Goal: Information Seeking & Learning: Learn about a topic

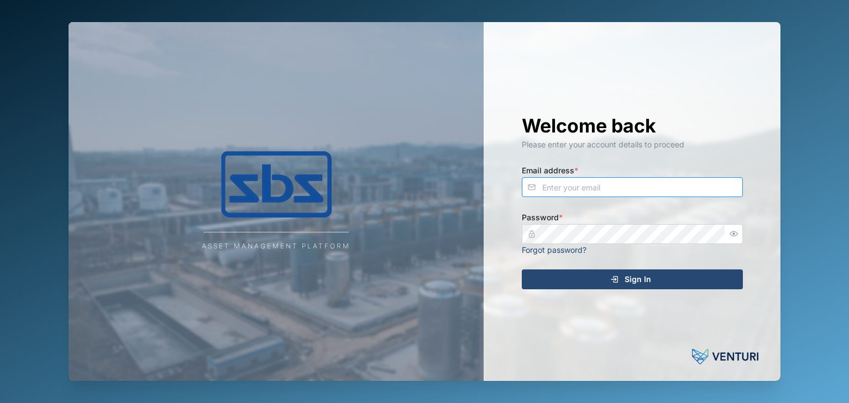
type input "[EMAIL_ADDRESS][DOMAIN_NAME]"
click at [629, 284] on span "Sign In" at bounding box center [638, 279] width 27 height 19
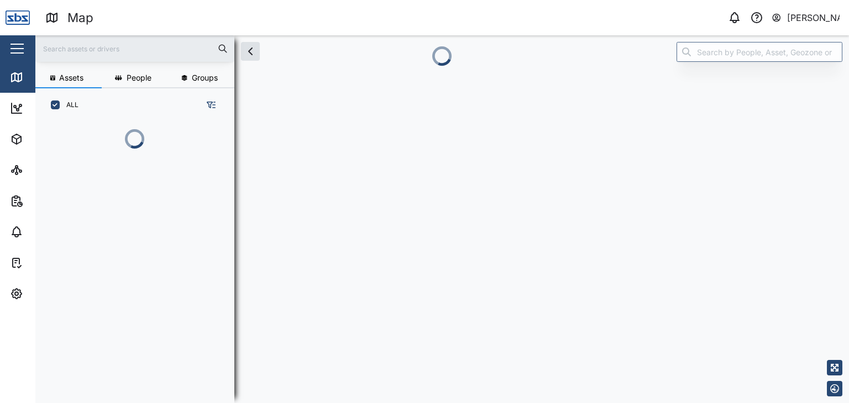
scroll to position [268, 172]
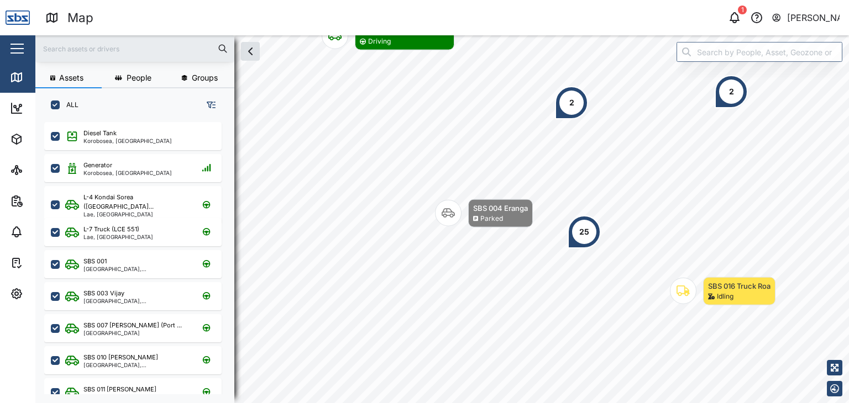
click at [66, 43] on input "text" at bounding box center [135, 48] width 186 height 17
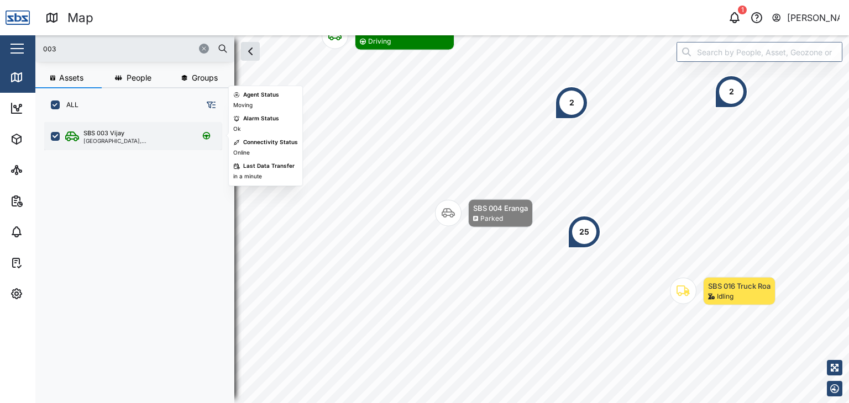
click at [120, 140] on div "[GEOGRAPHIC_DATA], [GEOGRAPHIC_DATA]" at bounding box center [136, 141] width 106 height 6
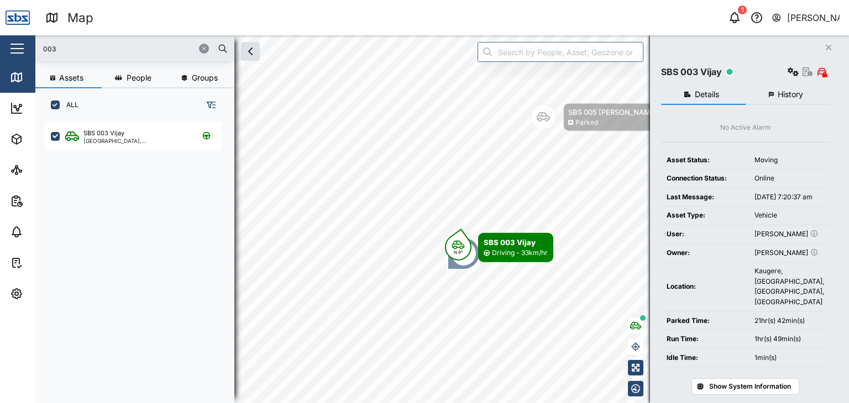
drag, startPoint x: 62, startPoint y: 54, endPoint x: 27, endPoint y: 57, distance: 36.1
click at [27, 57] on div "Map 1 Vijay Kumar Close Map Dashboard Assets ATS Camera Generator Personnel Tan…" at bounding box center [424, 201] width 849 height 403
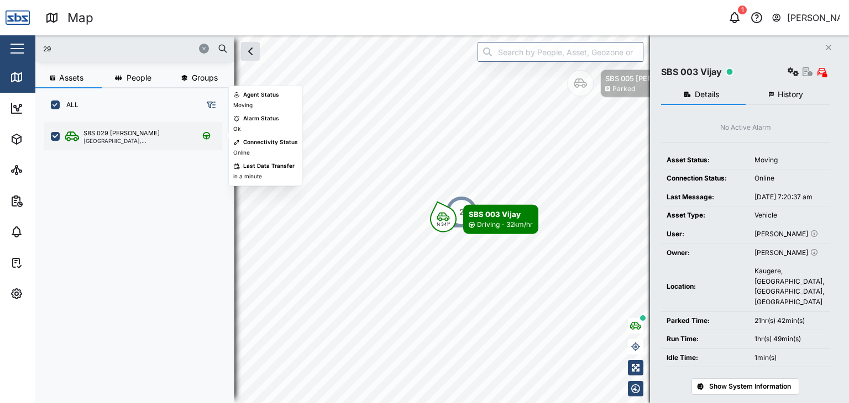
click at [137, 141] on div "[GEOGRAPHIC_DATA], [GEOGRAPHIC_DATA]" at bounding box center [136, 141] width 106 height 6
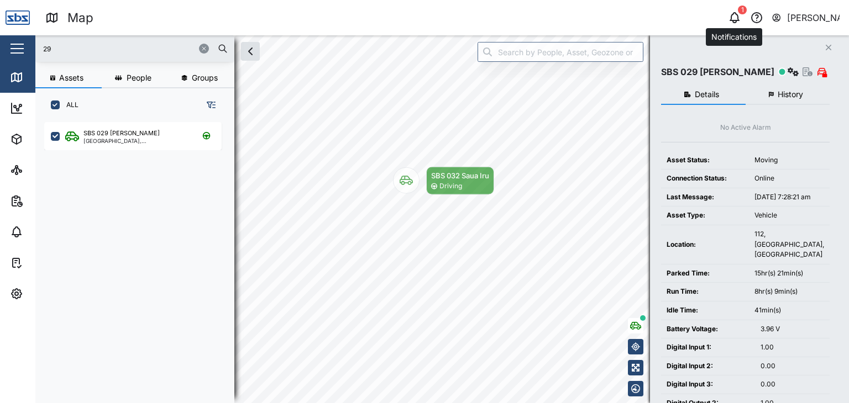
click at [736, 17] on icon "button" at bounding box center [734, 17] width 13 height 13
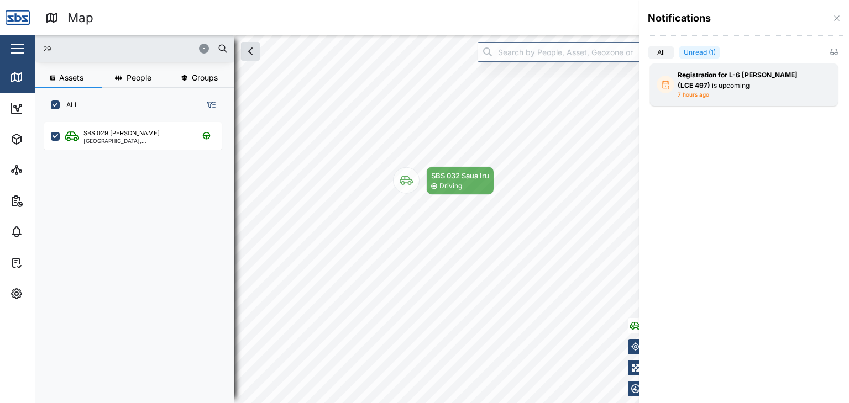
click at [729, 85] on div "Registration for L-6 Brett Richard (LCE 497) is upcoming" at bounding box center [744, 80] width 133 height 20
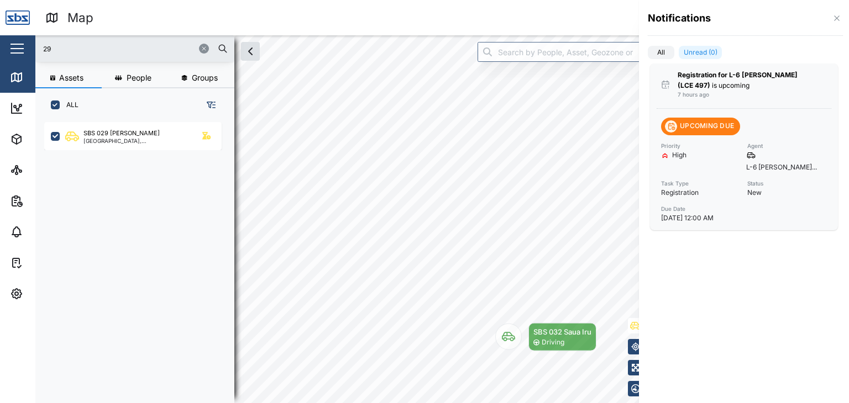
drag, startPoint x: 65, startPoint y: 49, endPoint x: 34, endPoint y: 40, distance: 32.7
click at [34, 40] on div at bounding box center [424, 201] width 849 height 403
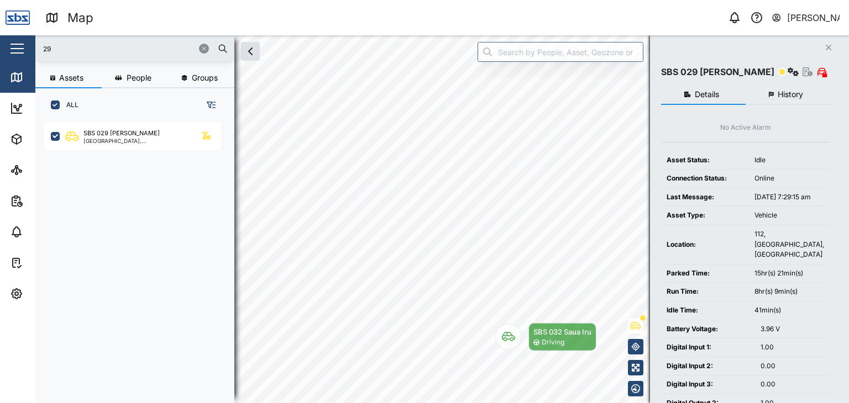
drag, startPoint x: 52, startPoint y: 54, endPoint x: 22, endPoint y: 46, distance: 31.0
click at [22, 46] on div "Map 0 Vijay Kumar Close Map Dashboard Assets ATS Camera Generator Personnel Tan…" at bounding box center [424, 201] width 849 height 403
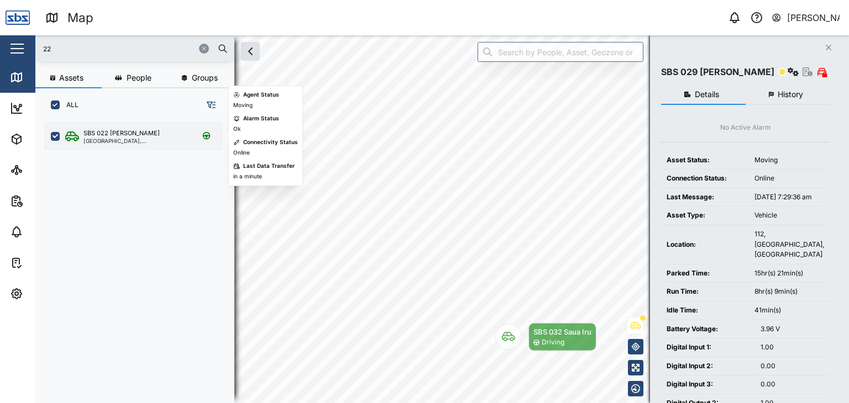
click at [133, 137] on div "SBS 022 [PERSON_NAME]" at bounding box center [136, 133] width 106 height 9
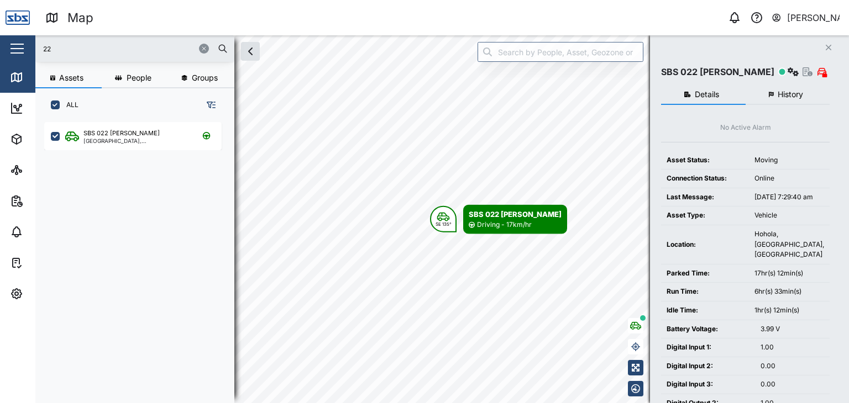
drag, startPoint x: 64, startPoint y: 48, endPoint x: 26, endPoint y: 44, distance: 38.3
click at [26, 44] on div "Map 0 Vijay Kumar Close Map Dashboard Assets ATS Camera Generator Personnel Tan…" at bounding box center [424, 201] width 849 height 403
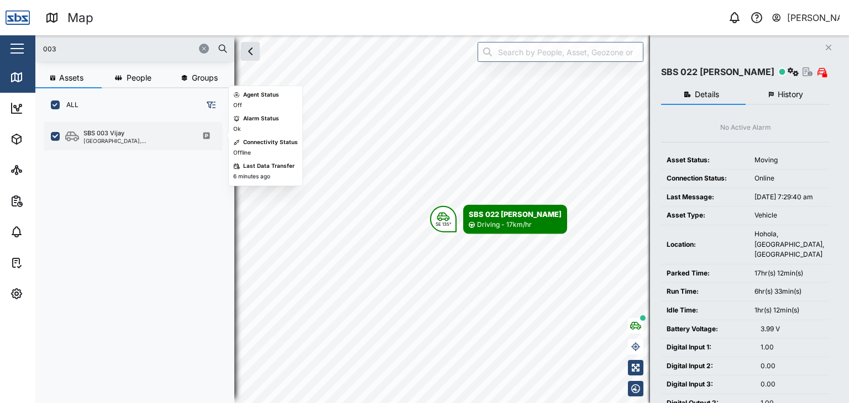
click at [98, 137] on div "SBS 003 Vijay" at bounding box center [103, 133] width 41 height 9
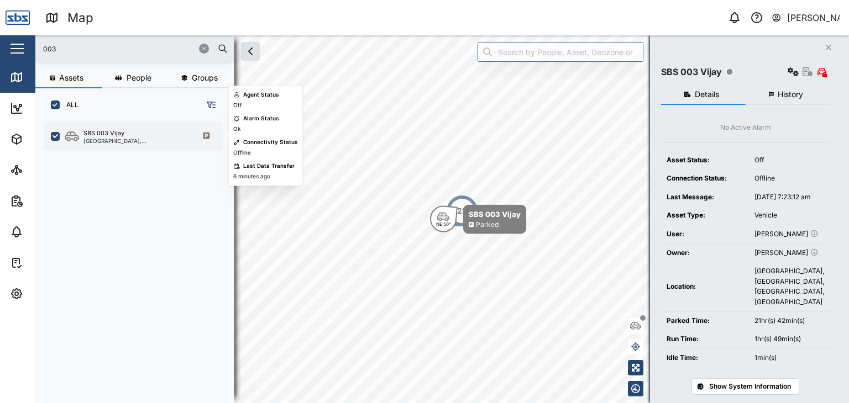
click at [119, 137] on div "SBS 003 Vijay" at bounding box center [103, 133] width 41 height 9
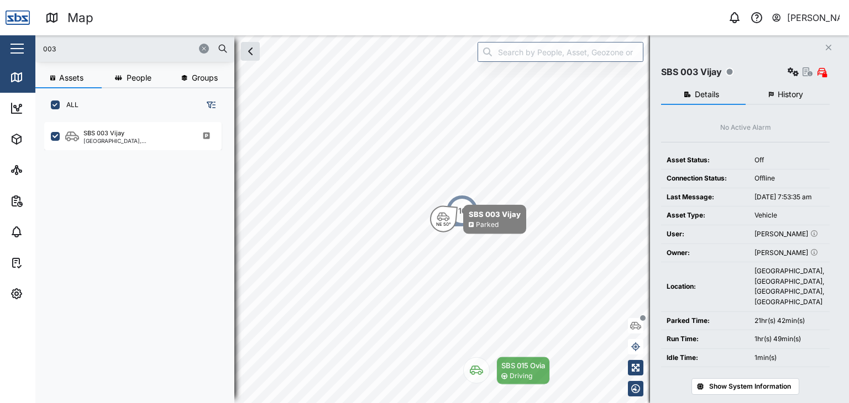
drag, startPoint x: 75, startPoint y: 56, endPoint x: 5, endPoint y: 54, distance: 69.7
click at [5, 54] on div "Map 0 Vijay Kumar Close Map Dashboard Assets ATS Camera Generator Personnel Tan…" at bounding box center [424, 201] width 849 height 403
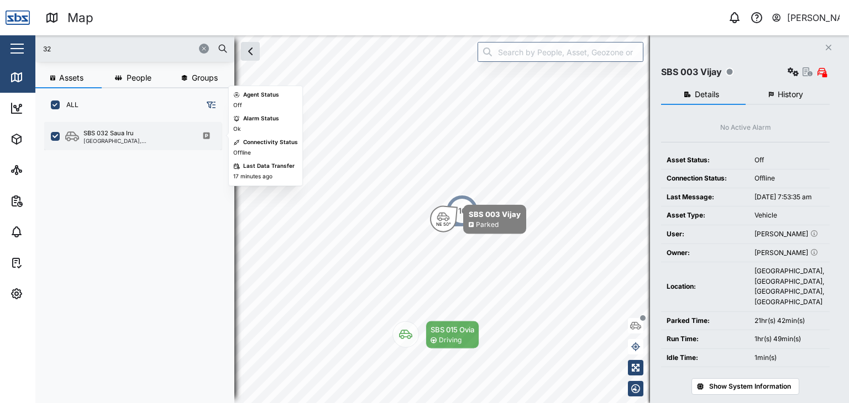
click at [125, 141] on div "[GEOGRAPHIC_DATA], [GEOGRAPHIC_DATA]" at bounding box center [136, 141] width 106 height 6
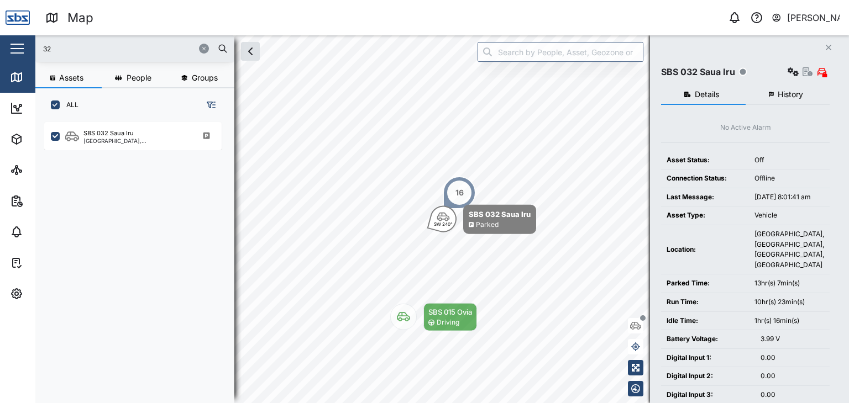
drag, startPoint x: 48, startPoint y: 50, endPoint x: 5, endPoint y: 49, distance: 42.6
click at [5, 49] on div "Map 0 Vijay Kumar Close Map Dashboard Assets ATS Camera Generator Personnel Tan…" at bounding box center [424, 201] width 849 height 403
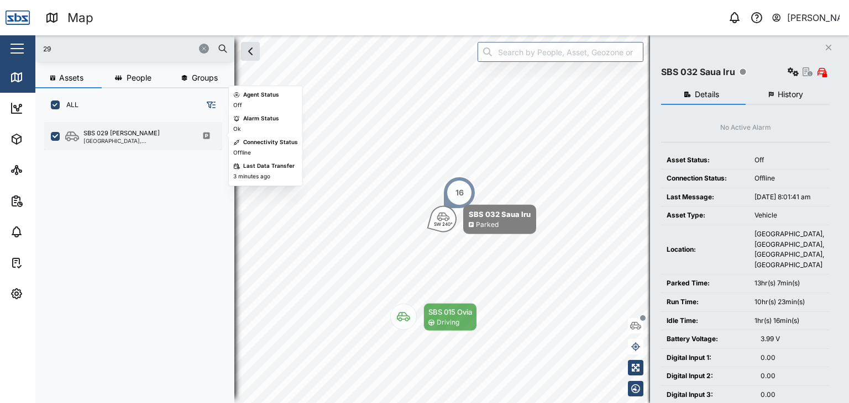
click at [141, 125] on div "SBS 029 Morlie I Port Moresby, Southern Region" at bounding box center [132, 136] width 177 height 28
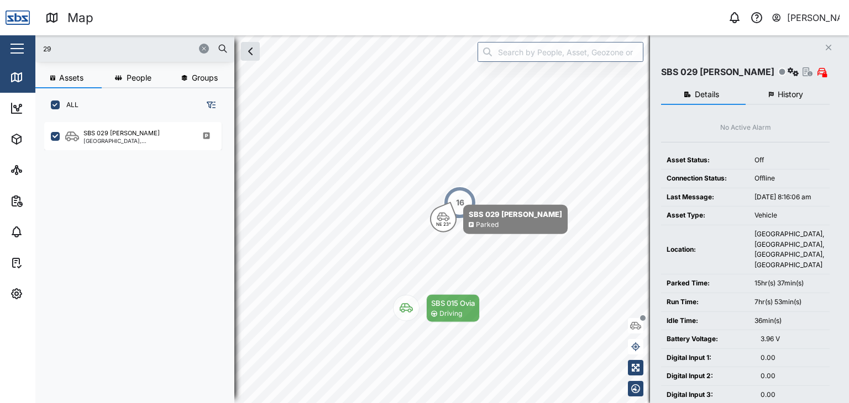
drag, startPoint x: 65, startPoint y: 42, endPoint x: 4, endPoint y: 44, distance: 60.8
click at [6, 44] on div "Map 0 Vijay Kumar Close Map Dashboard Assets ATS Camera Generator Personnel Tan…" at bounding box center [424, 201] width 849 height 403
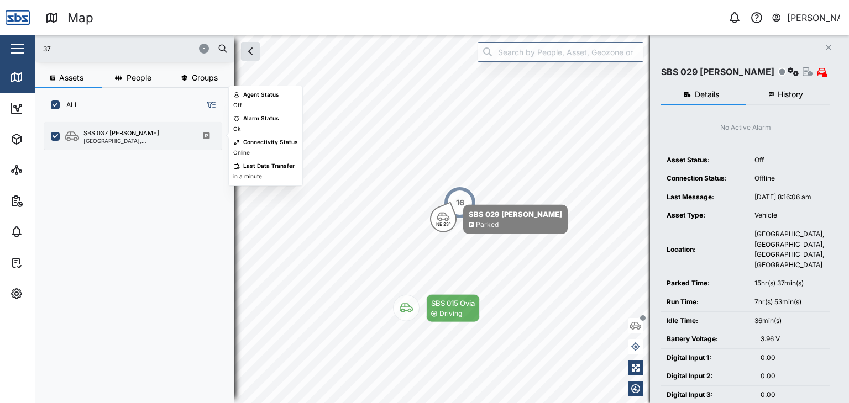
click at [108, 135] on div "SBS 037 [PERSON_NAME]" at bounding box center [121, 133] width 76 height 9
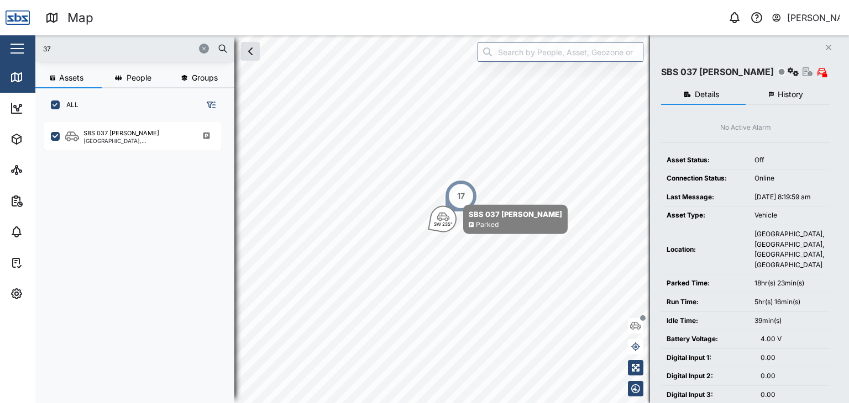
drag, startPoint x: 51, startPoint y: 48, endPoint x: 11, endPoint y: 49, distance: 39.8
click at [11, 49] on div "Map 0 Vijay Kumar Close Map Dashboard Assets ATS Camera Generator Personnel Tan…" at bounding box center [424, 201] width 849 height 403
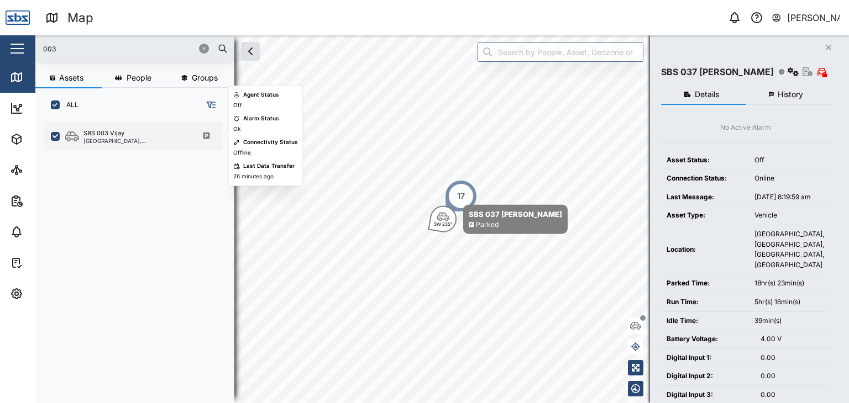
click at [111, 141] on div "[GEOGRAPHIC_DATA], [GEOGRAPHIC_DATA]" at bounding box center [136, 141] width 106 height 6
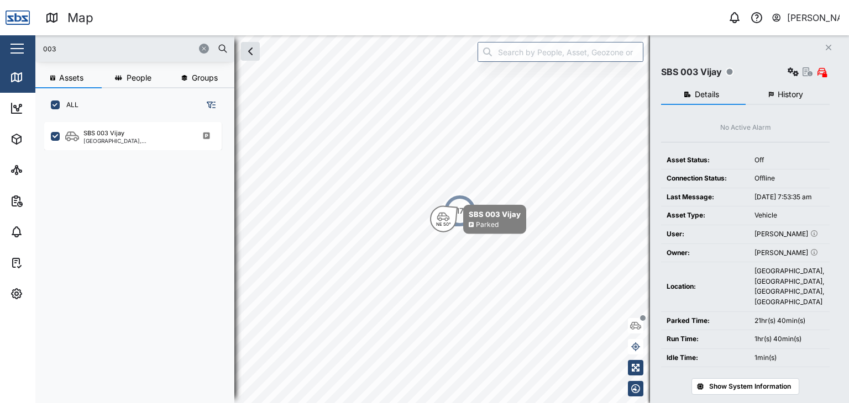
drag, startPoint x: 68, startPoint y: 40, endPoint x: 12, endPoint y: 44, distance: 56.0
click at [12, 44] on div "Map 0 Vijay Kumar Close Map Dashboard Assets ATS Camera Generator Personnel Tan…" at bounding box center [424, 201] width 849 height 403
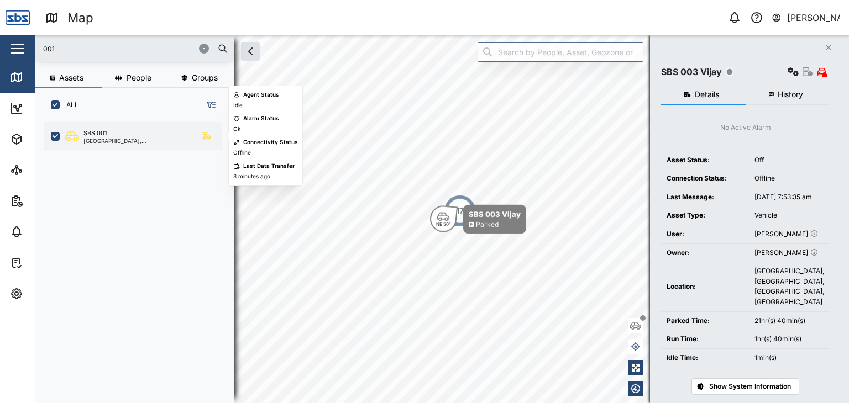
click at [150, 135] on div "SBS 001" at bounding box center [136, 133] width 106 height 9
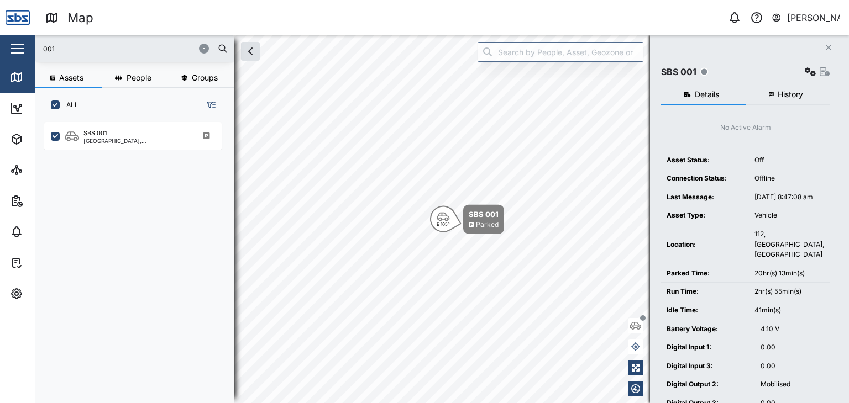
drag, startPoint x: 67, startPoint y: 51, endPoint x: 0, endPoint y: 51, distance: 66.9
click at [0, 51] on div "Map 0 Vijay Kumar Close Map Dashboard Assets ATS Camera Generator Personnel Tan…" at bounding box center [424, 201] width 849 height 403
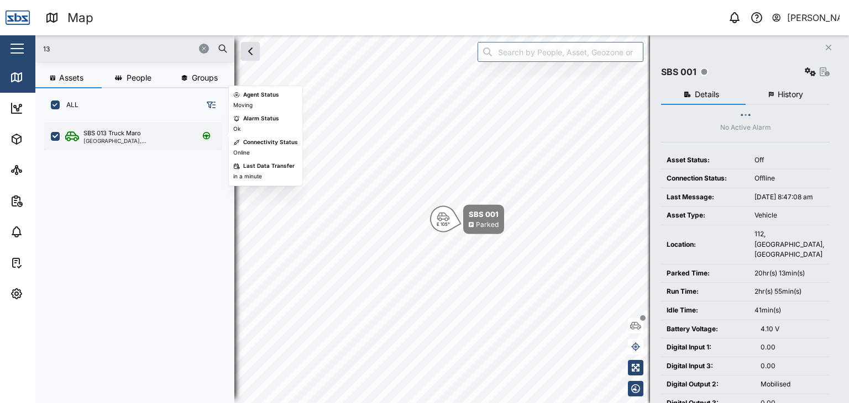
click at [109, 129] on div "SBS 013 Truck Maro" at bounding box center [111, 133] width 57 height 9
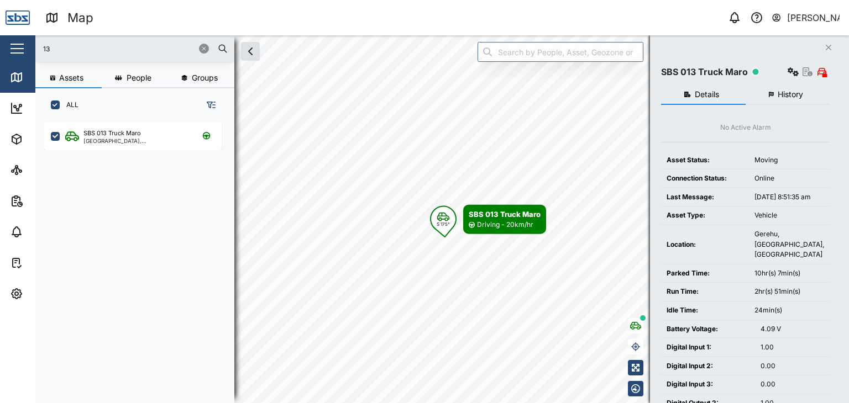
drag, startPoint x: 72, startPoint y: 50, endPoint x: 6, endPoint y: 50, distance: 66.3
click at [6, 50] on div "Map 0 Vijay Kumar Close Map Dashboard Assets ATS Camera Generator Personnel Tan…" at bounding box center [424, 201] width 849 height 403
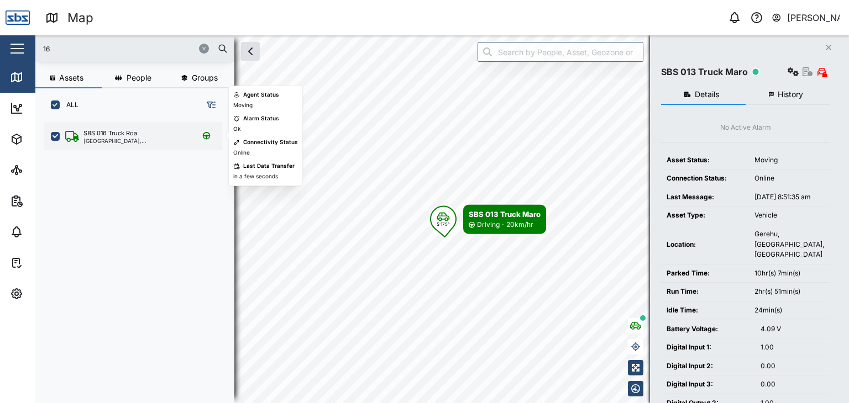
click at [110, 133] on div "SBS 016 Truck Roa" at bounding box center [110, 133] width 54 height 9
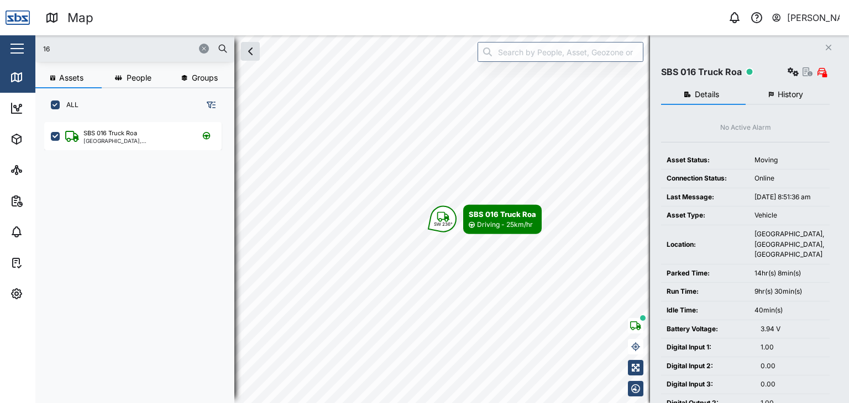
drag, startPoint x: 60, startPoint y: 51, endPoint x: 0, endPoint y: 40, distance: 60.7
click at [0, 40] on div "Map 0 Vijay Kumar Close Map Dashboard Assets ATS Camera Generator Personnel Tan…" at bounding box center [424, 201] width 849 height 403
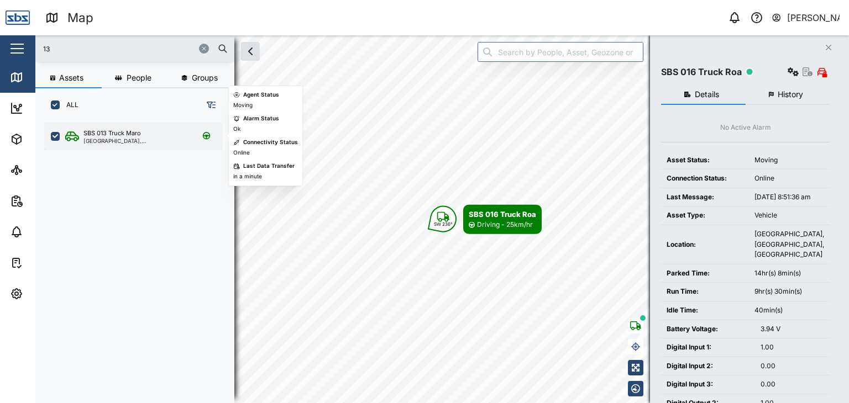
click at [124, 138] on div "[GEOGRAPHIC_DATA], [GEOGRAPHIC_DATA]" at bounding box center [136, 141] width 106 height 6
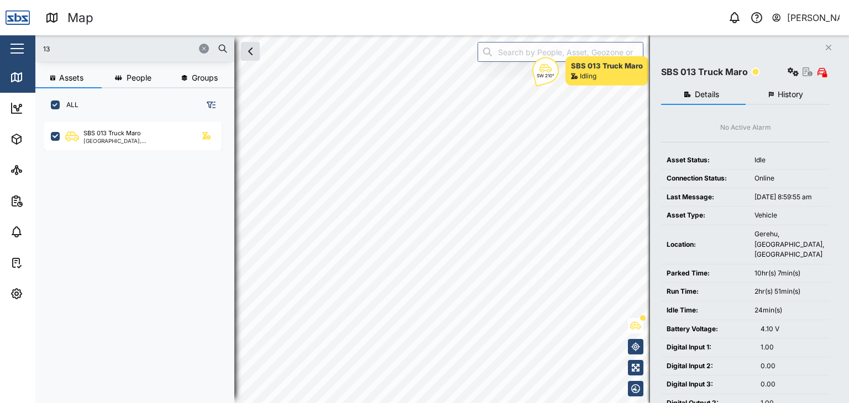
drag, startPoint x: 71, startPoint y: 54, endPoint x: 19, endPoint y: 37, distance: 55.1
click at [19, 37] on div "Map 0 Vijay Kumar Close Map Dashboard Assets ATS Camera Generator Personnel Tan…" at bounding box center [424, 201] width 849 height 403
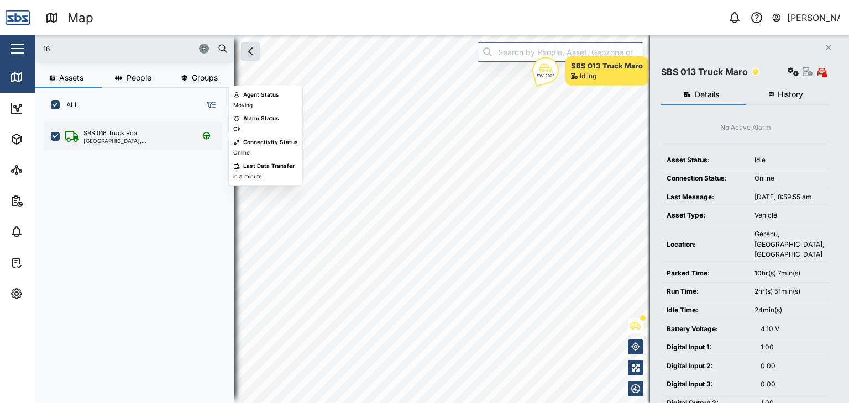
click at [114, 140] on div "[GEOGRAPHIC_DATA], [GEOGRAPHIC_DATA]" at bounding box center [136, 141] width 106 height 6
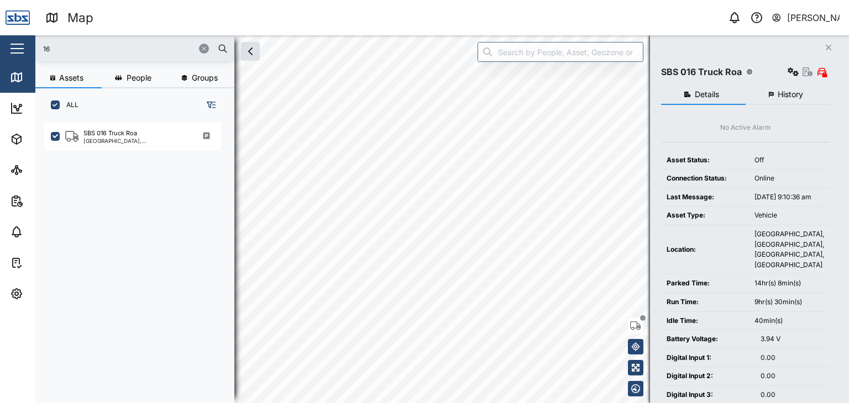
drag, startPoint x: 67, startPoint y: 43, endPoint x: 19, endPoint y: 46, distance: 47.6
click at [19, 46] on div "Map 0 Vijay Kumar Close Map Dashboard Assets ATS Camera Generator Personnel Tan…" at bounding box center [424, 201] width 849 height 403
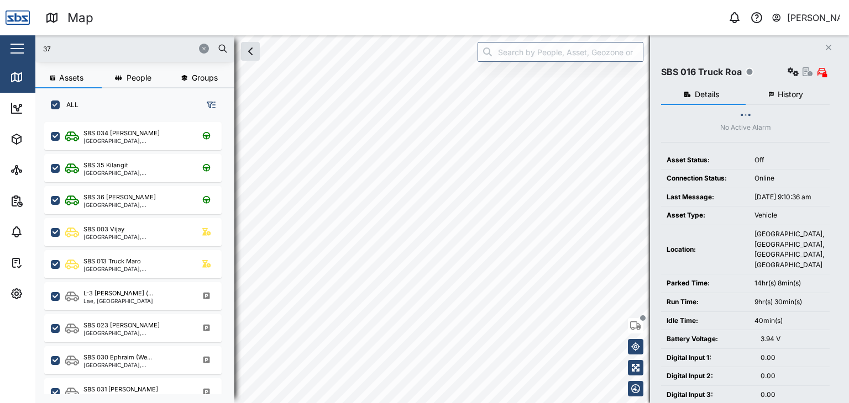
type input "37"
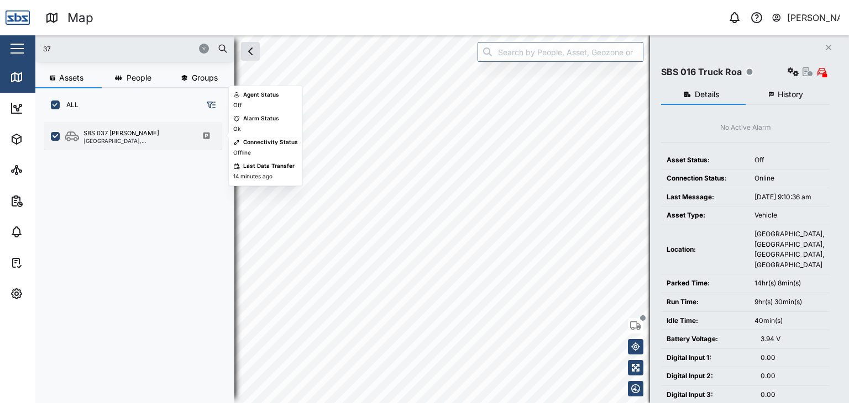
click at [104, 133] on div "SBS 037 [PERSON_NAME]" at bounding box center [121, 133] width 76 height 9
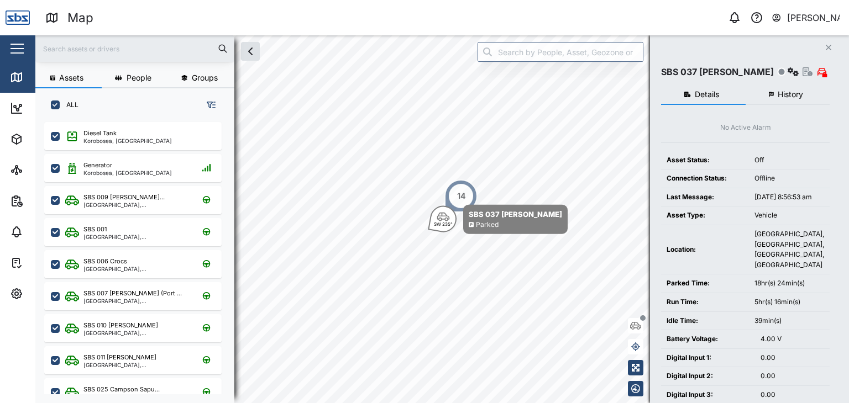
click at [67, 51] on input "text" at bounding box center [135, 48] width 186 height 17
type input "009"
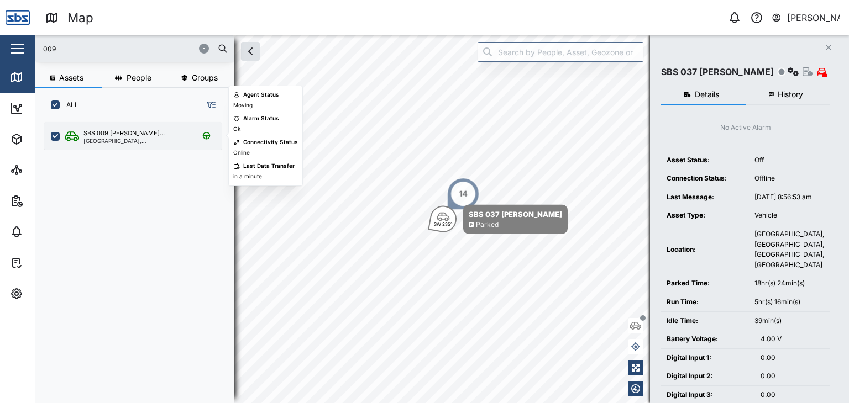
click at [133, 140] on div "[GEOGRAPHIC_DATA], [GEOGRAPHIC_DATA]" at bounding box center [136, 141] width 106 height 6
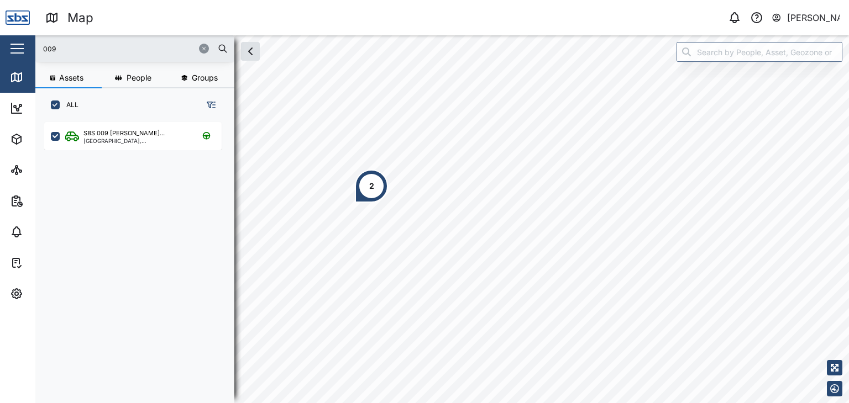
click at [373, 191] on div "2" at bounding box center [371, 186] width 5 height 12
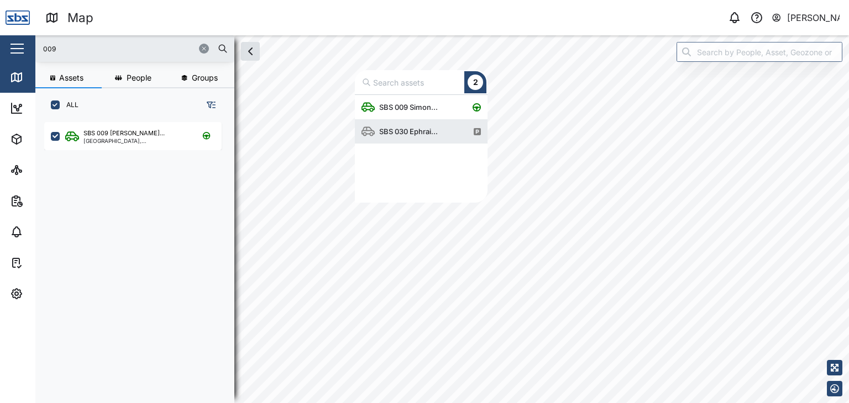
scroll to position [99, 124]
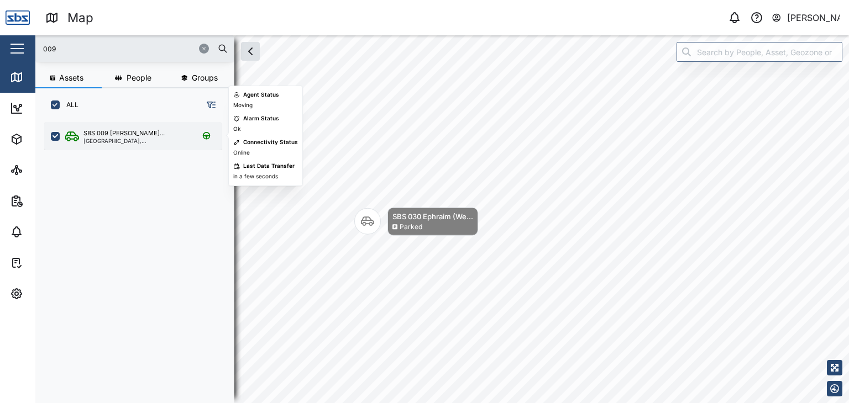
click at [111, 138] on div "[GEOGRAPHIC_DATA], [GEOGRAPHIC_DATA]" at bounding box center [136, 141] width 106 height 6
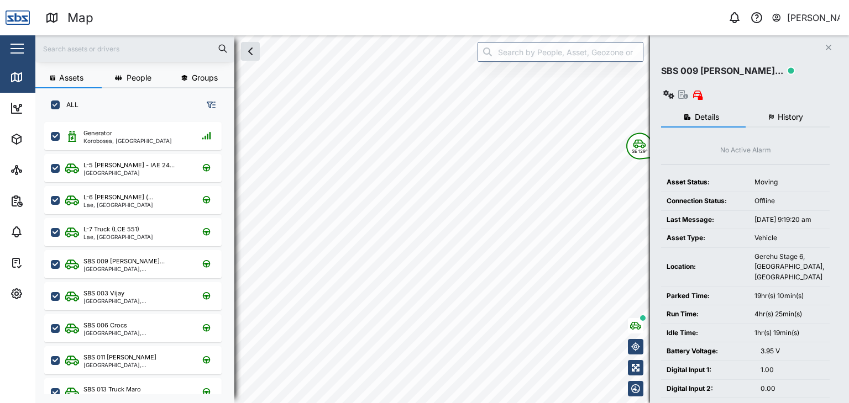
click at [74, 49] on input "text" at bounding box center [135, 48] width 186 height 17
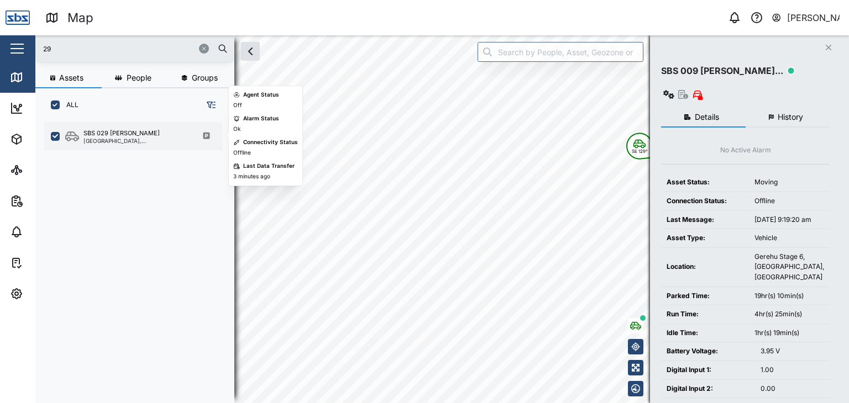
click at [116, 135] on div "SBS 029 [PERSON_NAME]" at bounding box center [121, 133] width 76 height 9
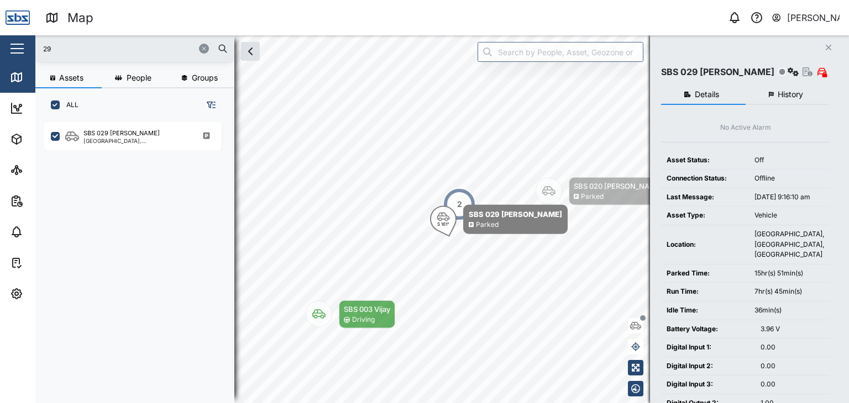
click at [462, 194] on div "2" at bounding box center [459, 204] width 33 height 33
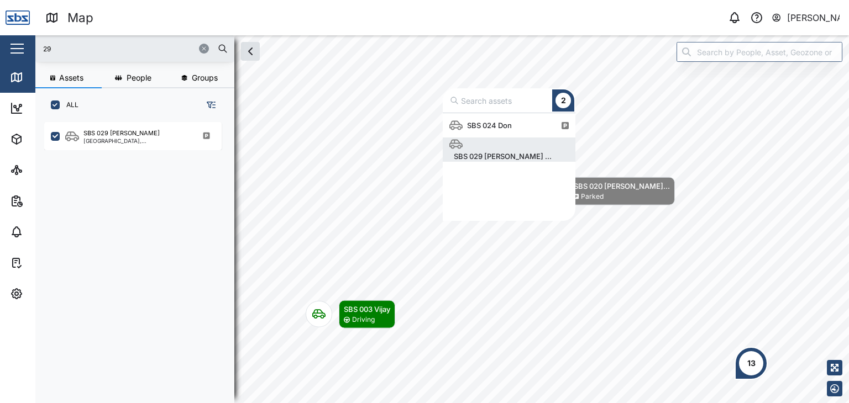
scroll to position [99, 124]
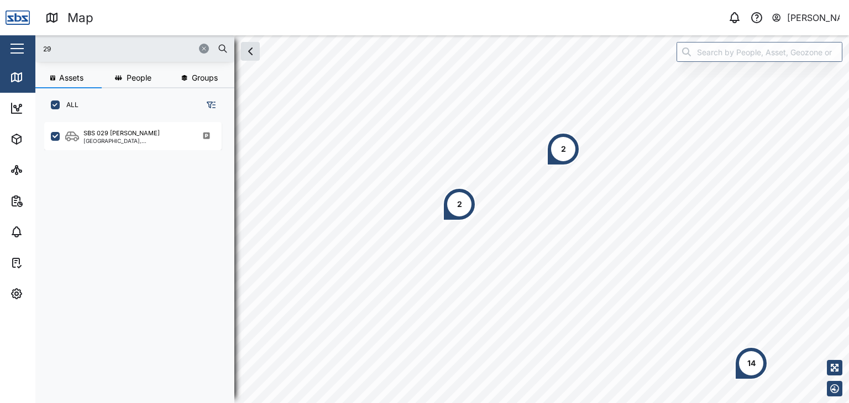
drag, startPoint x: 69, startPoint y: 49, endPoint x: 16, endPoint y: 36, distance: 54.2
click at [16, 36] on div "Map 0 Vijay Kumar Close Map Dashboard Assets ATS Camera Generator Personnel Tan…" at bounding box center [424, 201] width 849 height 403
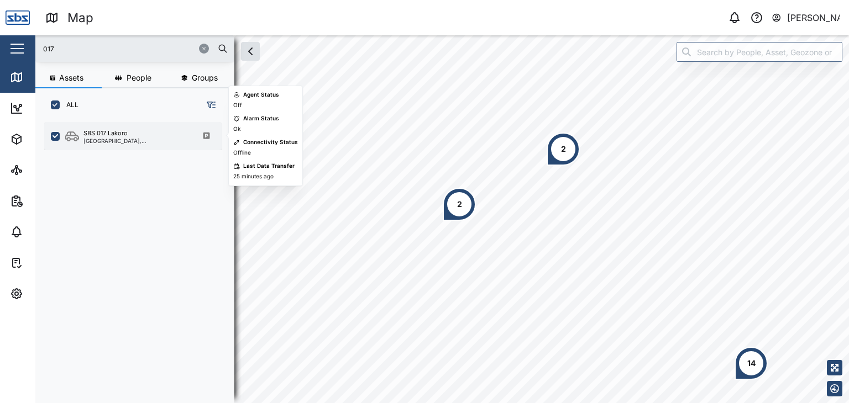
click at [96, 137] on div "SBS 017 Lakoro" at bounding box center [105, 133] width 44 height 9
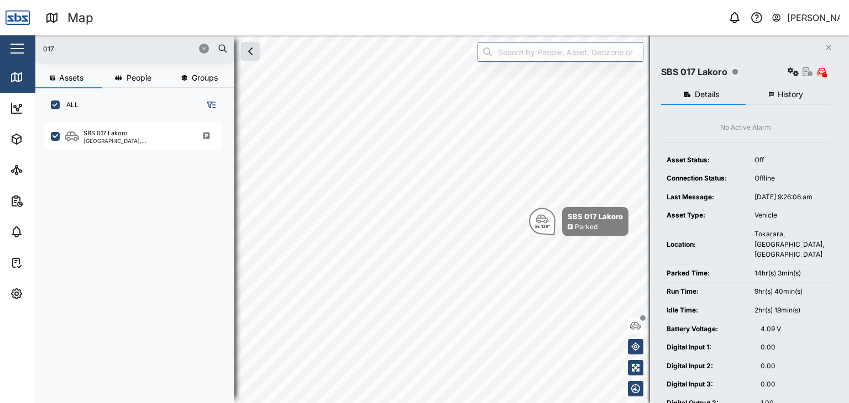
click at [35, 49] on div "017" at bounding box center [134, 48] width 199 height 27
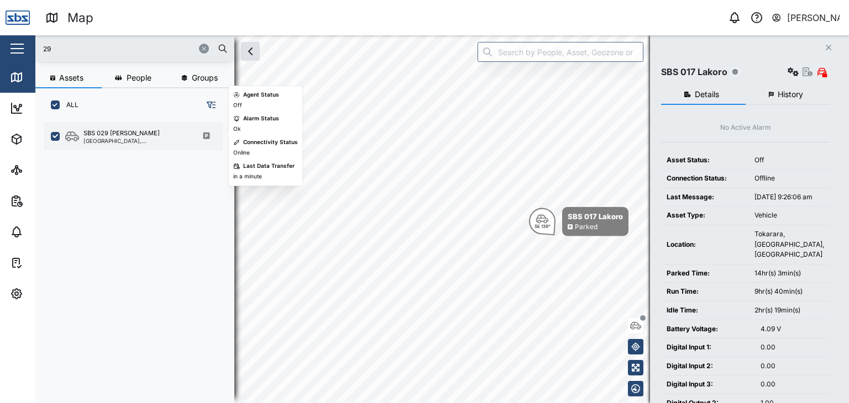
click at [111, 125] on div "SBS 029 [PERSON_NAME] I [GEOGRAPHIC_DATA], [GEOGRAPHIC_DATA]" at bounding box center [132, 136] width 177 height 28
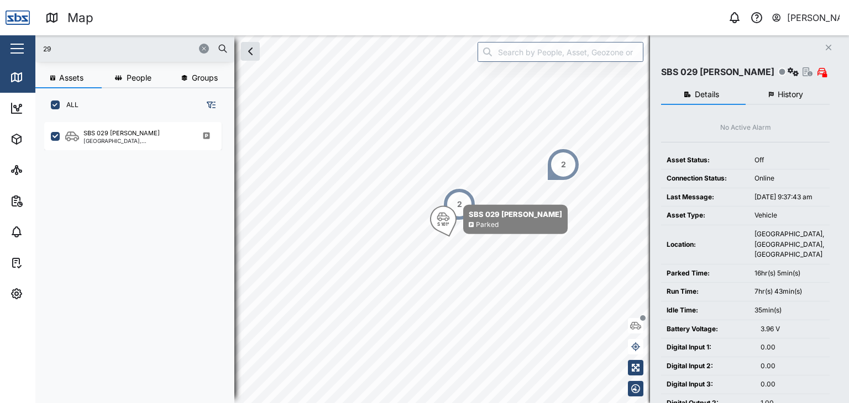
drag, startPoint x: 52, startPoint y: 48, endPoint x: 17, endPoint y: 49, distance: 34.8
click at [17, 49] on div "Map 0 Vijay Kumar Close Map Dashboard Assets ATS Camera Generator Personnel Tan…" at bounding box center [424, 201] width 849 height 403
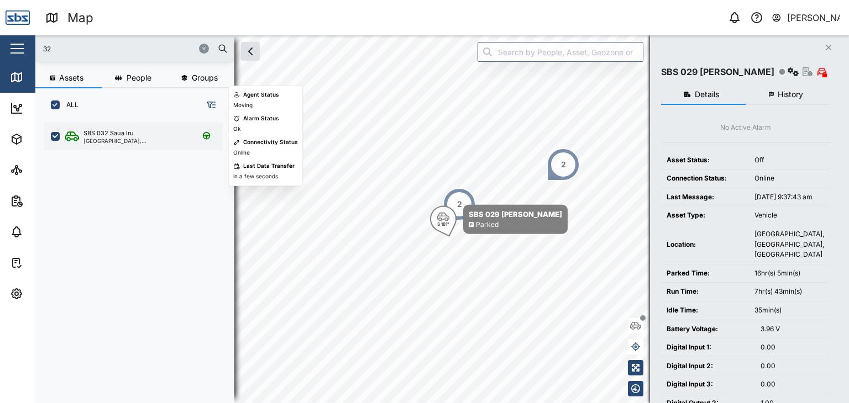
click at [125, 143] on div "[GEOGRAPHIC_DATA], [GEOGRAPHIC_DATA]" at bounding box center [136, 141] width 106 height 6
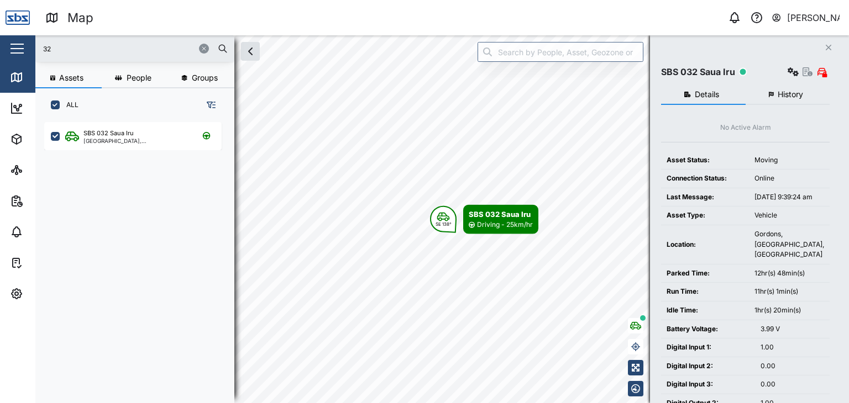
drag, startPoint x: 65, startPoint y: 55, endPoint x: 15, endPoint y: 56, distance: 49.2
click at [15, 56] on div "Map 0 Vijay Kumar Close Map Dashboard Assets ATS Camera Generator Personnel Tan…" at bounding box center [424, 201] width 849 height 403
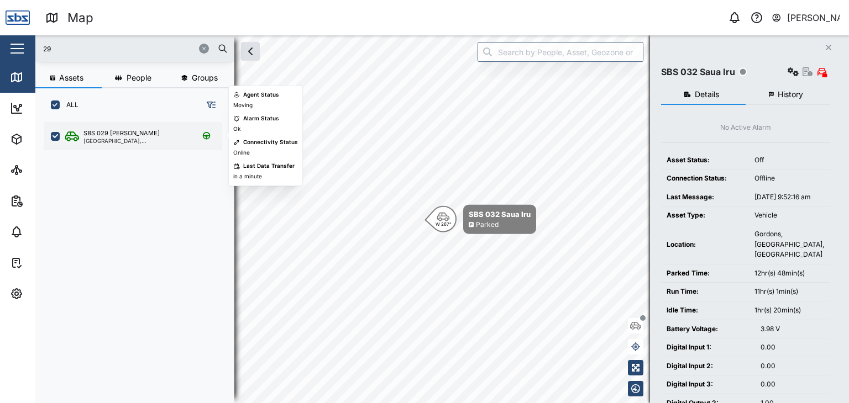
click at [108, 135] on div "SBS 029 [PERSON_NAME]" at bounding box center [121, 133] width 76 height 9
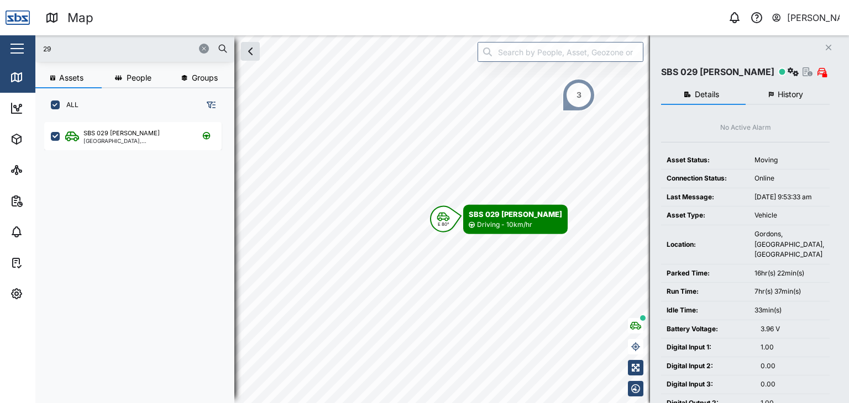
click at [573, 95] on div "3" at bounding box center [578, 94] width 33 height 33
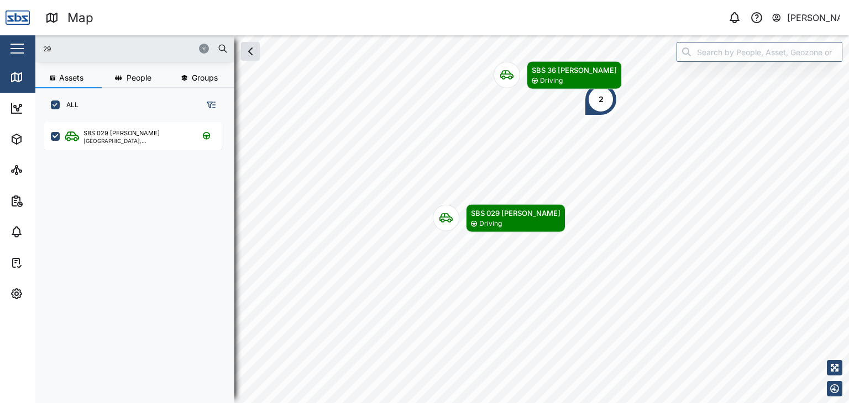
drag, startPoint x: 59, startPoint y: 49, endPoint x: 19, endPoint y: 49, distance: 39.8
click at [19, 49] on div "Map 0 Vijay Kumar Close Map Dashboard Assets ATS Camera Generator Personnel Tan…" at bounding box center [424, 201] width 849 height 403
type input "2"
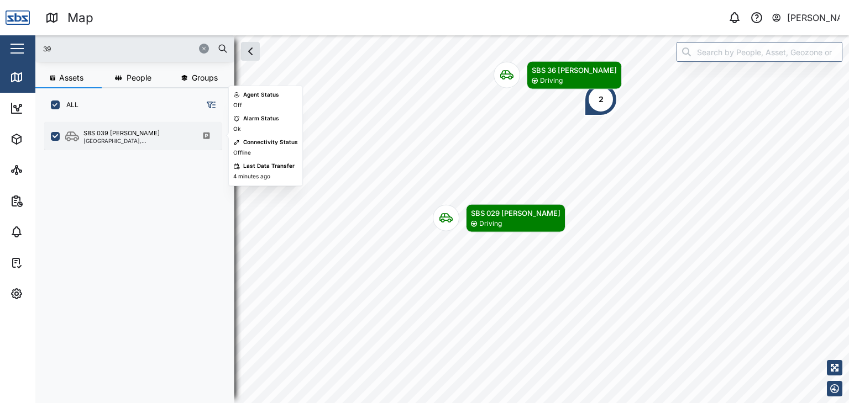
click at [96, 134] on div "SBS 039 [PERSON_NAME]" at bounding box center [121, 133] width 76 height 9
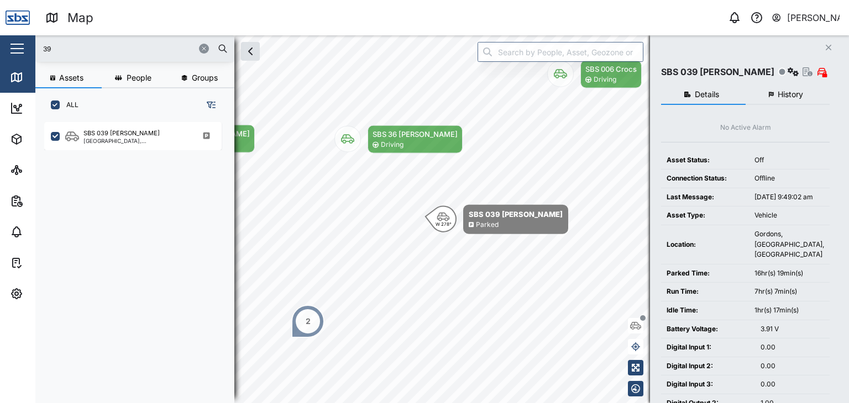
drag, startPoint x: 77, startPoint y: 39, endPoint x: 27, endPoint y: 43, distance: 50.4
click at [27, 43] on div "Map 0 Vijay Kumar Close Map Dashboard Assets ATS Camera Generator Personnel Tan…" at bounding box center [424, 201] width 849 height 403
drag, startPoint x: 42, startPoint y: 47, endPoint x: 3, endPoint y: 44, distance: 39.3
click at [3, 44] on div "Map 0 Vijay Kumar Close Map Dashboard Assets ATS Camera Generator Personnel Tan…" at bounding box center [424, 201] width 849 height 403
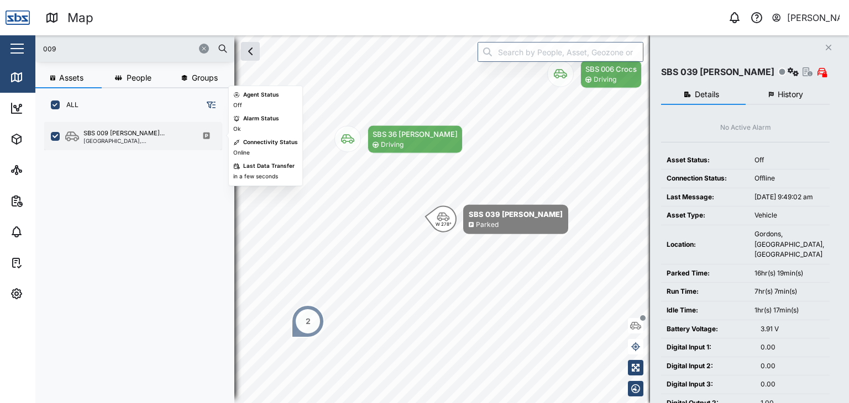
click at [124, 140] on div "[GEOGRAPHIC_DATA], [GEOGRAPHIC_DATA]" at bounding box center [136, 141] width 106 height 6
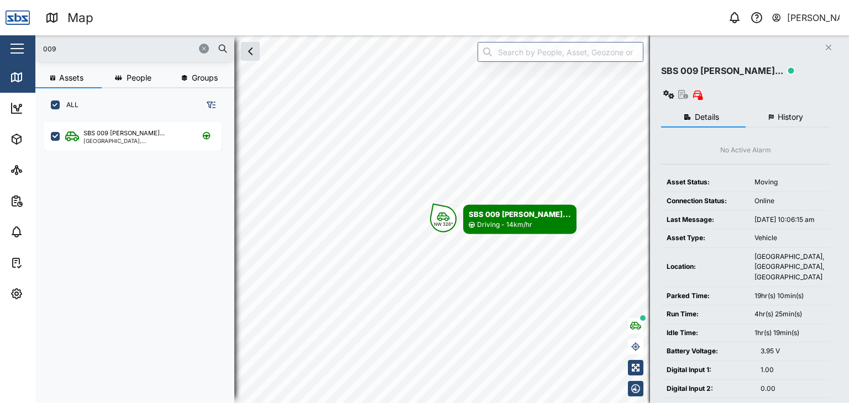
drag, startPoint x: 65, startPoint y: 49, endPoint x: 18, endPoint y: 47, distance: 47.6
click at [18, 47] on div "Map 0 Vijay Kumar Close Map Dashboard Assets ATS Camera Generator Personnel Tan…" at bounding box center [424, 201] width 849 height 403
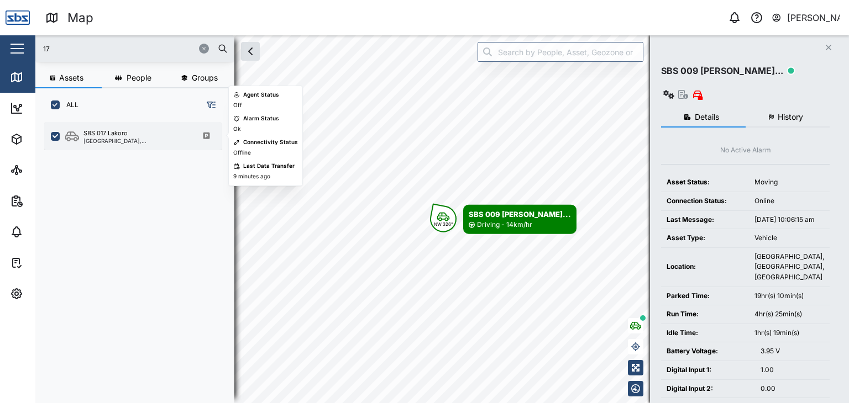
click at [101, 143] on div "[GEOGRAPHIC_DATA], [GEOGRAPHIC_DATA]" at bounding box center [136, 141] width 106 height 6
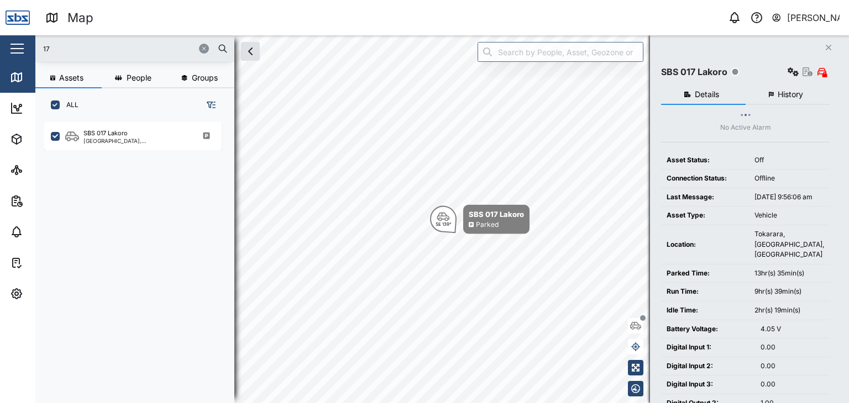
click at [793, 96] on span "History" at bounding box center [790, 95] width 25 height 8
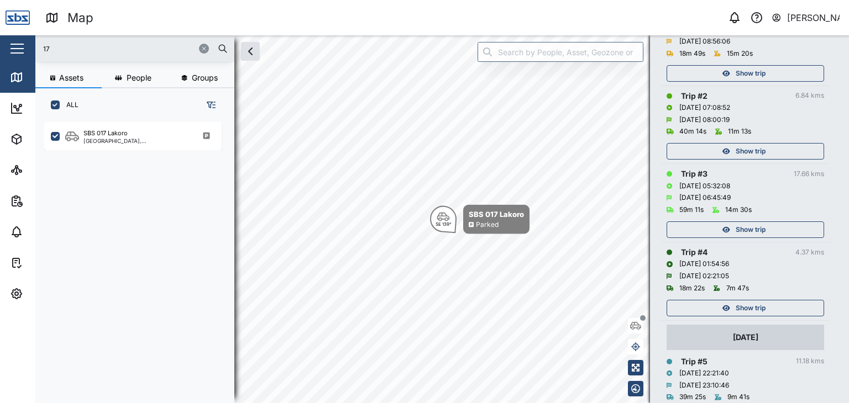
scroll to position [221, 0]
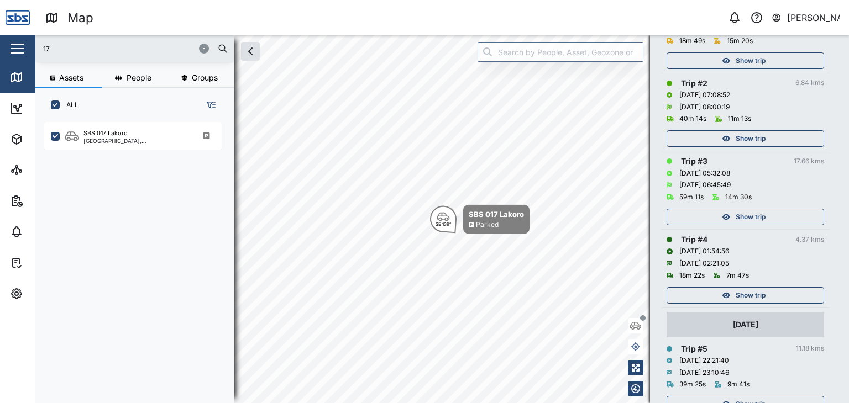
click at [744, 142] on span "Show trip" at bounding box center [751, 138] width 30 height 15
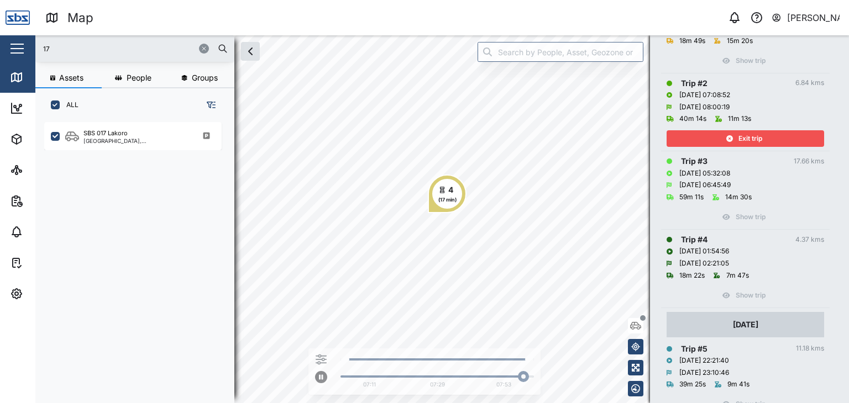
click at [752, 137] on span "Exit trip" at bounding box center [750, 138] width 24 height 15
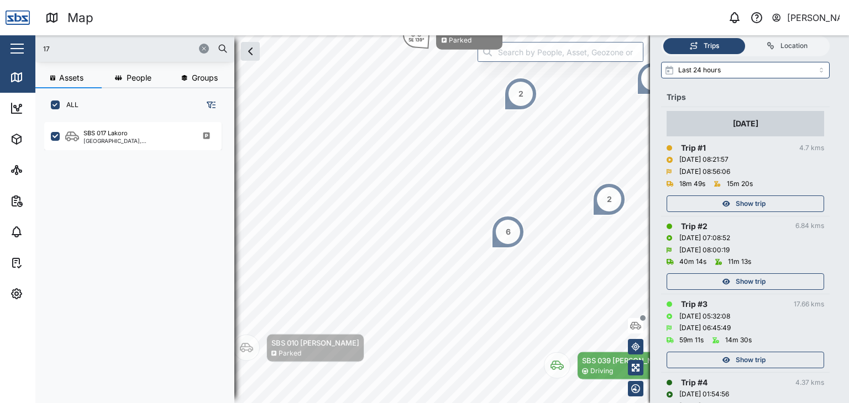
scroll to position [55, 0]
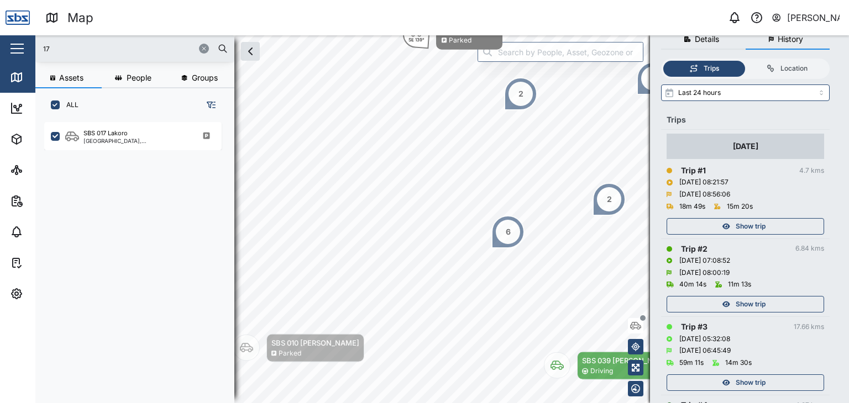
click at [756, 223] on span "Show trip" at bounding box center [751, 226] width 30 height 15
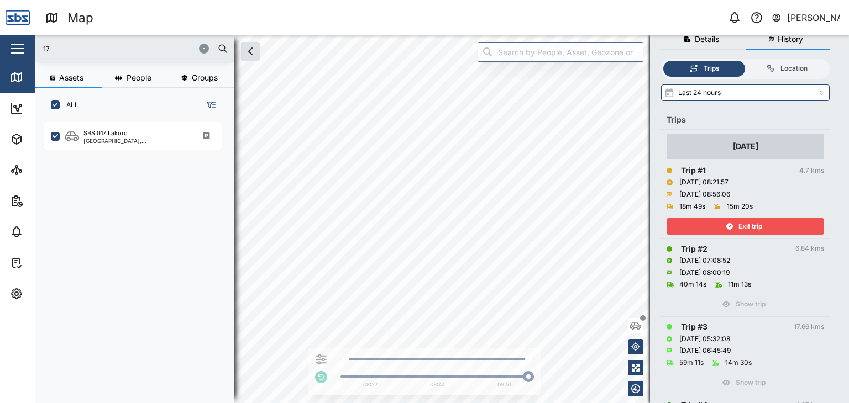
click at [753, 227] on span "Exit trip" at bounding box center [750, 226] width 24 height 15
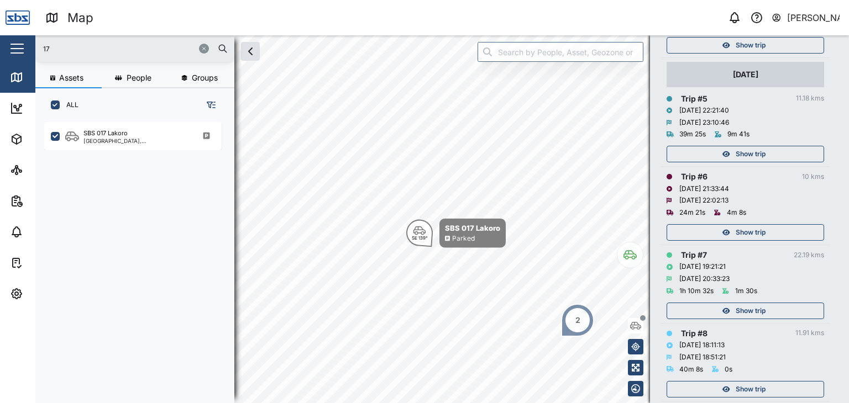
scroll to position [497, 0]
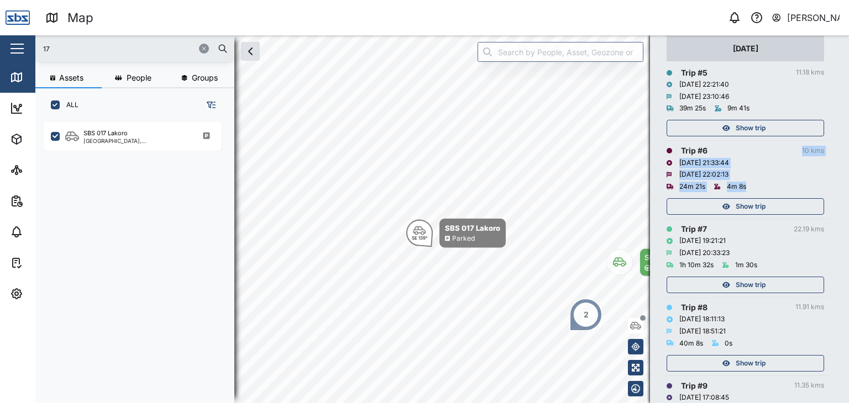
drag, startPoint x: 766, startPoint y: 183, endPoint x: 767, endPoint y: 153, distance: 30.4
click at [767, 153] on div "Trip # 6 10 kms 09/10/2025 21:33:44 09/10/2025 22:02:13 24m 21s 4m 8s Show trip" at bounding box center [746, 180] width 158 height 70
click at [764, 171] on div "09/10/2025 22:02:13" at bounding box center [746, 175] width 158 height 12
click at [753, 208] on span "Show trip" at bounding box center [751, 206] width 30 height 15
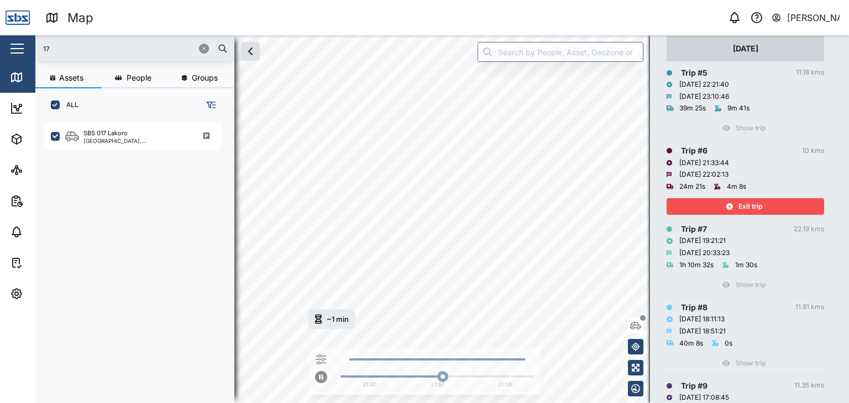
click at [734, 204] on div "Exit trip" at bounding box center [744, 206] width 144 height 15
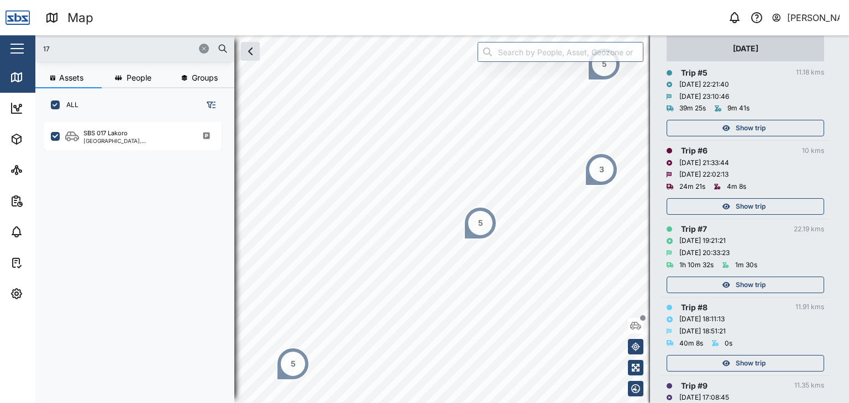
click at [764, 288] on span "Show trip" at bounding box center [751, 284] width 30 height 15
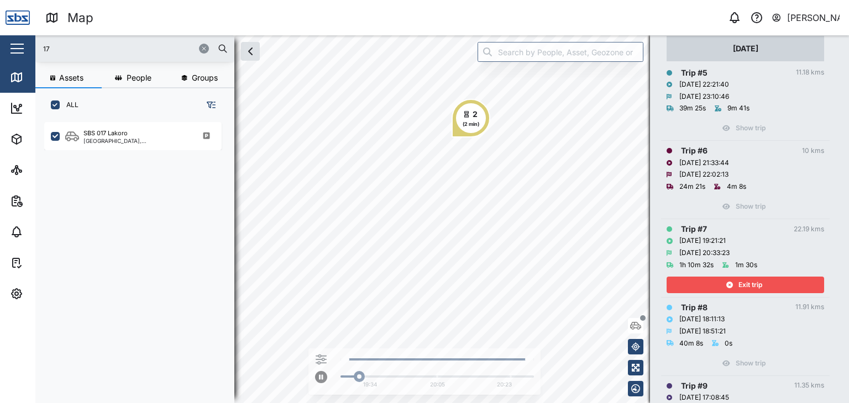
click at [454, 12] on div "Map 0 Vijay Kumar Close Map Dashboard Assets ATS Camera Generator Personnel Tan…" at bounding box center [424, 201] width 849 height 403
click at [493, 10] on div "Map 0 Vijay Kumar Close Map Dashboard Assets ATS Camera Generator Personnel Tan…" at bounding box center [424, 201] width 849 height 403
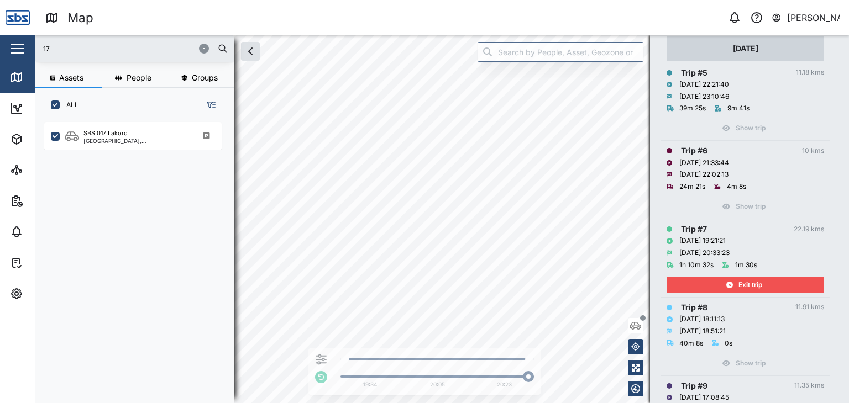
click at [776, 280] on div "Exit trip" at bounding box center [744, 284] width 144 height 15
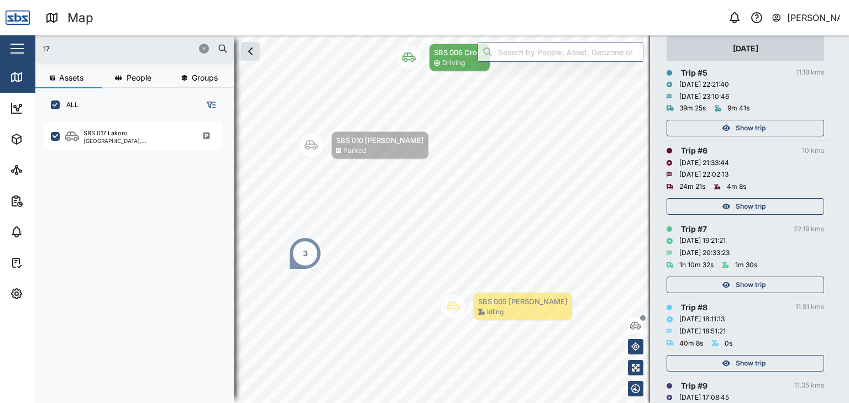
click at [754, 206] on span "Show trip" at bounding box center [751, 206] width 30 height 15
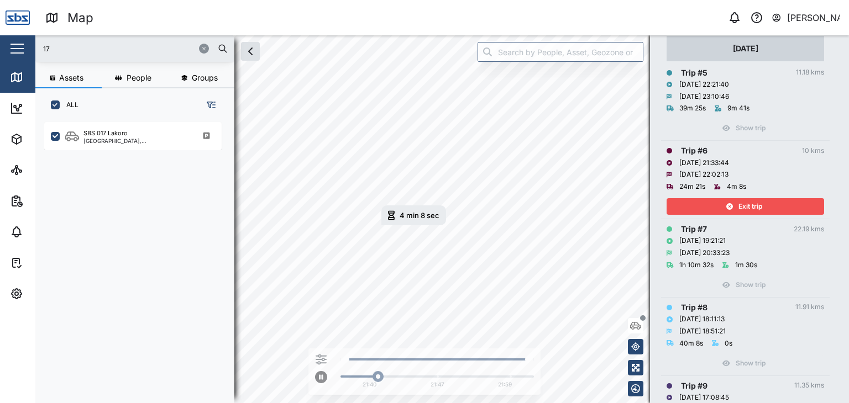
click at [762, 208] on div "Exit trip" at bounding box center [744, 206] width 144 height 15
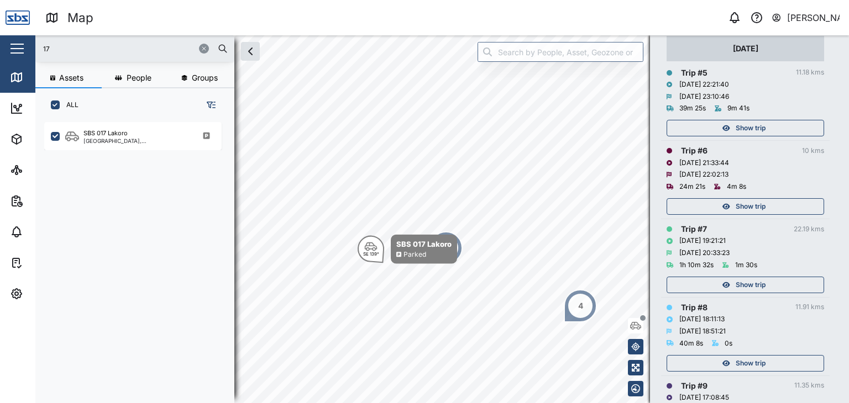
drag, startPoint x: 55, startPoint y: 49, endPoint x: 0, endPoint y: 19, distance: 62.8
click at [0, 19] on div "Map 0 Vijay Kumar Close Map Dashboard Assets ATS Camera Generator Personnel Tan…" at bounding box center [424, 201] width 849 height 403
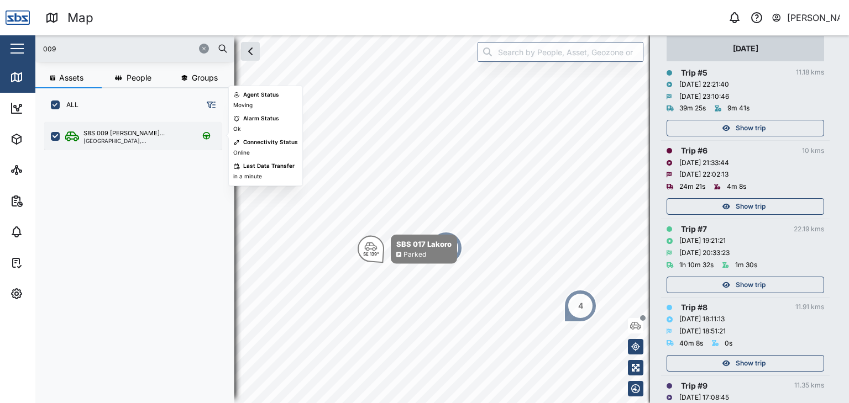
click at [99, 138] on div "[GEOGRAPHIC_DATA], [GEOGRAPHIC_DATA]" at bounding box center [136, 141] width 106 height 6
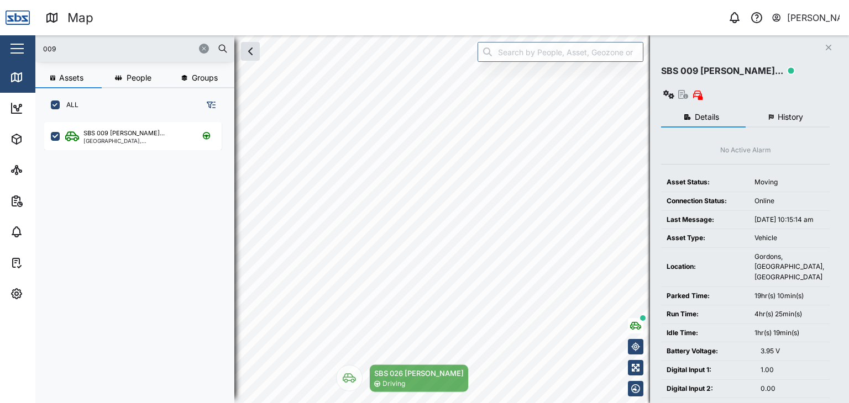
drag, startPoint x: 84, startPoint y: 44, endPoint x: 0, endPoint y: 41, distance: 84.1
click at [0, 41] on div "Map 0 Vijay Kumar Close Map Dashboard Assets ATS Camera Generator Personnel Tan…" at bounding box center [424, 201] width 849 height 403
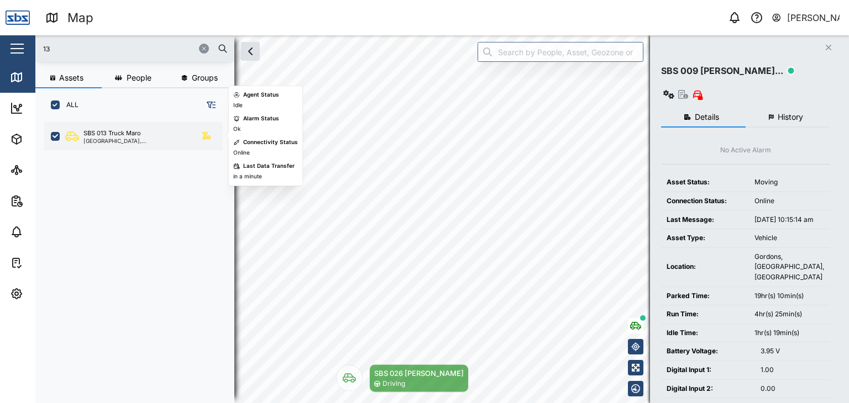
click at [90, 135] on div "SBS 013 Truck Maro" at bounding box center [111, 133] width 57 height 9
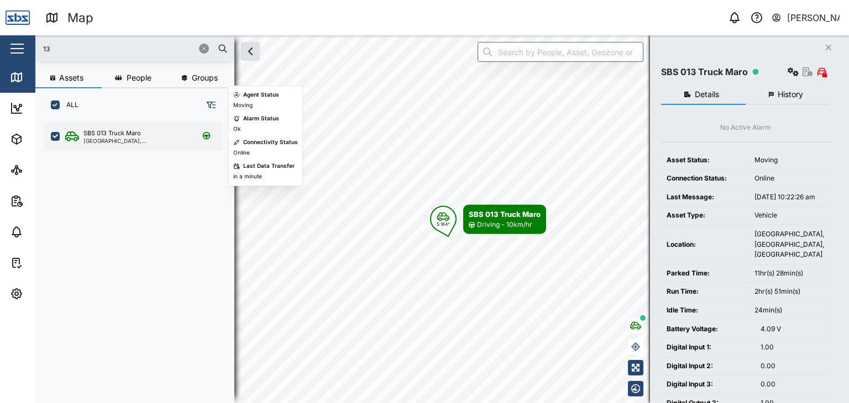
click at [105, 139] on div "[GEOGRAPHIC_DATA], [GEOGRAPHIC_DATA]" at bounding box center [136, 141] width 106 height 6
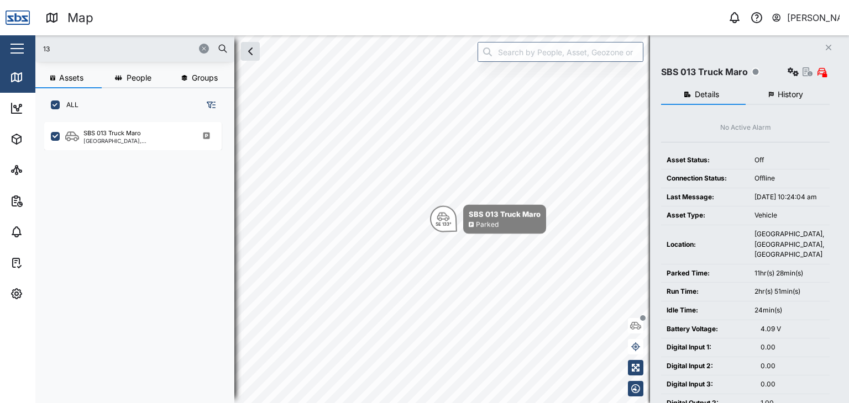
drag, startPoint x: 64, startPoint y: 47, endPoint x: 0, endPoint y: 52, distance: 64.3
click at [0, 52] on div "Map 0 Vijay Kumar Close Map Dashboard Assets ATS Camera Generator Personnel Tan…" at bounding box center [424, 201] width 849 height 403
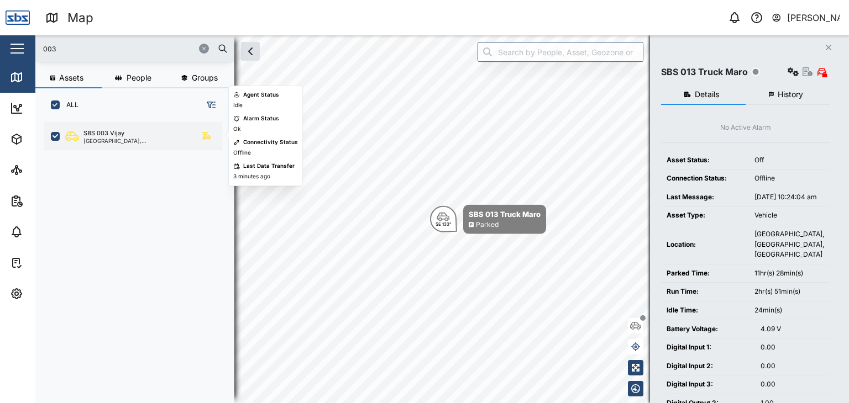
click at [135, 139] on div "[GEOGRAPHIC_DATA], [GEOGRAPHIC_DATA]" at bounding box center [136, 141] width 106 height 6
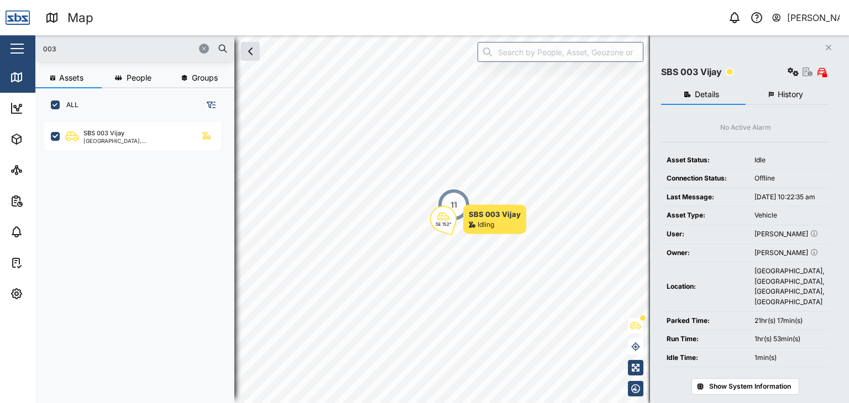
drag, startPoint x: 29, startPoint y: 50, endPoint x: 0, endPoint y: 52, distance: 28.8
click at [0, 52] on div "Map 0 Vijay Kumar Close Map Dashboard Assets ATS Camera Generator Personnel Tan…" at bounding box center [424, 201] width 849 height 403
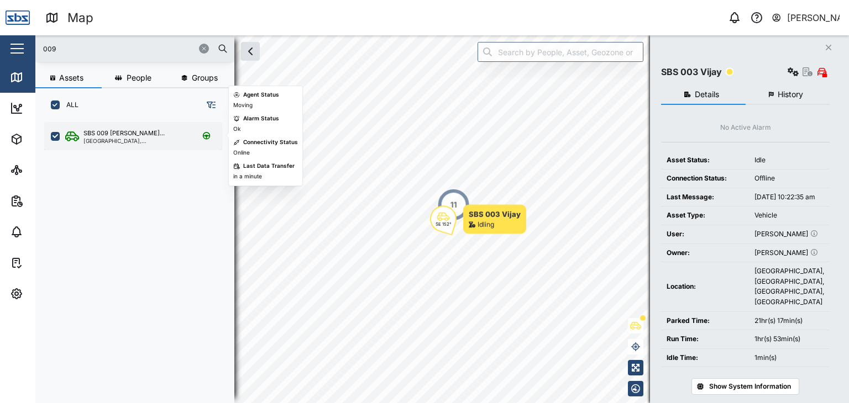
click at [102, 140] on div "[GEOGRAPHIC_DATA], [GEOGRAPHIC_DATA]" at bounding box center [136, 141] width 106 height 6
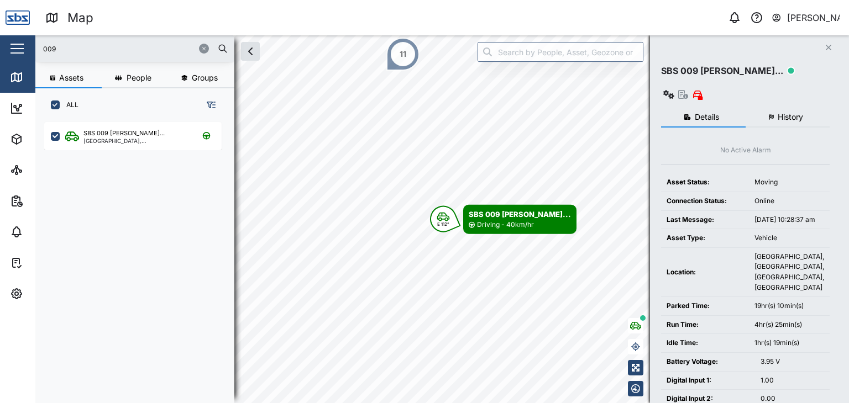
drag, startPoint x: 82, startPoint y: 45, endPoint x: 0, endPoint y: 47, distance: 81.8
click at [0, 47] on div "Map 0 Vijay Kumar Close Map Dashboard Assets ATS Camera Generator Personnel Tan…" at bounding box center [424, 201] width 849 height 403
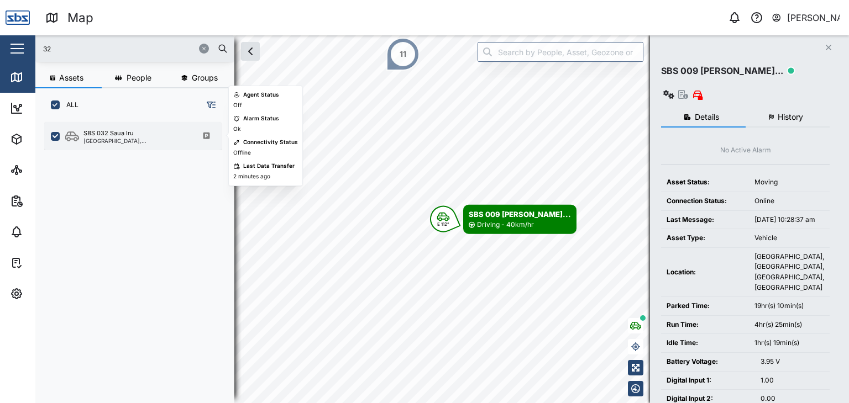
click at [113, 134] on div "SBS 032 Saua Iru" at bounding box center [108, 133] width 50 height 9
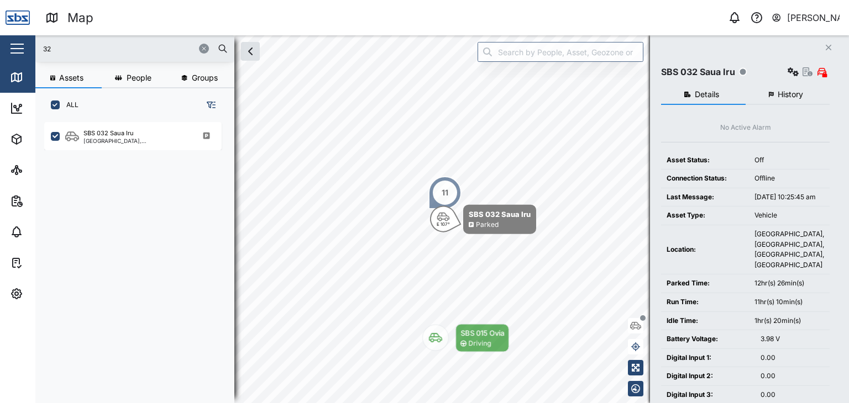
drag, startPoint x: 64, startPoint y: 40, endPoint x: 37, endPoint y: 41, distance: 26.6
click at [37, 41] on div "32" at bounding box center [134, 48] width 199 height 27
drag, startPoint x: 60, startPoint y: 47, endPoint x: 0, endPoint y: 49, distance: 59.7
click at [0, 49] on div "Map 0 Vijay Kumar Close Map Dashboard Assets ATS Camera Generator Personnel Tan…" at bounding box center [424, 201] width 849 height 403
type input "29"
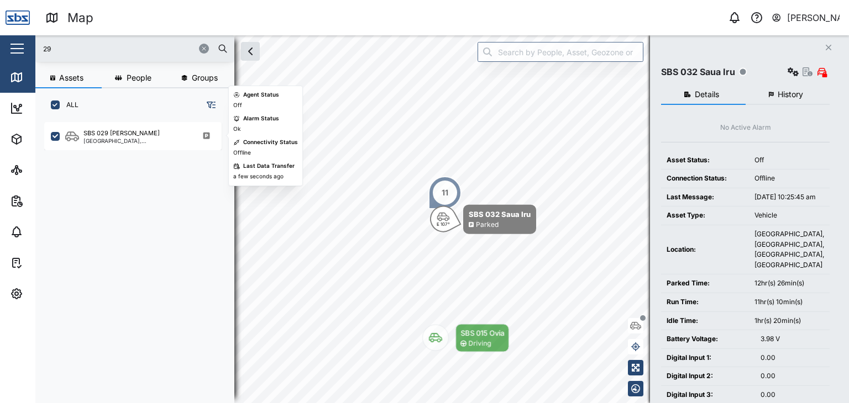
click at [113, 150] on div "SBS 029 Morlie I Port Moresby, Southern Region" at bounding box center [139, 256] width 190 height 276
click at [137, 135] on div "SBS 029 [PERSON_NAME]" at bounding box center [136, 133] width 106 height 9
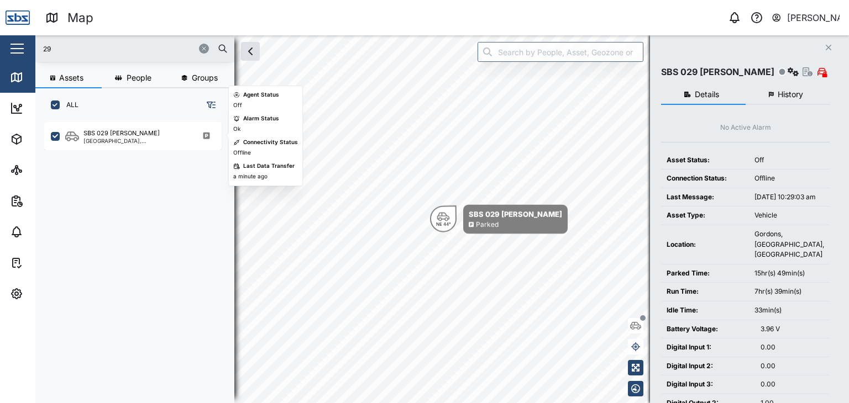
drag, startPoint x: 137, startPoint y: 135, endPoint x: 20, endPoint y: 375, distance: 267.0
drag, startPoint x: 20, startPoint y: 375, endPoint x: 9, endPoint y: 343, distance: 34.1
click at [9, 343] on aside "Close Map Dashboard Assets ATS Camera Generator Personnel Tanks UPS Vehicles Ot…" at bounding box center [17, 201] width 35 height 403
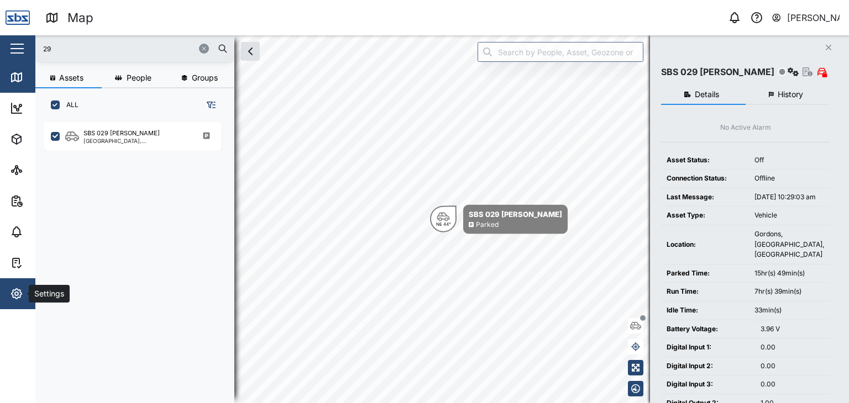
click at [20, 301] on span "Settings" at bounding box center [60, 294] width 101 height 31
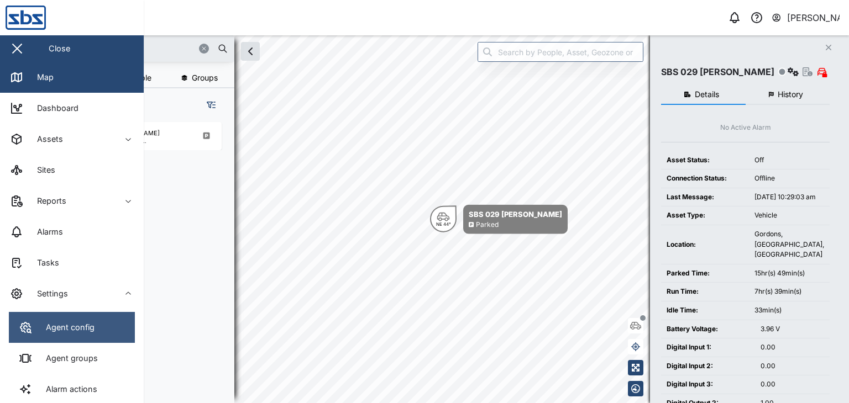
click at [75, 332] on div "Agent config" at bounding box center [66, 328] width 57 height 12
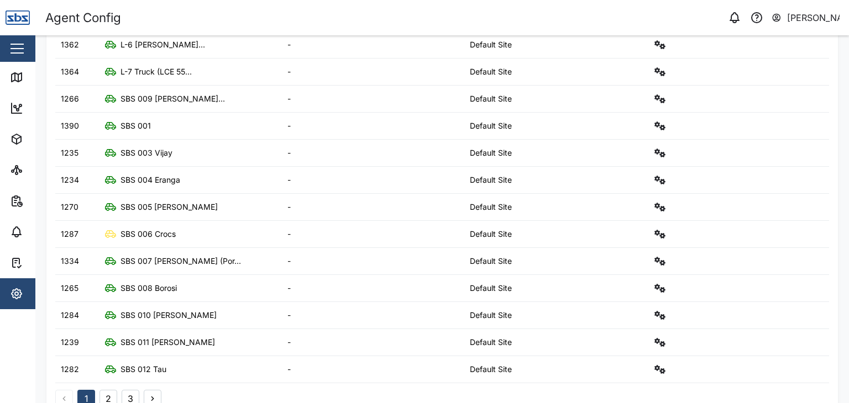
scroll to position [314, 0]
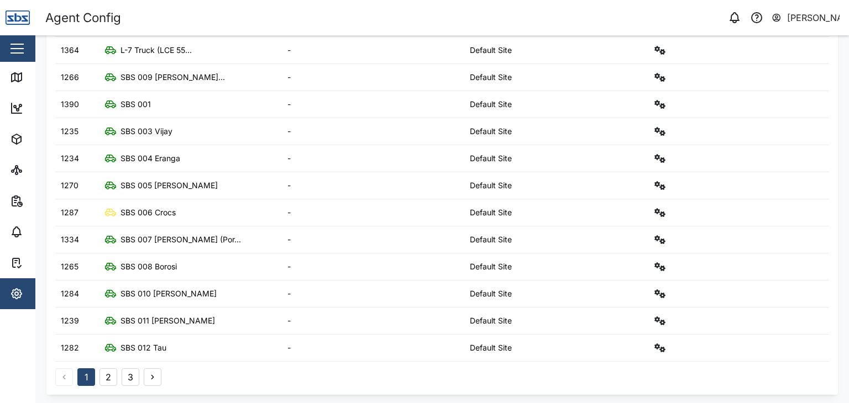
click at [107, 376] on button "2" at bounding box center [108, 378] width 18 height 18
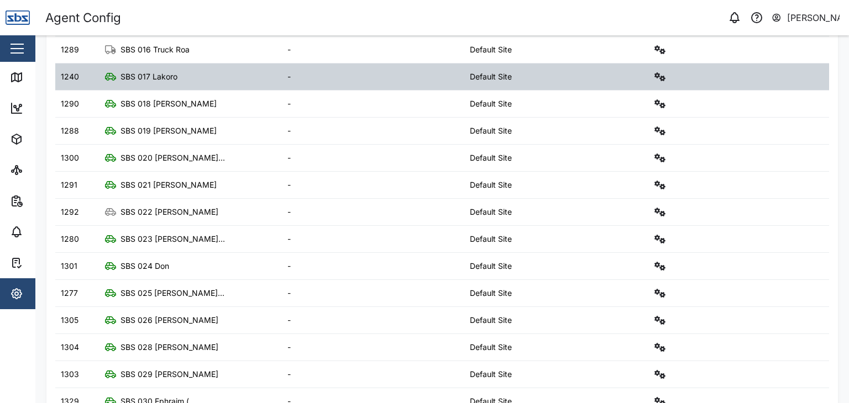
scroll to position [221, 0]
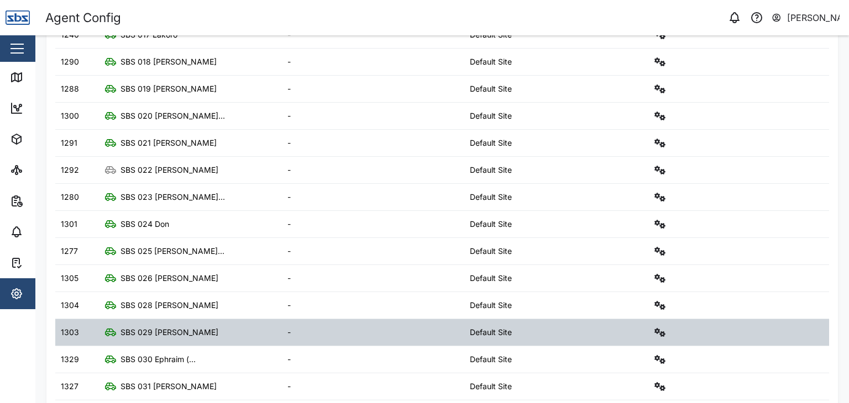
click at [185, 337] on div "SBS 029 [PERSON_NAME]" at bounding box center [190, 332] width 182 height 27
click at [655, 332] on icon "button" at bounding box center [659, 332] width 11 height 9
click at [70, 334] on div "1303" at bounding box center [70, 333] width 18 height 12
click at [137, 337] on div "SBS 029 [PERSON_NAME]" at bounding box center [169, 333] width 98 height 12
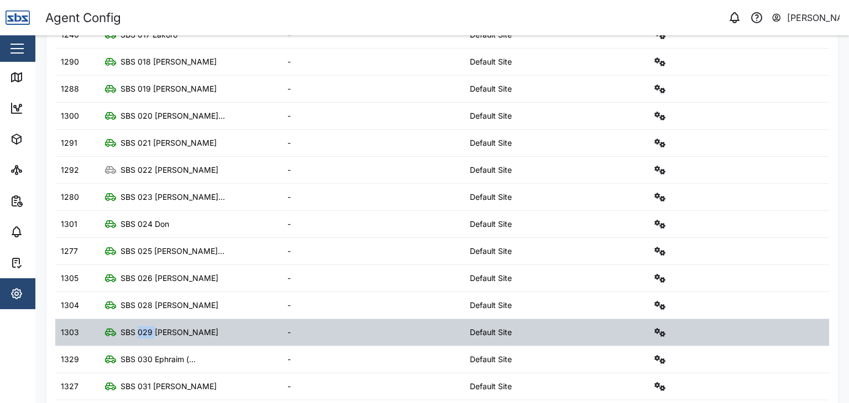
click at [137, 337] on div "SBS 029 [PERSON_NAME]" at bounding box center [169, 333] width 98 height 12
click at [173, 334] on div "SBS 029 [PERSON_NAME]" at bounding box center [169, 333] width 98 height 12
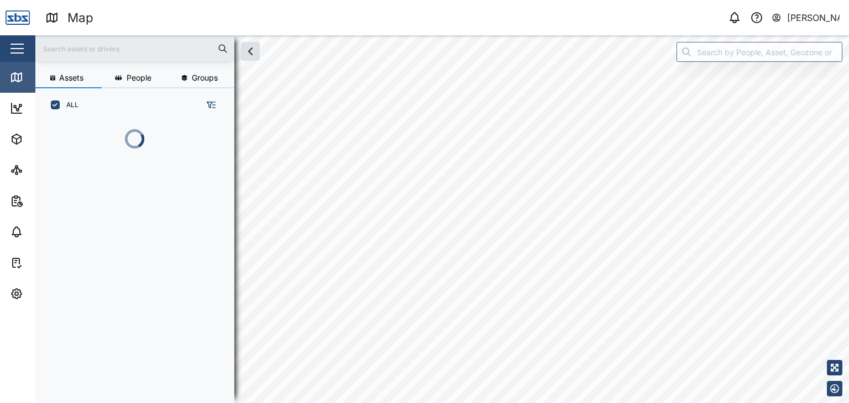
scroll to position [268, 172]
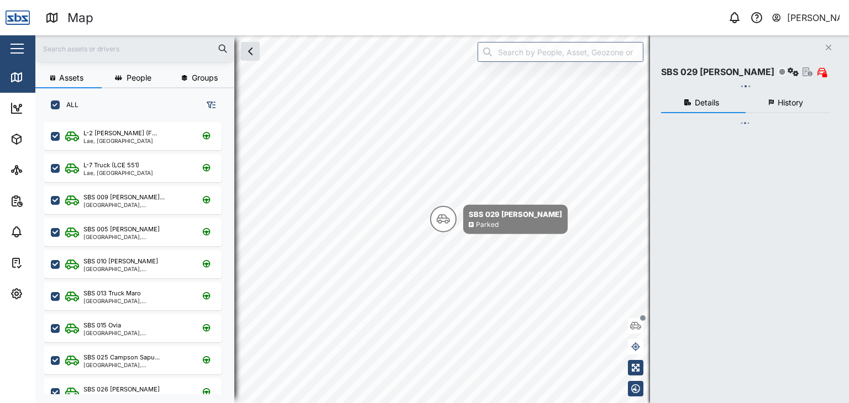
checkbox input "true"
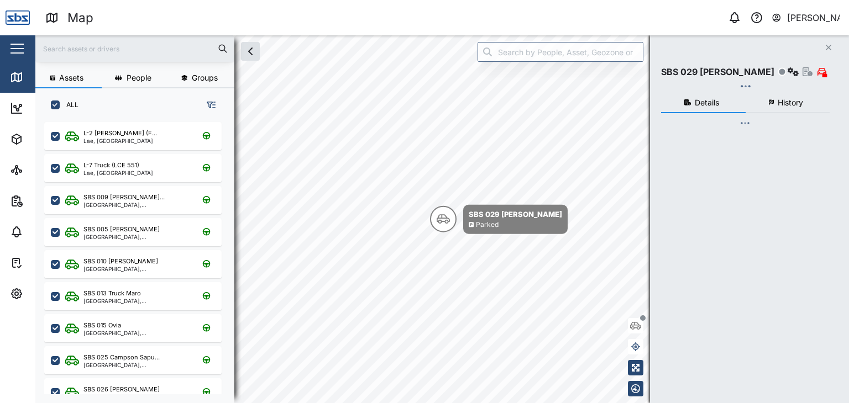
checkbox input "true"
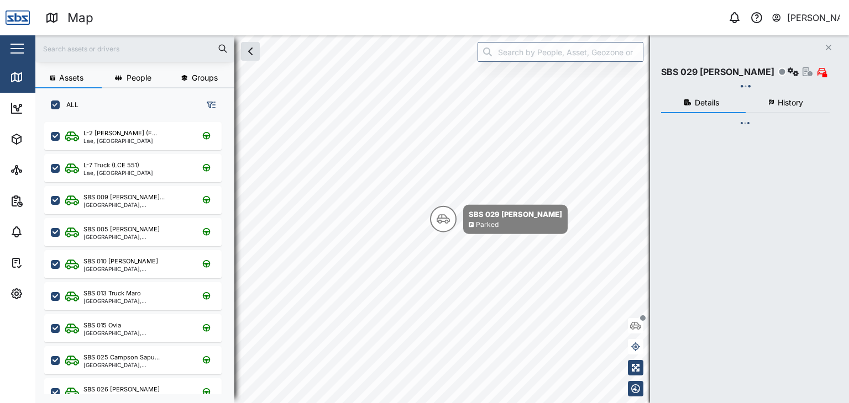
checkbox input "true"
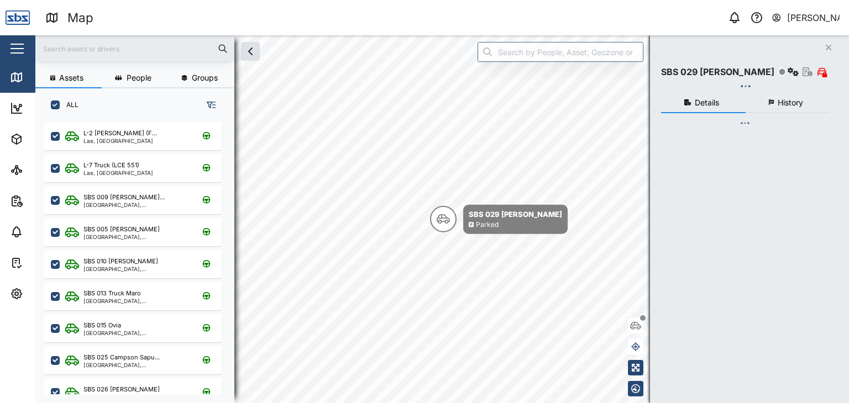
checkbox input "true"
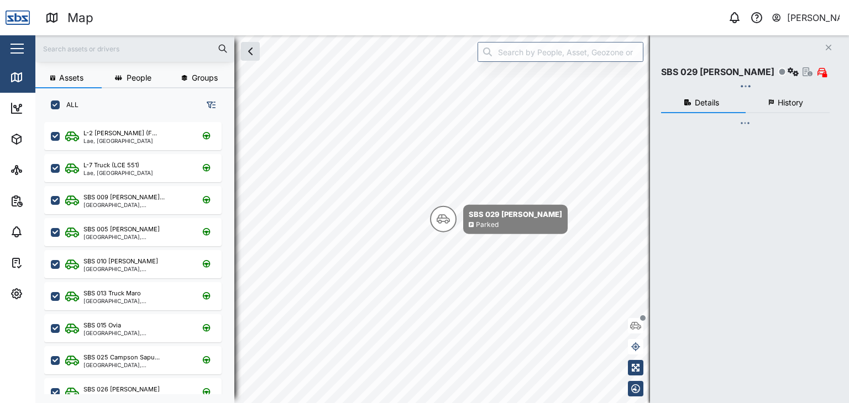
checkbox input "true"
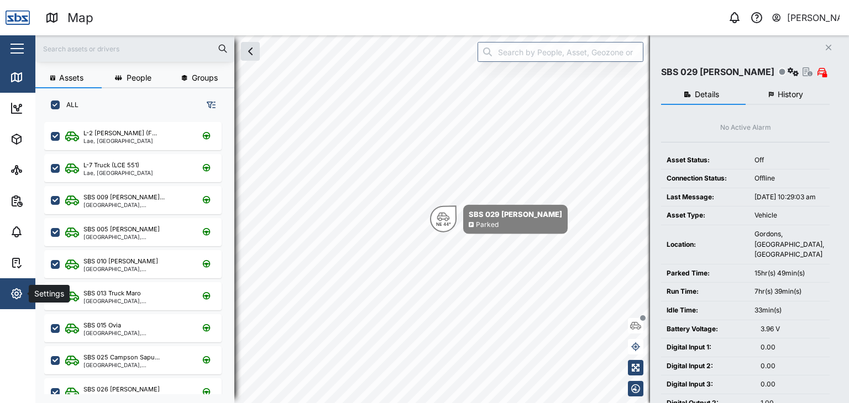
click at [20, 293] on icon "button" at bounding box center [16, 293] width 13 height 13
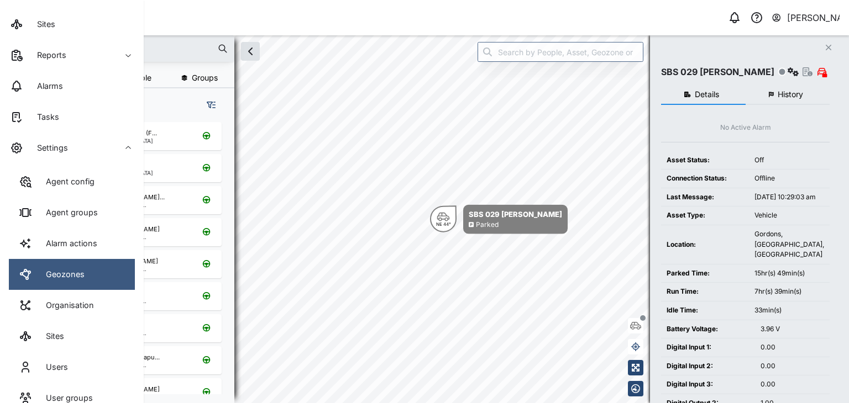
scroll to position [165, 0]
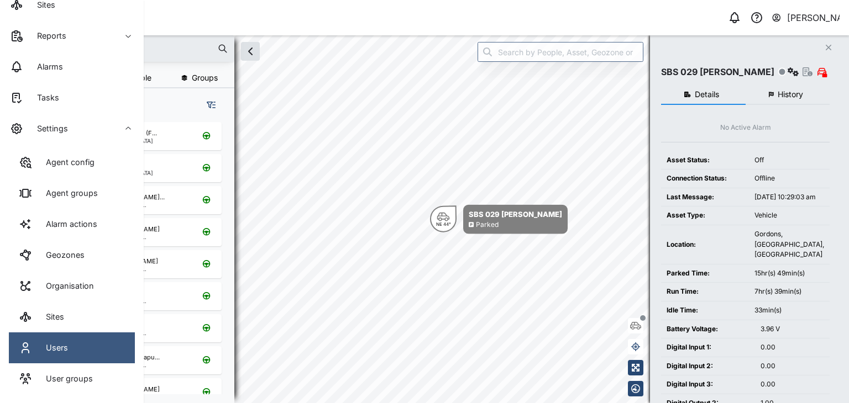
click at [51, 344] on div "Users" at bounding box center [53, 348] width 30 height 12
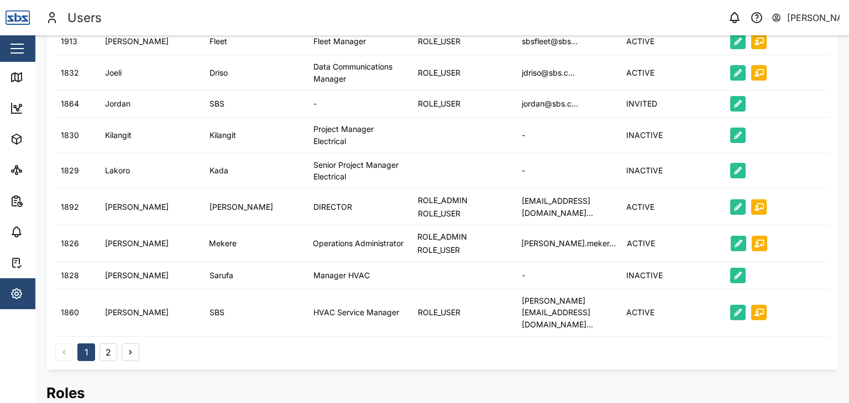
scroll to position [641, 0]
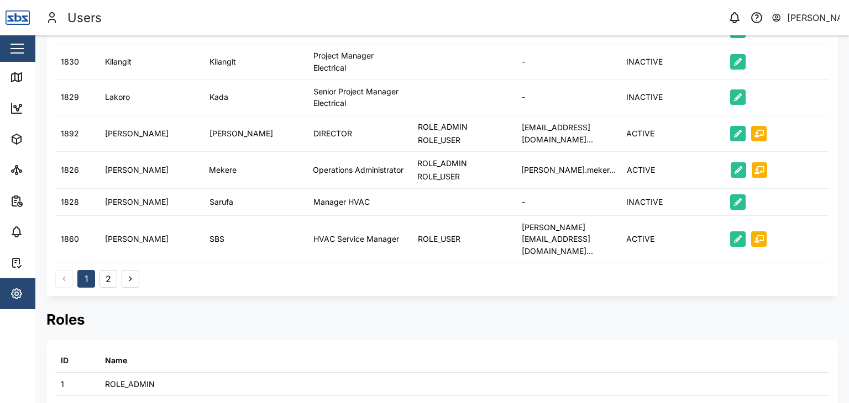
click at [108, 270] on button "2" at bounding box center [108, 279] width 18 height 18
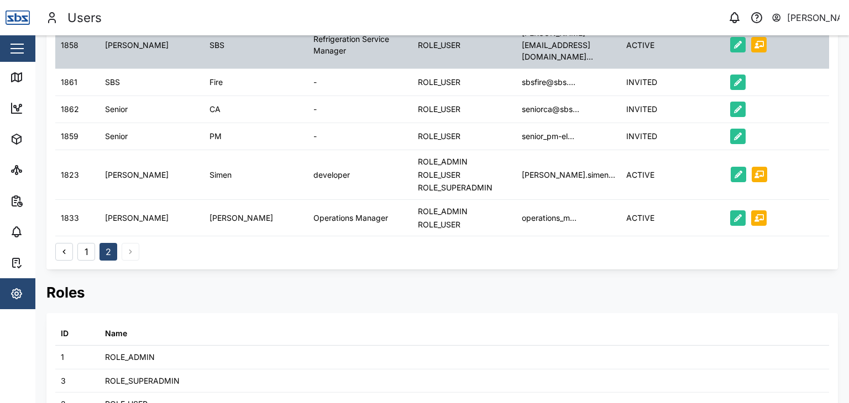
scroll to position [256, 0]
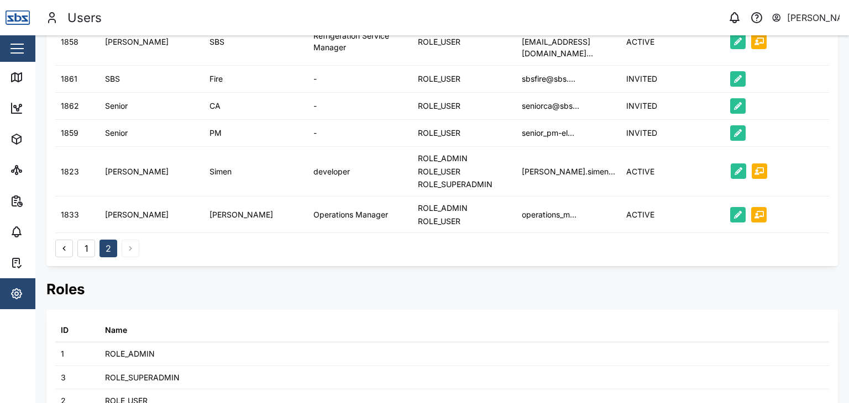
click at [130, 240] on div "1 2" at bounding box center [97, 249] width 84 height 18
click at [11, 264] on icon at bounding box center [16, 262] width 13 height 13
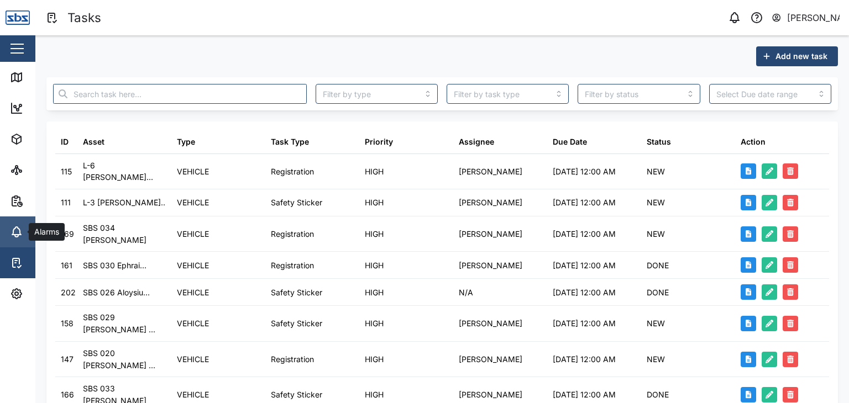
click at [13, 238] on icon at bounding box center [16, 231] width 13 height 13
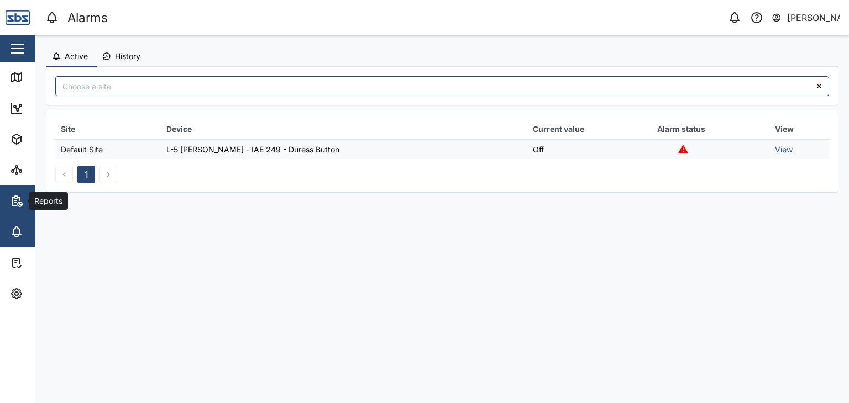
click at [17, 208] on span "Reports" at bounding box center [60, 201] width 101 height 31
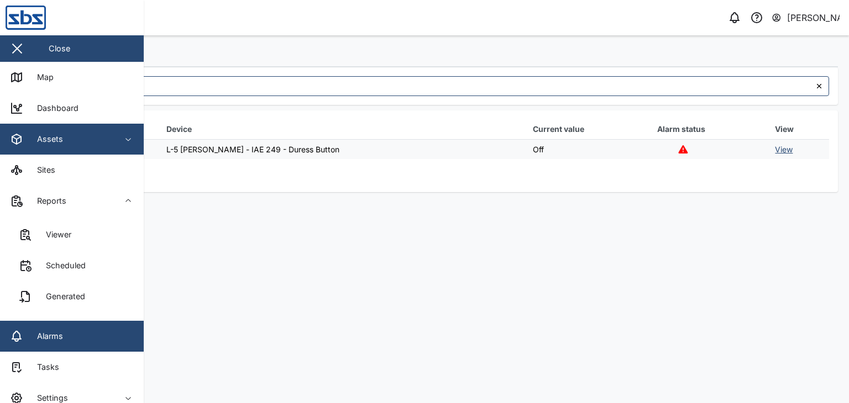
click at [14, 141] on icon "button" at bounding box center [16, 139] width 13 height 13
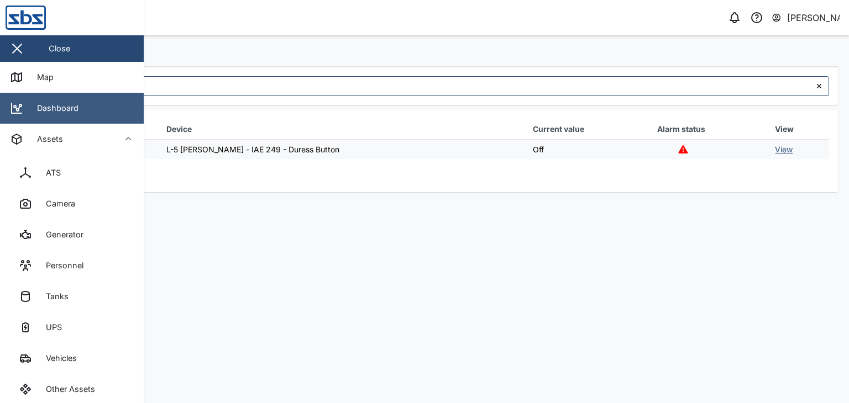
click at [71, 107] on div "Dashboard" at bounding box center [54, 108] width 50 height 12
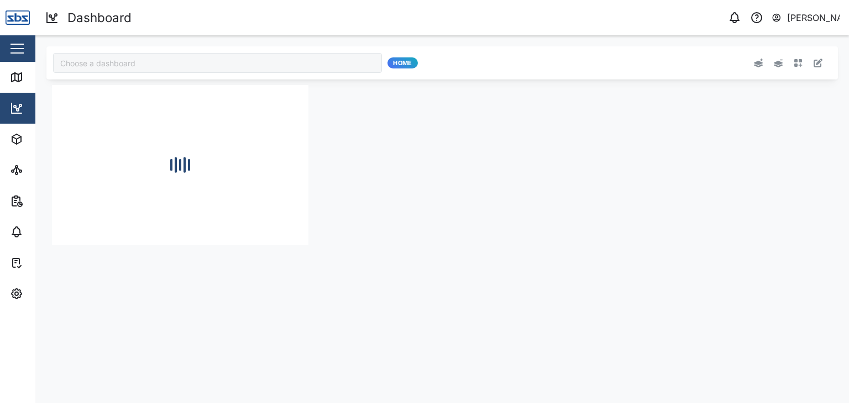
type input "Odometer Update"
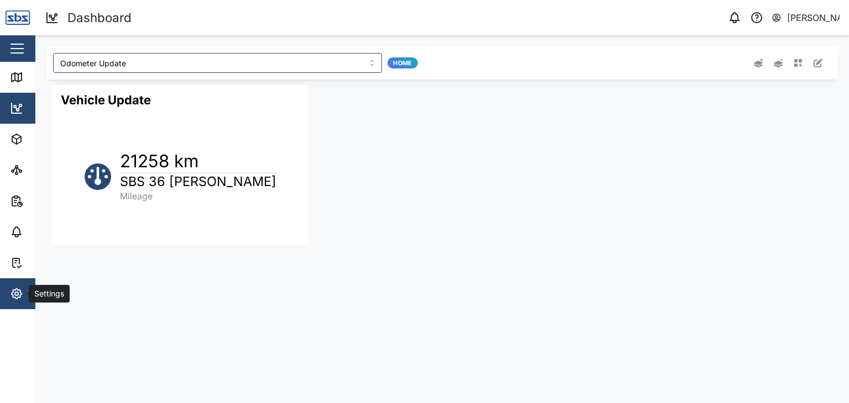
click at [17, 296] on icon "button" at bounding box center [16, 293] width 13 height 13
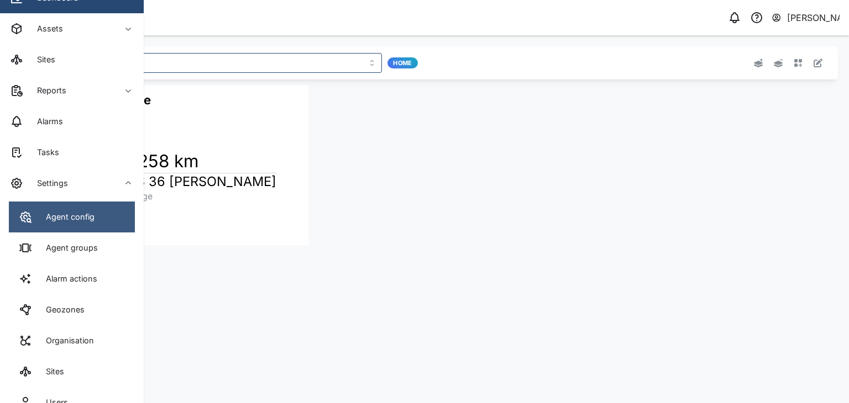
scroll to position [165, 0]
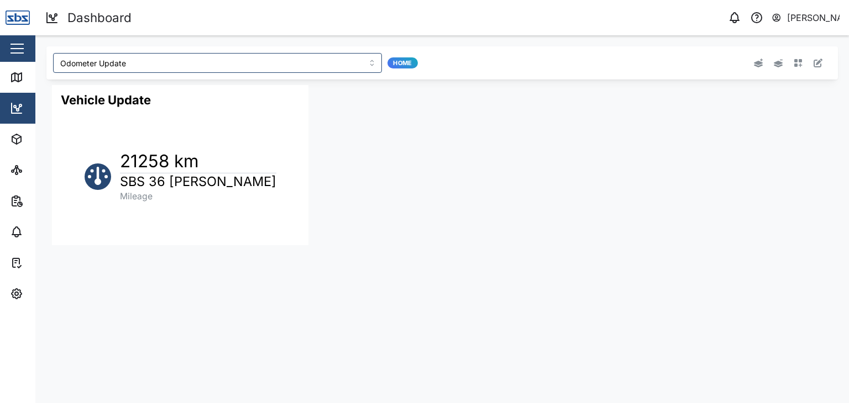
click at [815, 18] on div "[PERSON_NAME]" at bounding box center [813, 18] width 53 height 14
click at [795, 151] on div "Vehicle Update 21258 km SBS 36 Joeli Driso Mileage" at bounding box center [441, 165] width 791 height 171
click at [733, 20] on icon "button" at bounding box center [734, 17] width 9 height 8
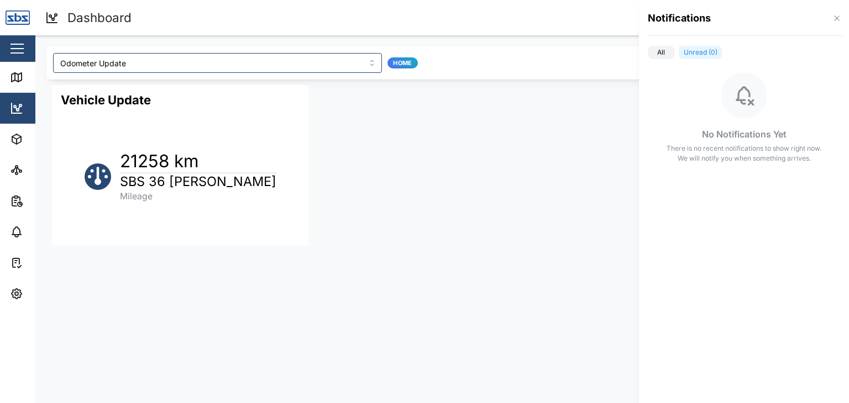
click at [19, 78] on div at bounding box center [424, 201] width 849 height 403
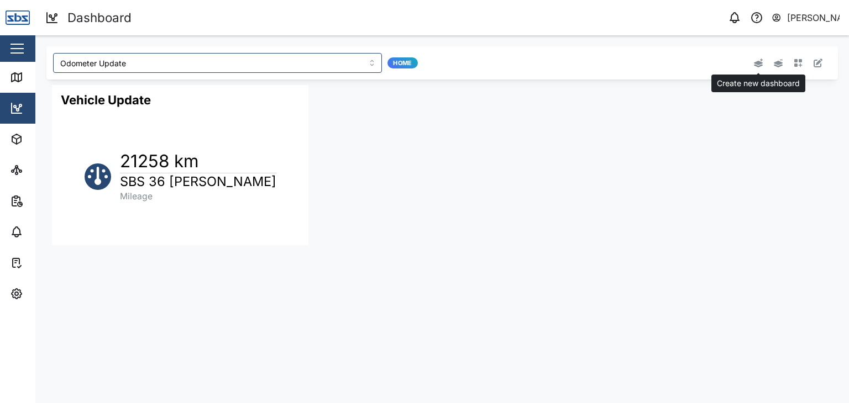
click at [759, 66] on icon "button" at bounding box center [758, 63] width 10 height 9
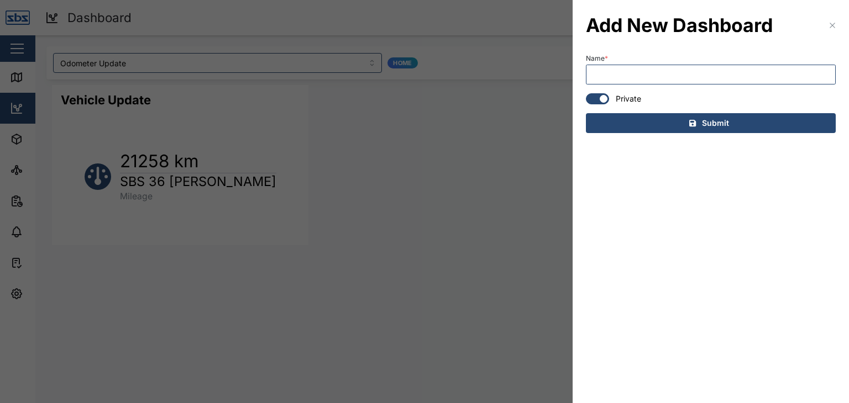
click at [833, 26] on icon "button" at bounding box center [832, 25] width 9 height 9
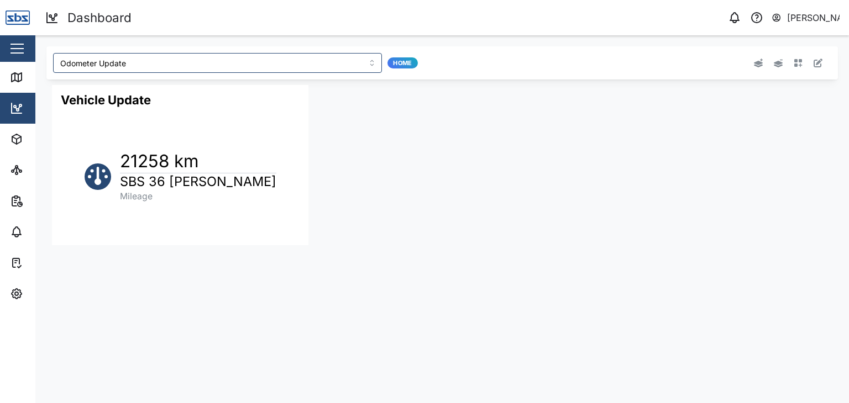
click at [49, 14] on icon at bounding box center [51, 17] width 13 height 13
click at [22, 301] on span "Settings" at bounding box center [60, 294] width 101 height 31
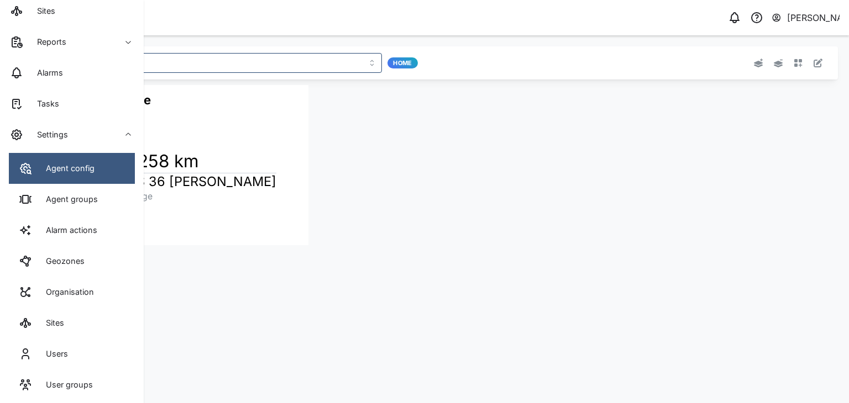
scroll to position [165, 0]
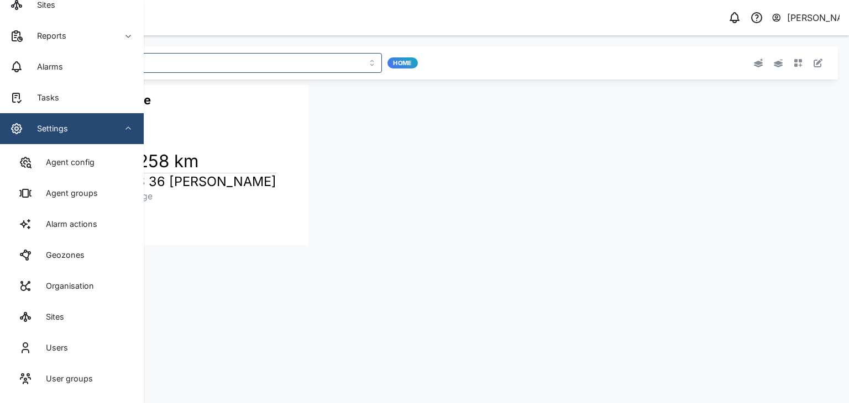
click at [67, 136] on span "Settings" at bounding box center [60, 128] width 101 height 31
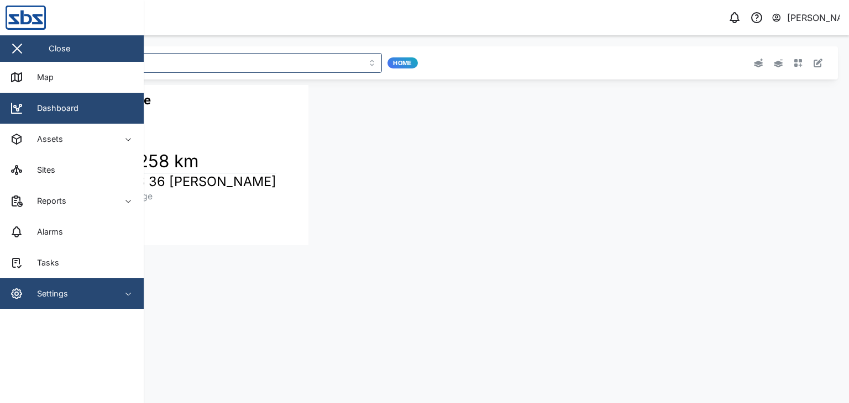
scroll to position [0, 0]
click at [130, 297] on icon "button" at bounding box center [128, 294] width 9 height 9
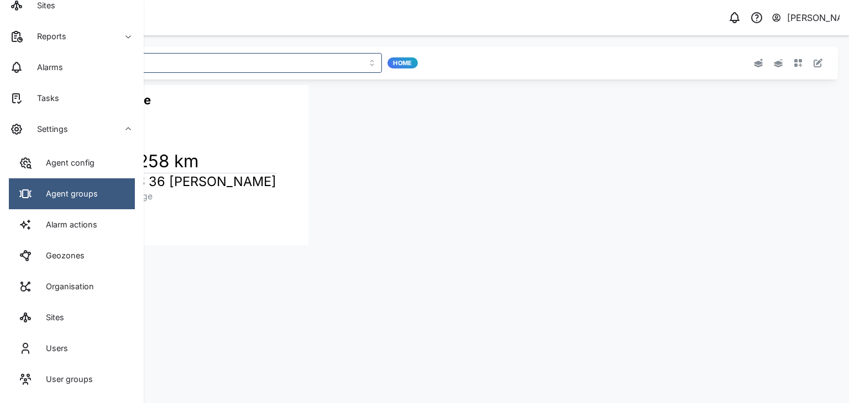
scroll to position [165, 0]
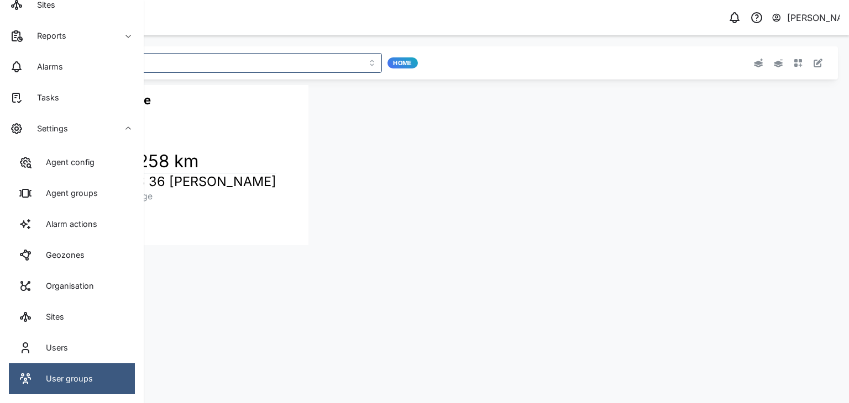
click at [72, 379] on div "User groups" at bounding box center [65, 379] width 55 height 12
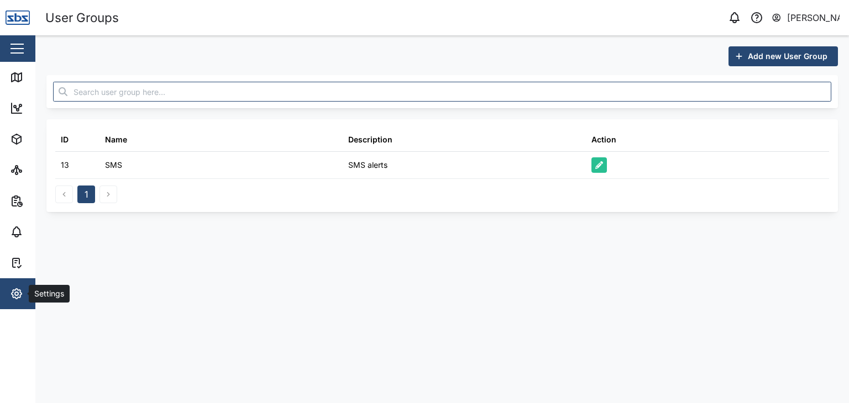
click at [21, 289] on icon "button" at bounding box center [16, 293] width 13 height 13
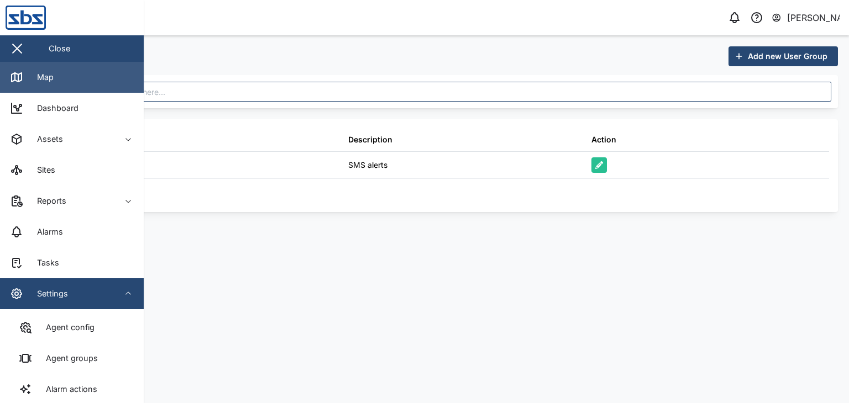
click at [57, 78] on link "Map" at bounding box center [72, 77] width 144 height 31
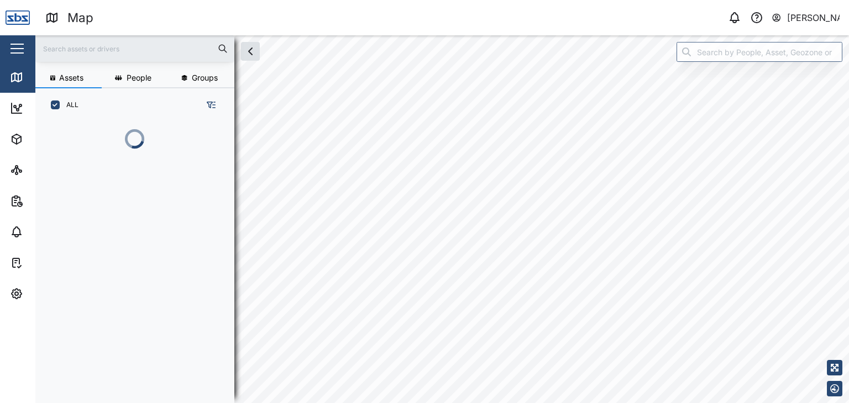
scroll to position [268, 172]
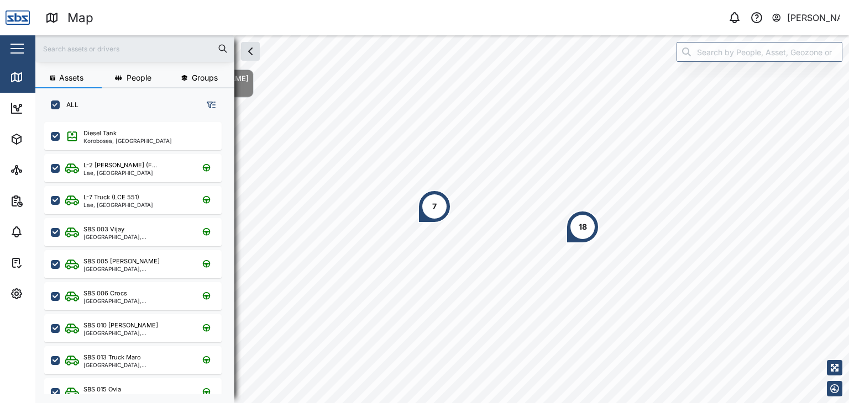
click at [102, 41] on input "text" at bounding box center [135, 48] width 186 height 17
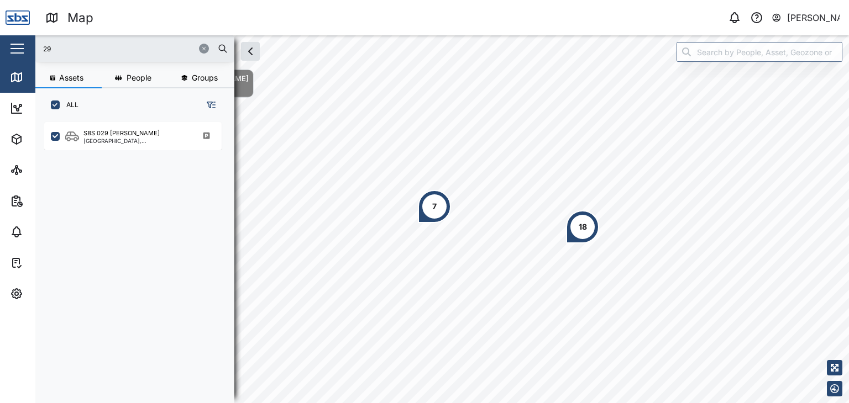
type input "2"
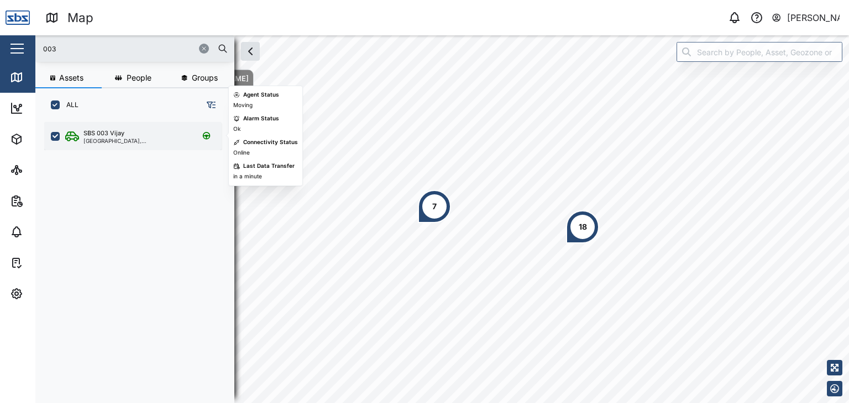
click at [130, 129] on div "SBS 003 Vijay" at bounding box center [136, 133] width 106 height 9
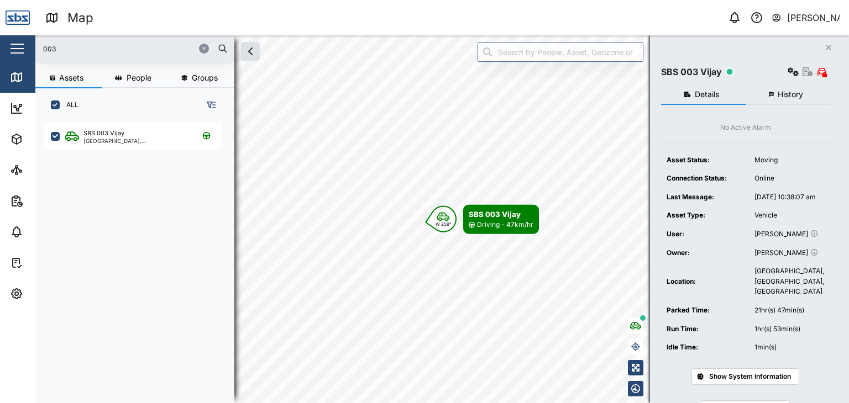
drag, startPoint x: 65, startPoint y: 48, endPoint x: 91, endPoint y: 43, distance: 26.4
click at [30, 38] on div "Map 0 Vijay Kumar Close Map Dashboard Assets ATS Camera Generator Personnel Tan…" at bounding box center [424, 201] width 849 height 403
type input "009"
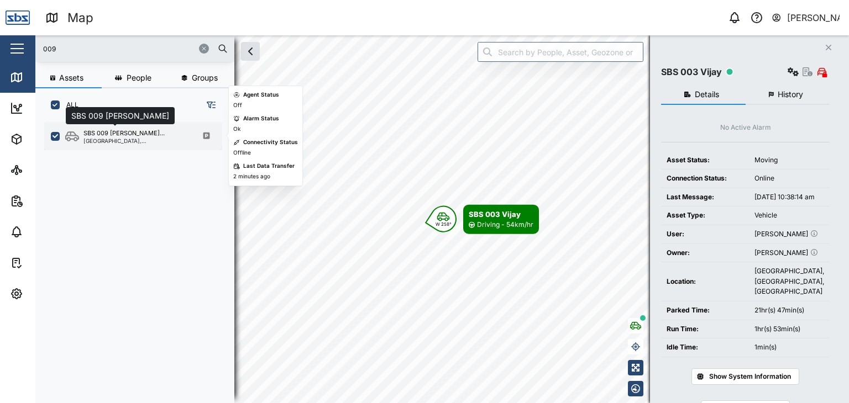
click at [109, 130] on div "SBS 009 Simon Sala..." at bounding box center [123, 133] width 81 height 9
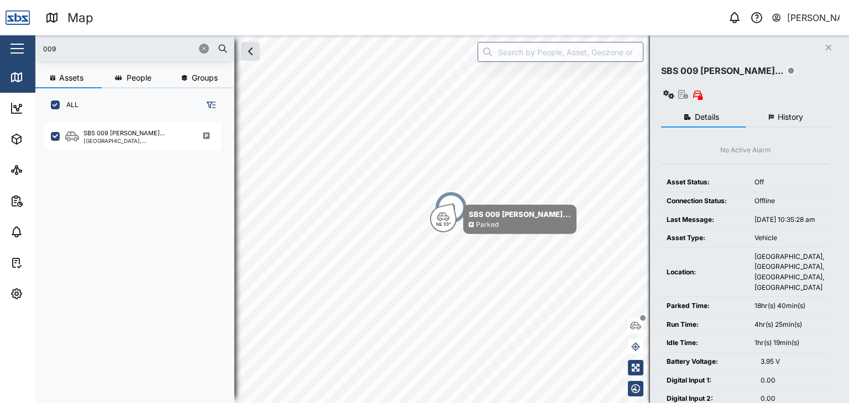
drag, startPoint x: 60, startPoint y: 55, endPoint x: 29, endPoint y: 51, distance: 31.2
click at [29, 51] on div "Map 0 Vijay Kumar Close Map Dashboard Assets ATS Camera Generator Personnel Tan…" at bounding box center [424, 201] width 849 height 403
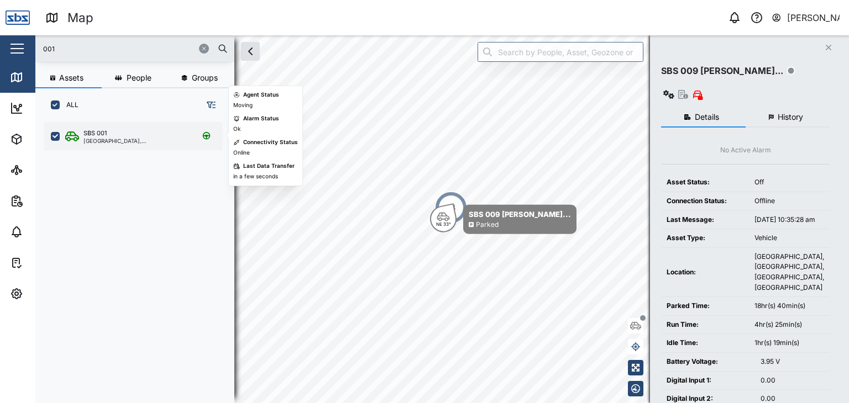
click at [145, 128] on div "SBS 001 National Capital District, Southern Region" at bounding box center [132, 136] width 177 height 28
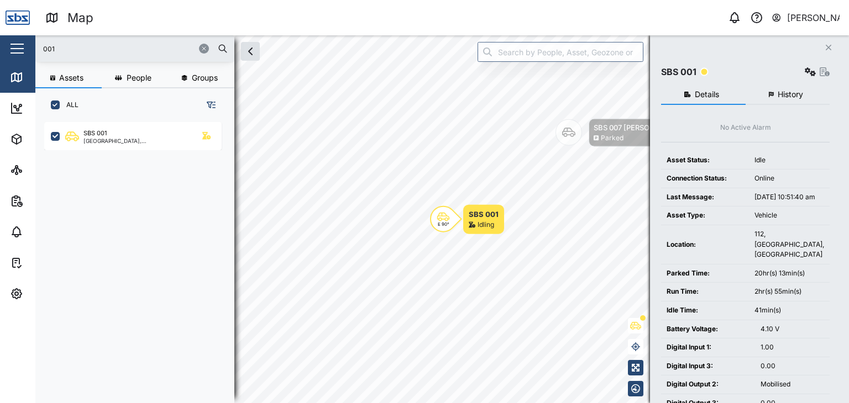
drag, startPoint x: 62, startPoint y: 52, endPoint x: 6, endPoint y: 38, distance: 58.2
click at [6, 38] on div "Map 0 Vijay Kumar Close Map Dashboard Assets ATS Camera Generator Personnel Tan…" at bounding box center [424, 201] width 849 height 403
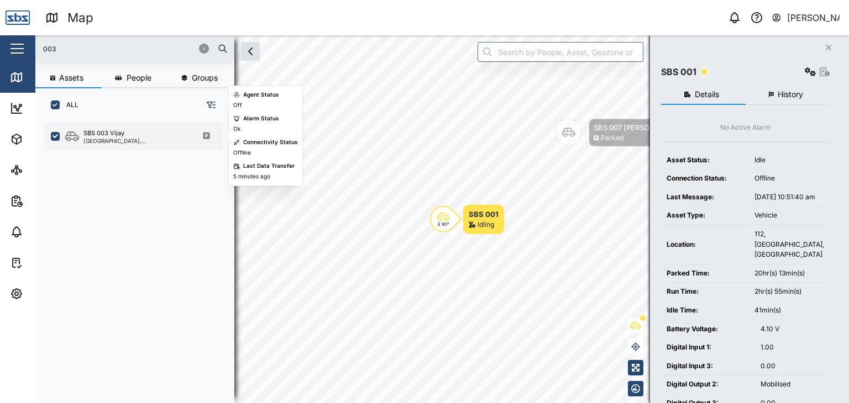
click at [98, 146] on div "SBS 003 Vijay Port Moresby, Southern Region" at bounding box center [132, 136] width 177 height 28
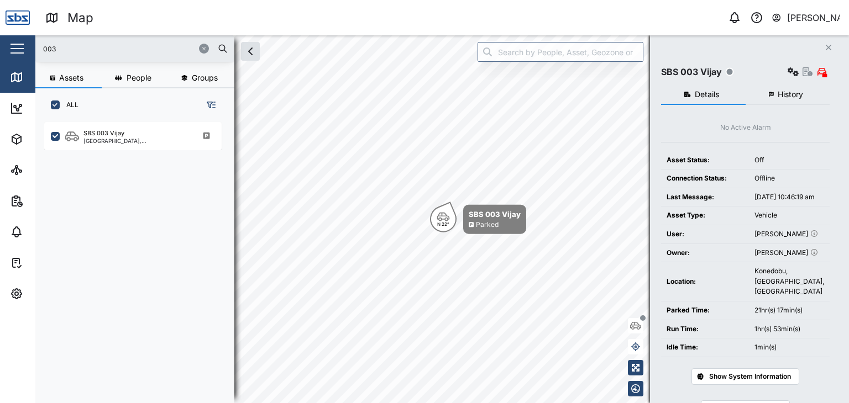
drag, startPoint x: 66, startPoint y: 47, endPoint x: 4, endPoint y: 38, distance: 62.5
click at [4, 38] on div "Map 0 Vijay Kumar Close Map Dashboard Assets ATS Camera Generator Personnel Tan…" at bounding box center [424, 201] width 849 height 403
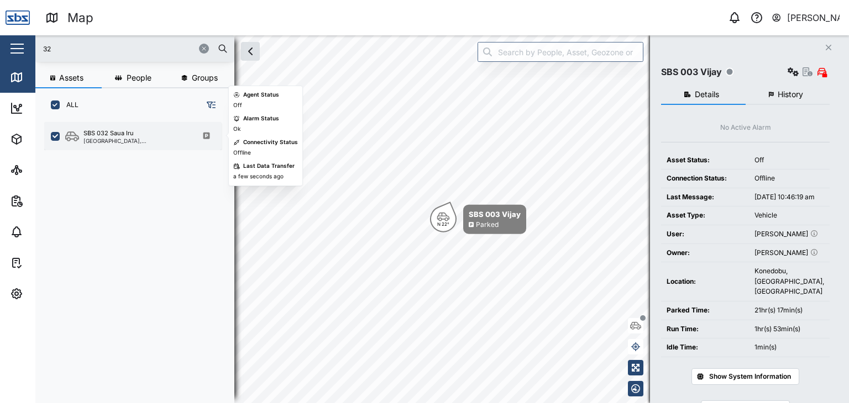
click at [102, 133] on div "SBS 032 Saua Iru" at bounding box center [108, 133] width 50 height 9
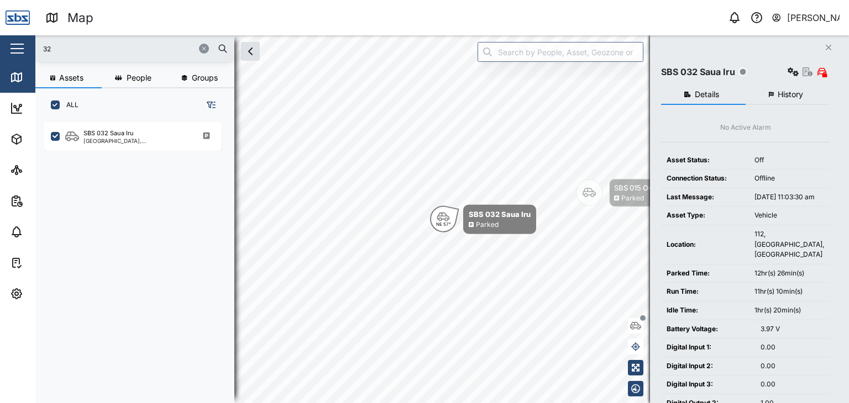
drag, startPoint x: 69, startPoint y: 50, endPoint x: 19, endPoint y: 46, distance: 49.9
click at [19, 46] on div "Map 0 Vijay Kumar Close Map Dashboard Assets ATS Camera Generator Personnel Tan…" at bounding box center [424, 201] width 849 height 403
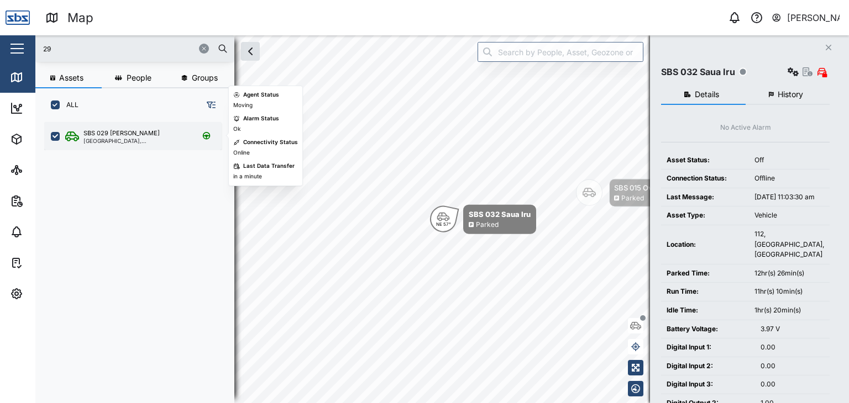
click at [141, 130] on div "SBS 029 [PERSON_NAME]" at bounding box center [136, 133] width 106 height 9
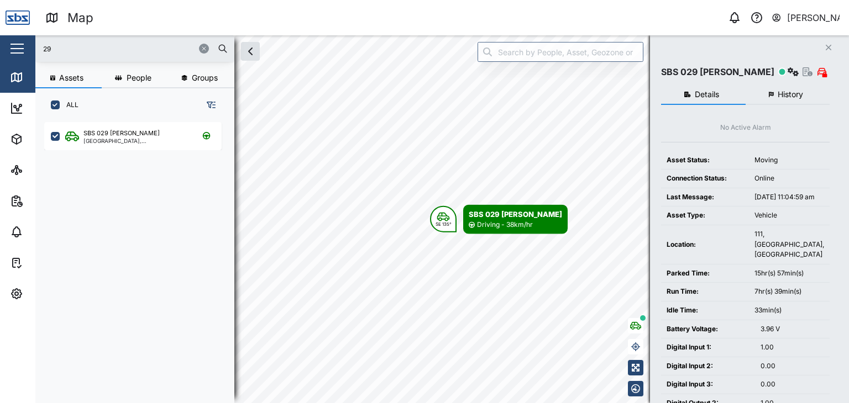
drag, startPoint x: 89, startPoint y: 47, endPoint x: 22, endPoint y: 48, distance: 67.4
click at [22, 48] on div "Map 0 Vijay Kumar Close Map Dashboard Assets ATS Camera Generator Personnel Tan…" at bounding box center [424, 201] width 849 height 403
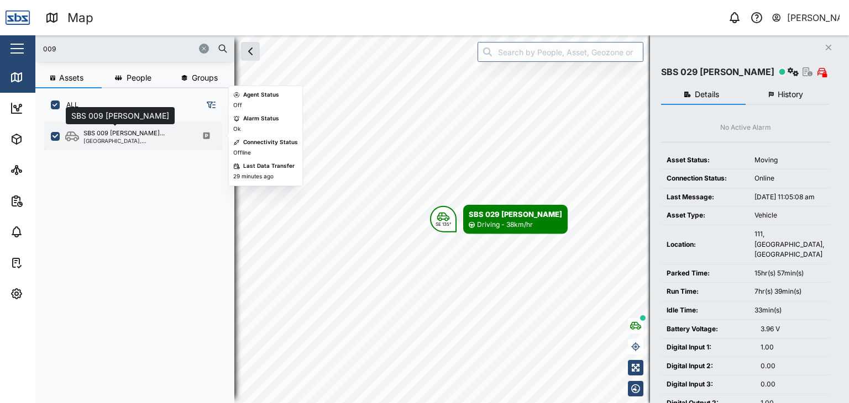
click at [146, 136] on div "SBS 009 Simon Sala..." at bounding box center [123, 133] width 81 height 9
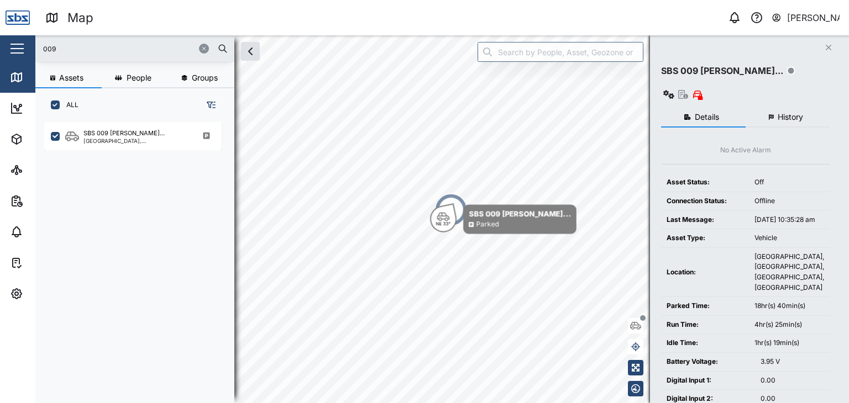
drag, startPoint x: 72, startPoint y: 50, endPoint x: 29, endPoint y: 53, distance: 43.7
click at [29, 53] on div "Map 0 Vijay Kumar Close Map Dashboard Assets ATS Camera Generator Personnel Tan…" at bounding box center [424, 201] width 849 height 403
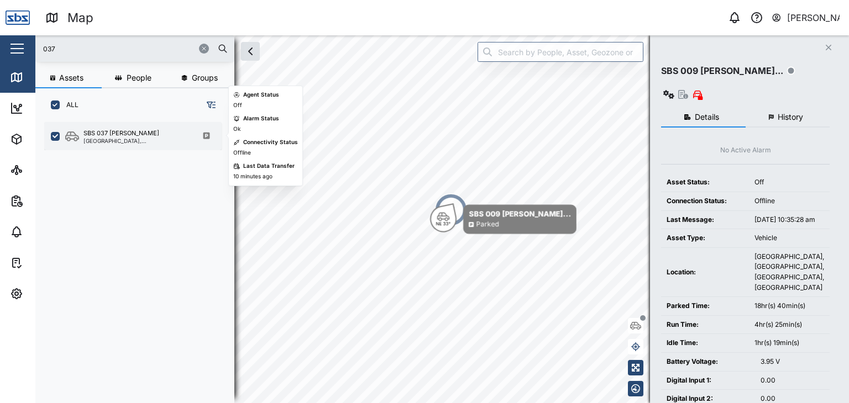
click at [126, 140] on div "[GEOGRAPHIC_DATA], [GEOGRAPHIC_DATA]" at bounding box center [136, 141] width 106 height 6
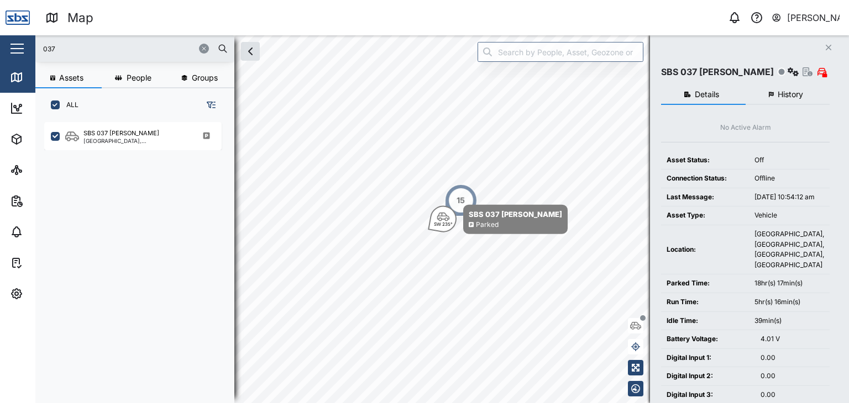
drag, startPoint x: 66, startPoint y: 41, endPoint x: 19, endPoint y: 39, distance: 47.0
click at [19, 39] on div "Map 0 Vijay Kumar Close Map Dashboard Assets ATS Camera Generator Personnel Tan…" at bounding box center [424, 201] width 849 height 403
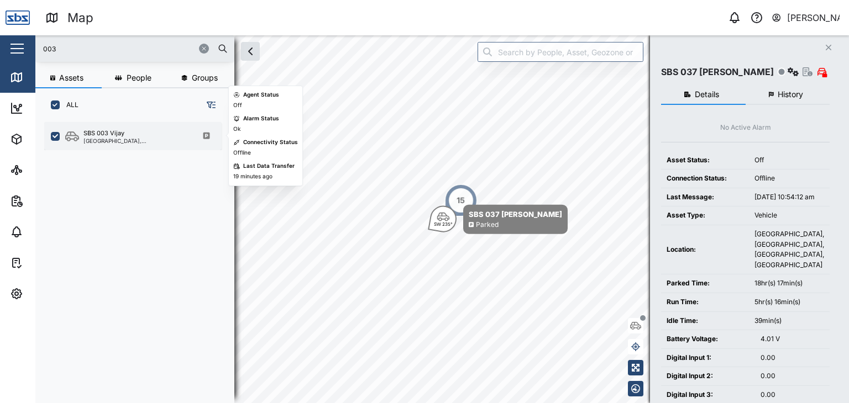
click at [105, 140] on div "[GEOGRAPHIC_DATA], [GEOGRAPHIC_DATA]" at bounding box center [136, 141] width 106 height 6
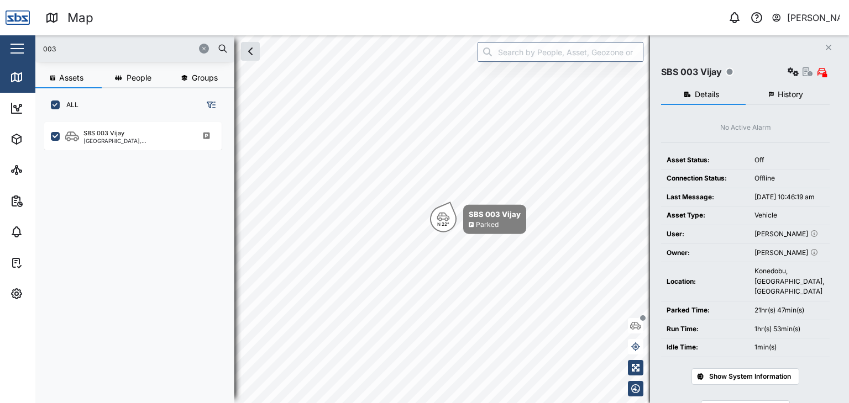
drag, startPoint x: 64, startPoint y: 41, endPoint x: 29, endPoint y: 43, distance: 35.4
click at [29, 43] on div "Map 0 Vijay Kumar Close Map Dashboard Assets ATS Camera Generator Personnel Tan…" at bounding box center [424, 201] width 849 height 403
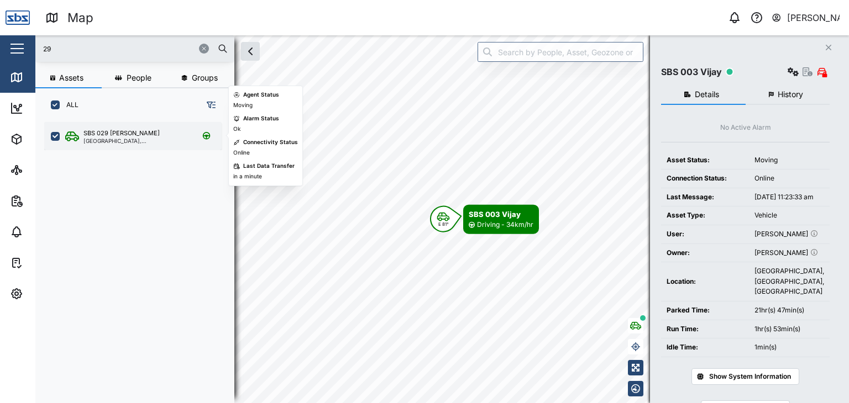
click at [135, 142] on div "[GEOGRAPHIC_DATA], [GEOGRAPHIC_DATA]" at bounding box center [136, 141] width 106 height 6
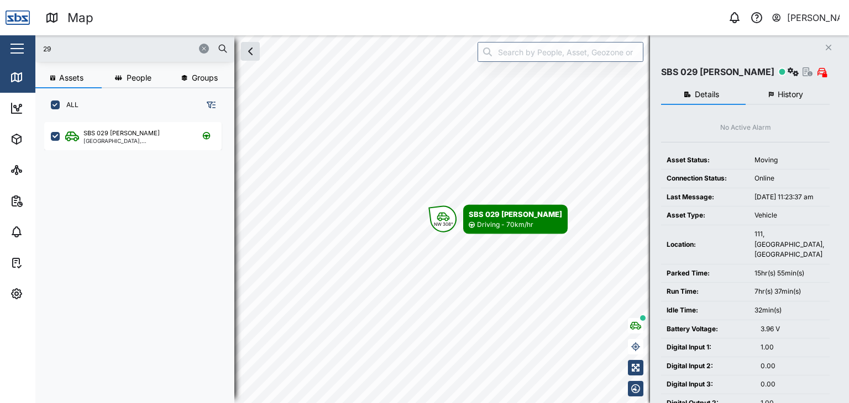
drag, startPoint x: 69, startPoint y: 50, endPoint x: 0, endPoint y: 40, distance: 69.9
click at [0, 40] on div "Map 0 Vijay Kumar Close Map Dashboard Assets ATS Camera Generator Personnel Tan…" at bounding box center [424, 201] width 849 height 403
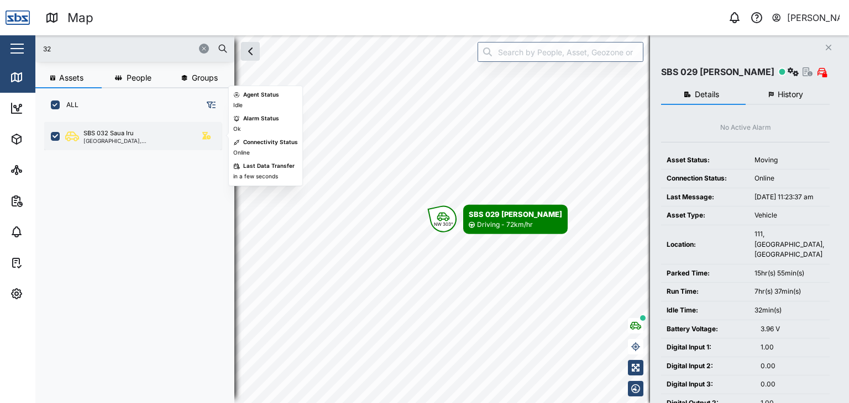
click at [113, 133] on div "SBS 032 Saua Iru" at bounding box center [108, 133] width 50 height 9
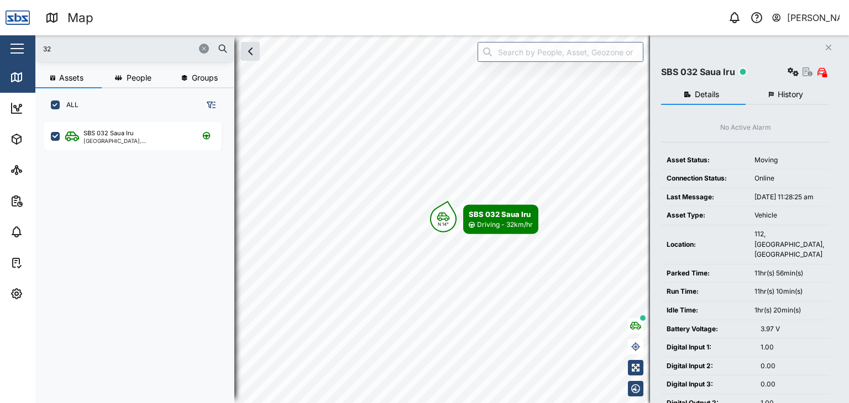
drag, startPoint x: 65, startPoint y: 51, endPoint x: 0, endPoint y: 41, distance: 66.0
click at [0, 41] on div "Map 0 Vijay Kumar Close Map Dashboard Assets ATS Camera Generator Personnel Tan…" at bounding box center [424, 201] width 849 height 403
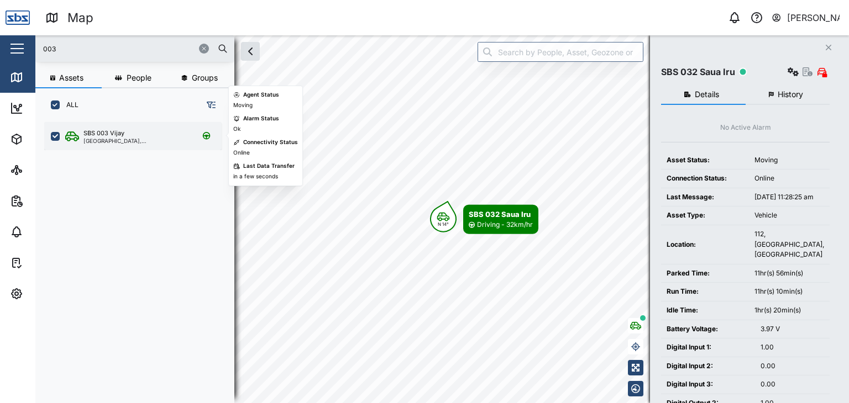
click at [125, 141] on div "[GEOGRAPHIC_DATA], [GEOGRAPHIC_DATA]" at bounding box center [136, 141] width 106 height 6
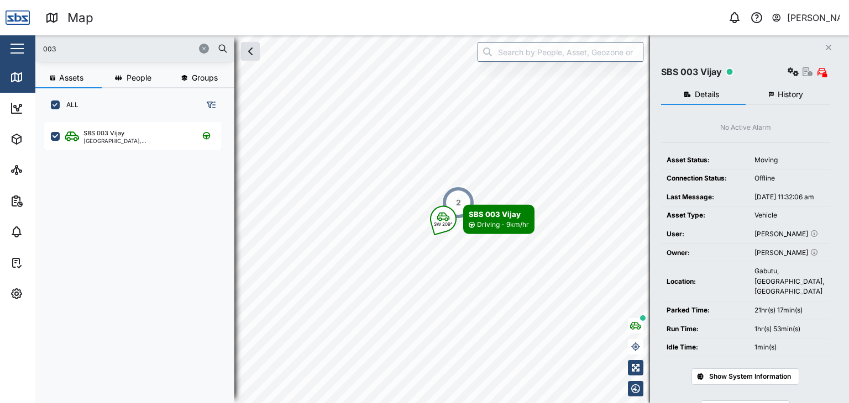
drag, startPoint x: 60, startPoint y: 48, endPoint x: 0, endPoint y: 32, distance: 62.5
click at [0, 32] on div "Map 0 Vijay Kumar Close Map Dashboard Assets ATS Camera Generator Personnel Tan…" at bounding box center [424, 201] width 849 height 403
type input "29"
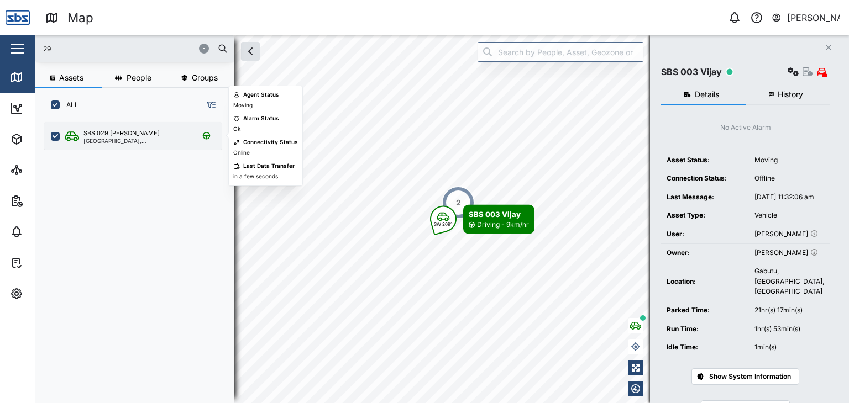
click at [137, 140] on div "[GEOGRAPHIC_DATA], [GEOGRAPHIC_DATA]" at bounding box center [136, 141] width 106 height 6
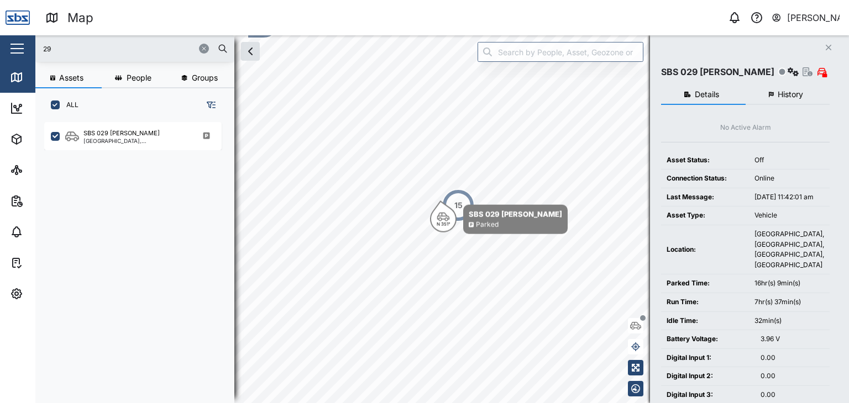
scroll to position [268, 172]
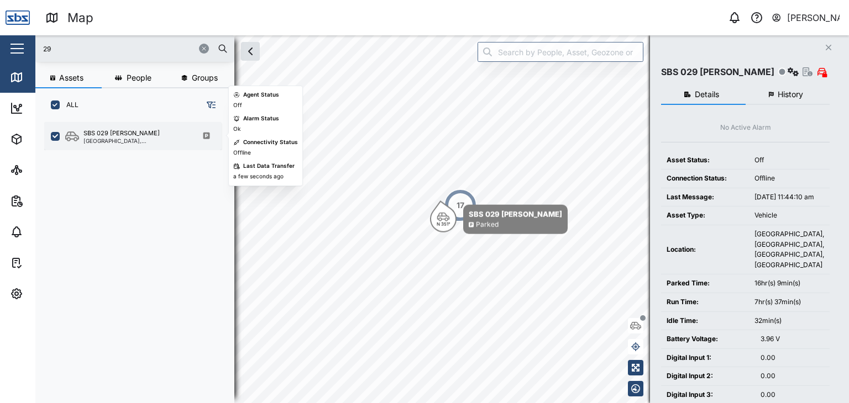
click at [95, 134] on div "SBS 029 [PERSON_NAME]" at bounding box center [121, 133] width 76 height 9
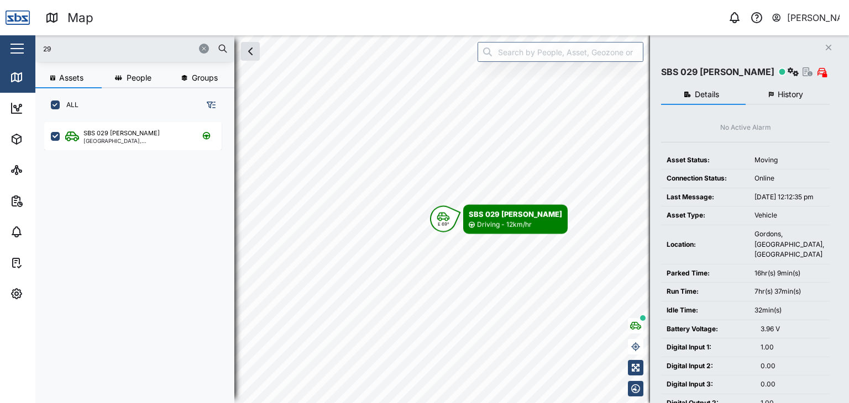
drag, startPoint x: 62, startPoint y: 51, endPoint x: 0, endPoint y: 54, distance: 62.0
click at [0, 54] on div "Map 0 [PERSON_NAME] Close Map Dashboard Assets ATS Camera Generator Personnel T…" at bounding box center [424, 201] width 849 height 403
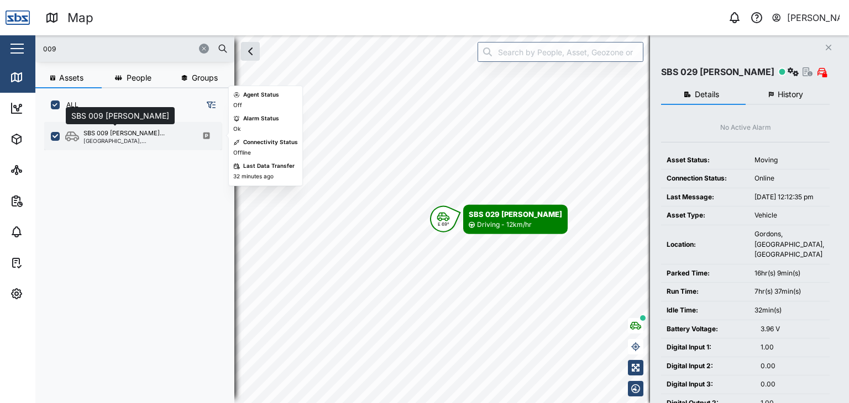
click at [98, 136] on div "SBS 009 [PERSON_NAME]..." at bounding box center [123, 133] width 81 height 9
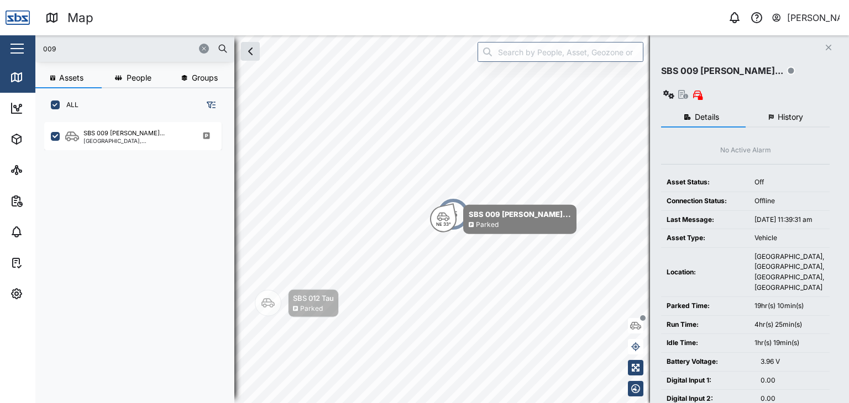
drag, startPoint x: 22, startPoint y: 51, endPoint x: 0, endPoint y: 51, distance: 22.1
click at [0, 51] on div "Map 0 Vijay Kumar Close Map Dashboard Assets ATS Camera Generator Personnel Tan…" at bounding box center [424, 201] width 849 height 403
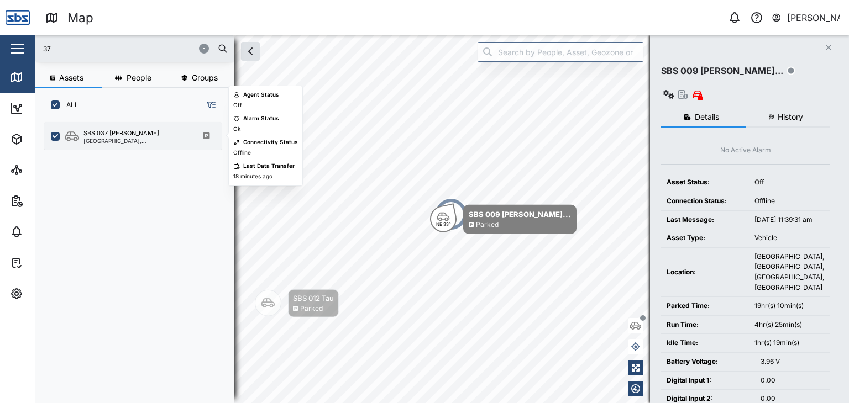
click at [106, 141] on div "[GEOGRAPHIC_DATA], [GEOGRAPHIC_DATA]" at bounding box center [136, 141] width 106 height 6
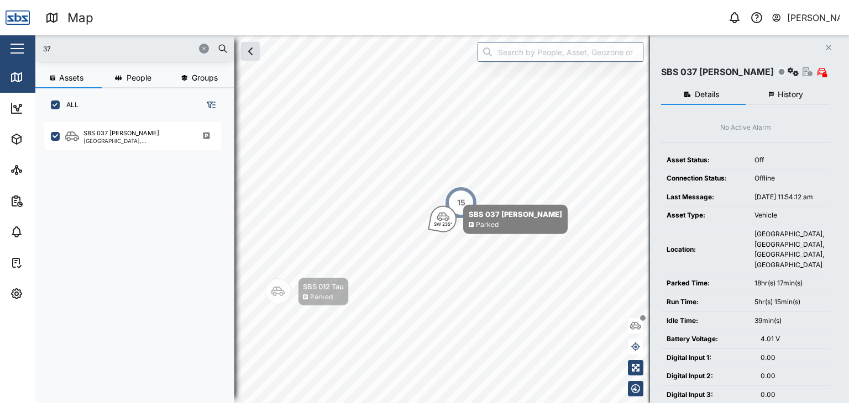
drag, startPoint x: 56, startPoint y: 48, endPoint x: 14, endPoint y: 51, distance: 41.6
click at [14, 51] on div "Map 0 Vijay Kumar Close Map Dashboard Assets ATS Camera Generator Personnel Tan…" at bounding box center [424, 201] width 849 height 403
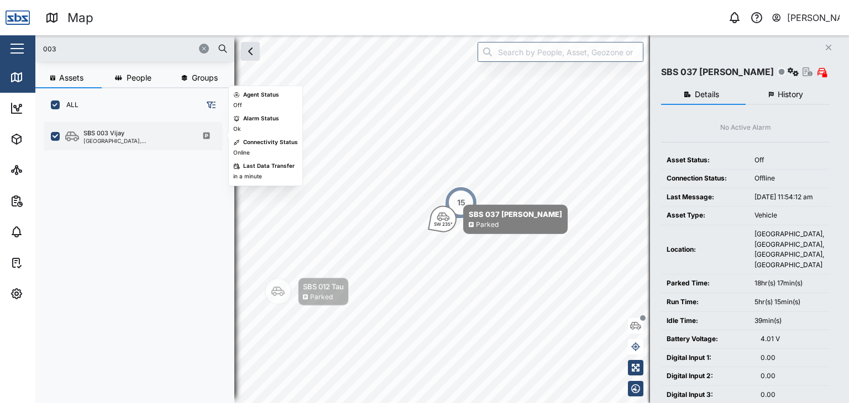
click at [98, 142] on div "[GEOGRAPHIC_DATA], [GEOGRAPHIC_DATA]" at bounding box center [136, 141] width 106 height 6
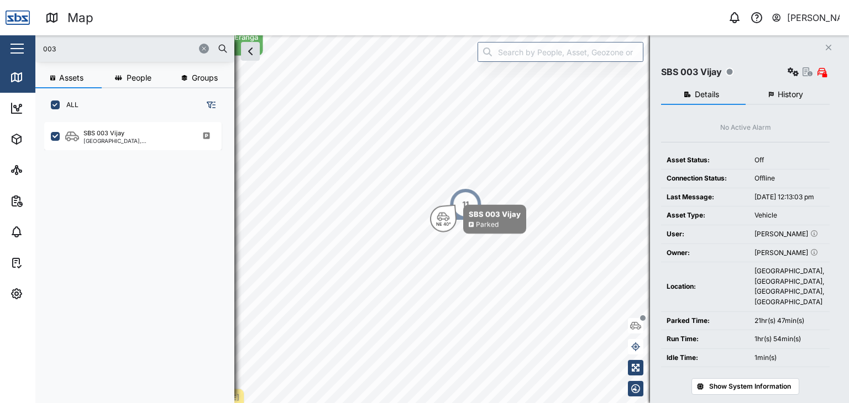
drag, startPoint x: 64, startPoint y: 47, endPoint x: 0, endPoint y: 49, distance: 63.6
click at [0, 49] on div "Map 0 Vijay Kumar Close Map Dashboard Assets ATS Camera Generator Personnel Tan…" at bounding box center [424, 201] width 849 height 403
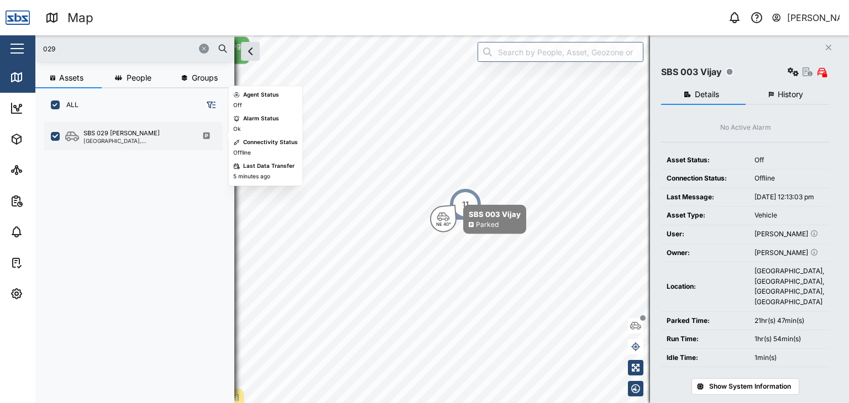
click at [141, 135] on div "SBS 029 [PERSON_NAME]" at bounding box center [136, 133] width 106 height 9
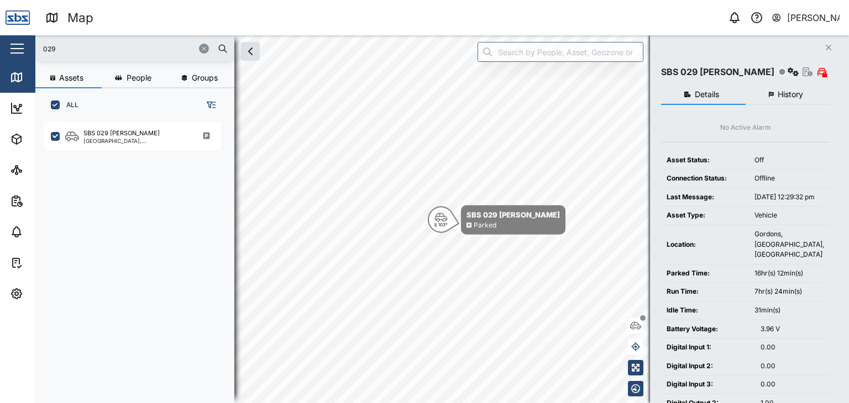
drag, startPoint x: 54, startPoint y: 50, endPoint x: 18, endPoint y: 47, distance: 36.6
click at [18, 47] on div "Map 0 Vijay Kumar Close Map Dashboard Assets ATS Camera Generator Personnel Tan…" at bounding box center [424, 201] width 849 height 403
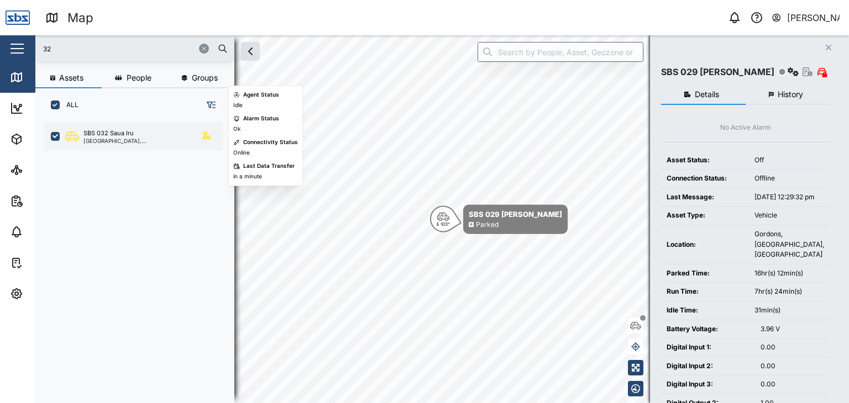
click at [130, 142] on div "[GEOGRAPHIC_DATA], [GEOGRAPHIC_DATA]" at bounding box center [136, 141] width 106 height 6
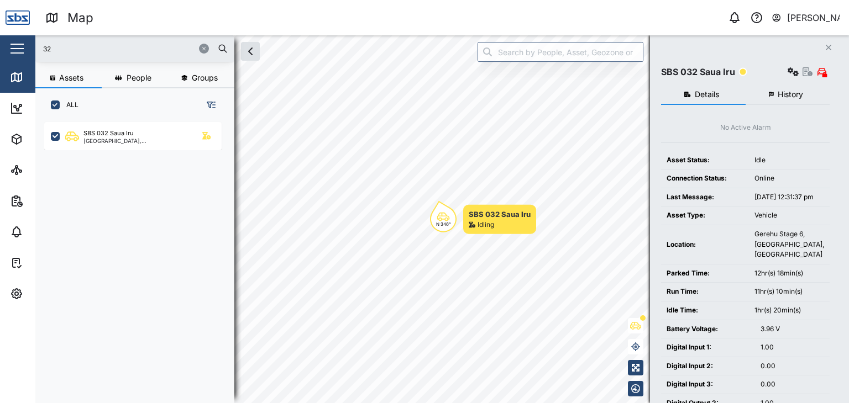
drag, startPoint x: 39, startPoint y: 46, endPoint x: 23, endPoint y: 47, distance: 16.6
click at [23, 47] on div "Map 0 Vijay Kumar Close Map Dashboard Assets ATS Camera Generator Personnel Tan…" at bounding box center [424, 201] width 849 height 403
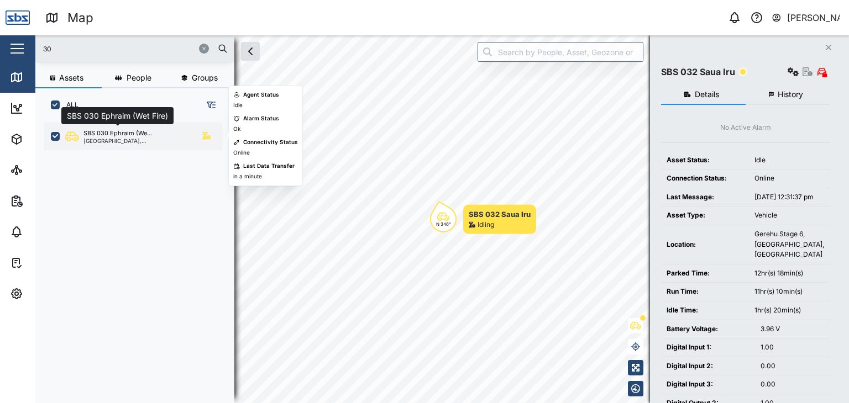
click at [124, 132] on div "SBS 030 Ephraim (We..." at bounding box center [117, 133] width 69 height 9
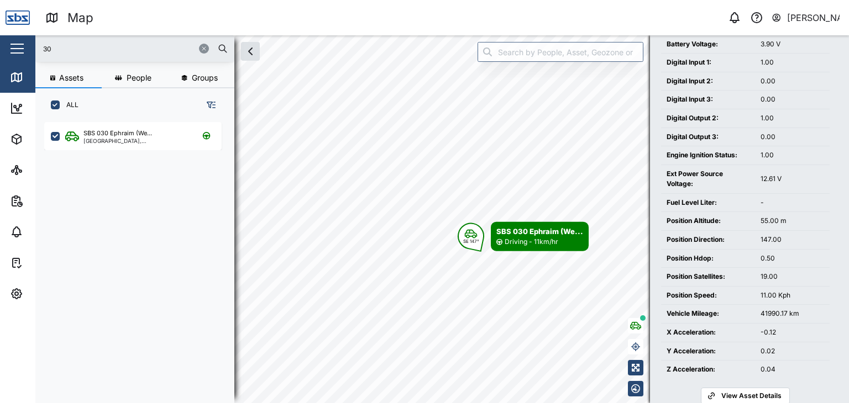
scroll to position [305, 0]
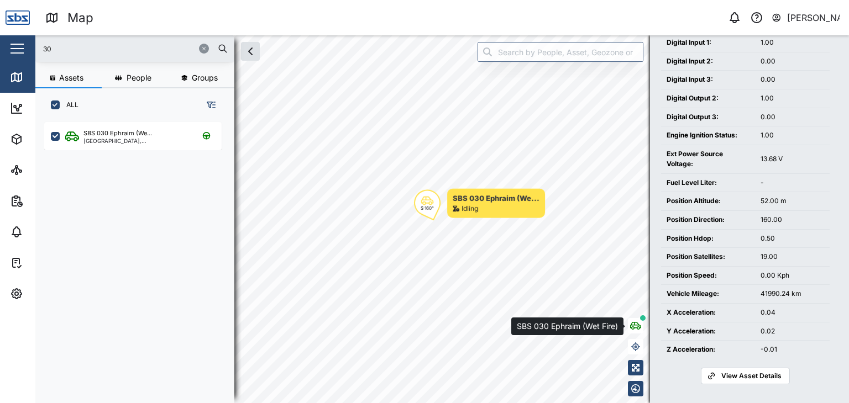
click at [634, 327] on icon "button" at bounding box center [635, 326] width 11 height 9
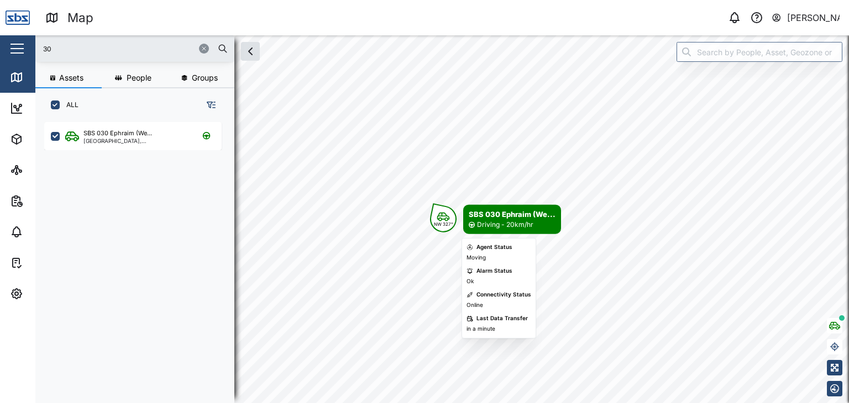
click at [522, 228] on div "Driving - 20km/hr" at bounding box center [505, 225] width 56 height 11
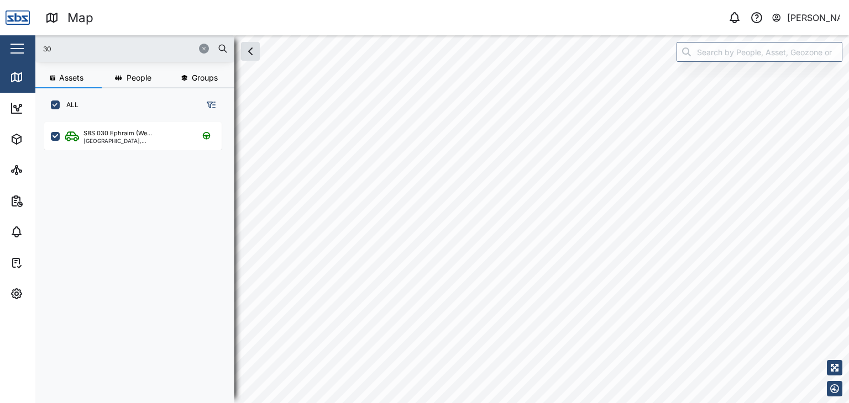
drag, startPoint x: 65, startPoint y: 46, endPoint x: 18, endPoint y: 48, distance: 47.0
click at [18, 48] on div "Map 0 Vijay Kumar Close Map Dashboard Assets ATS Camera Generator Personnel Tan…" at bounding box center [424, 201] width 849 height 403
type input "37"
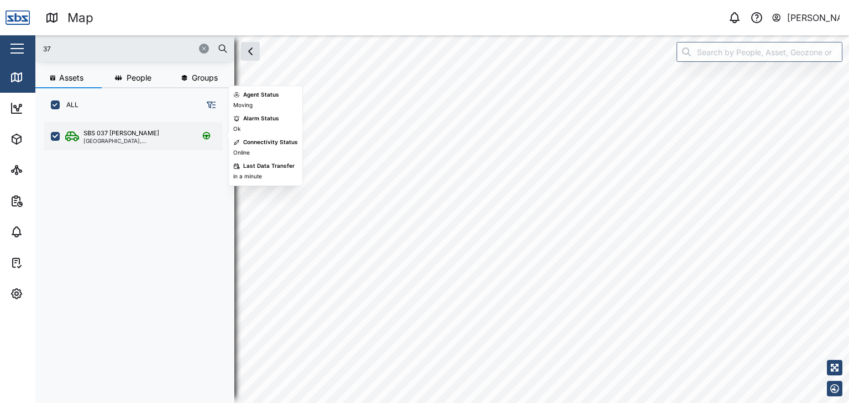
click at [119, 139] on div "[GEOGRAPHIC_DATA], [GEOGRAPHIC_DATA]" at bounding box center [136, 141] width 106 height 6
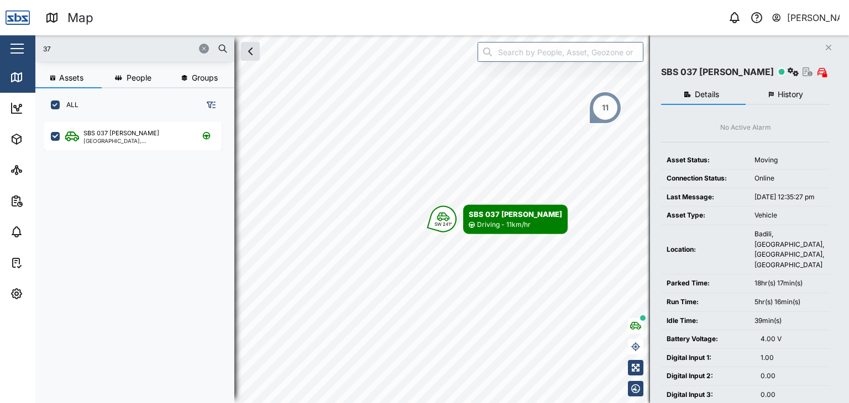
click at [215, 109] on button "button" at bounding box center [210, 104] width 15 height 15
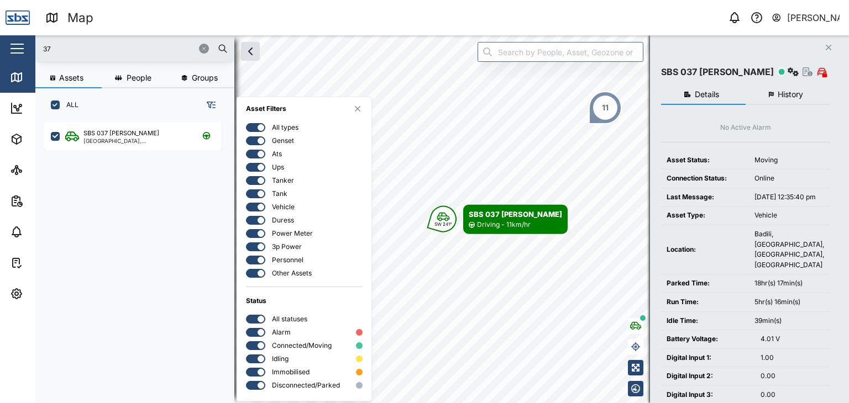
click at [125, 112] on div "Assets People Groups ALL SBS 037 Jason P Port Moresby, Southern Region" at bounding box center [134, 232] width 199 height 326
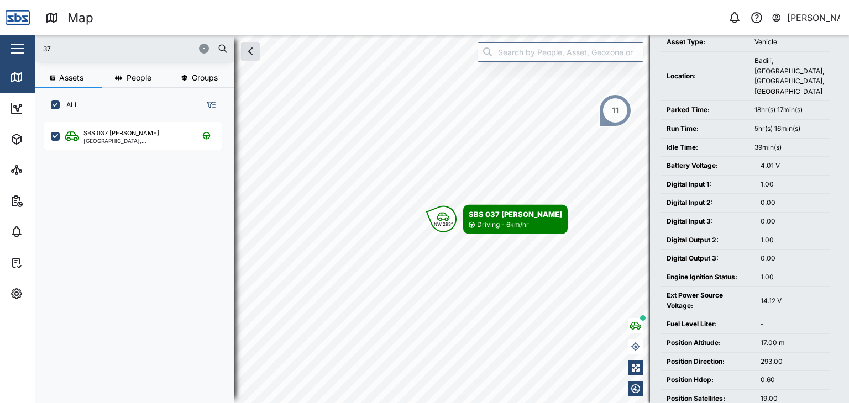
scroll to position [316, 0]
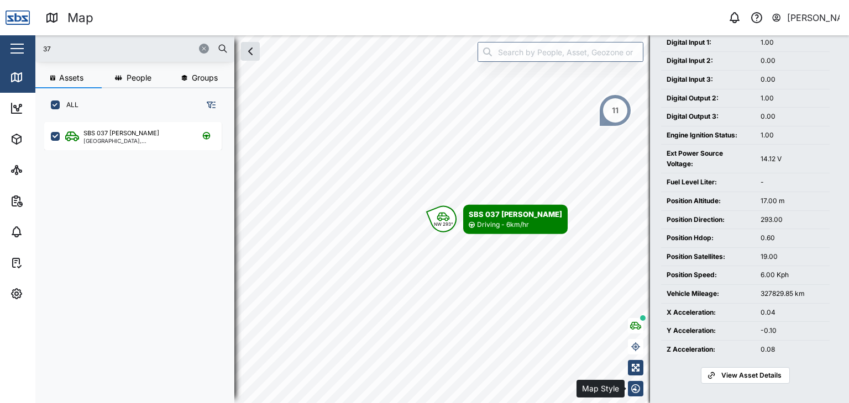
click at [635, 390] on icon "button" at bounding box center [635, 389] width 9 height 9
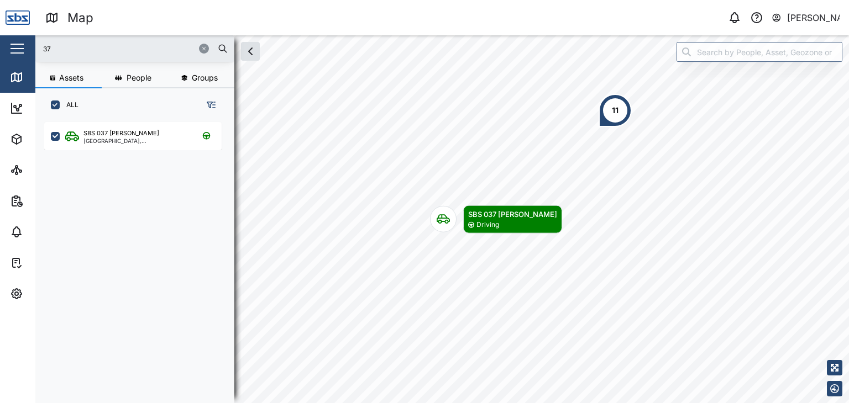
click at [64, 380] on div "SBS 037 Jason P Port Moresby, Southern Region" at bounding box center [139, 256] width 190 height 276
click at [18, 296] on icon "button" at bounding box center [16, 293] width 13 height 13
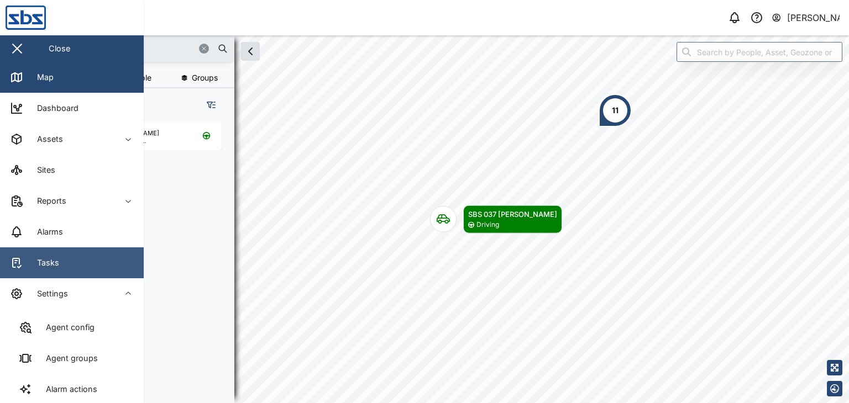
click at [65, 263] on link "Tasks" at bounding box center [72, 263] width 144 height 31
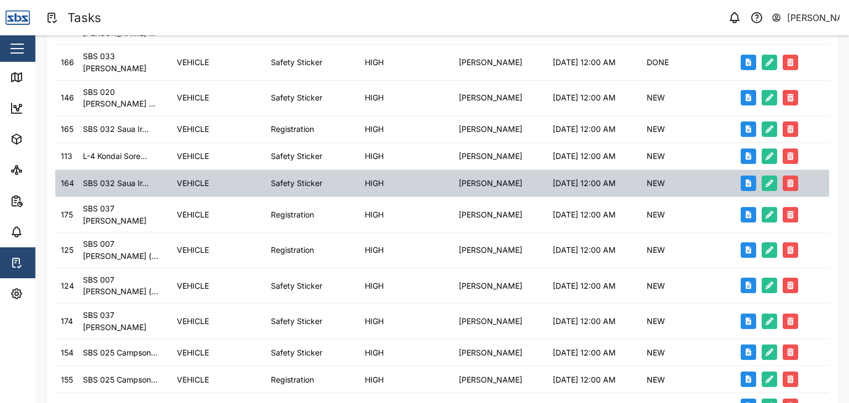
scroll to position [334, 0]
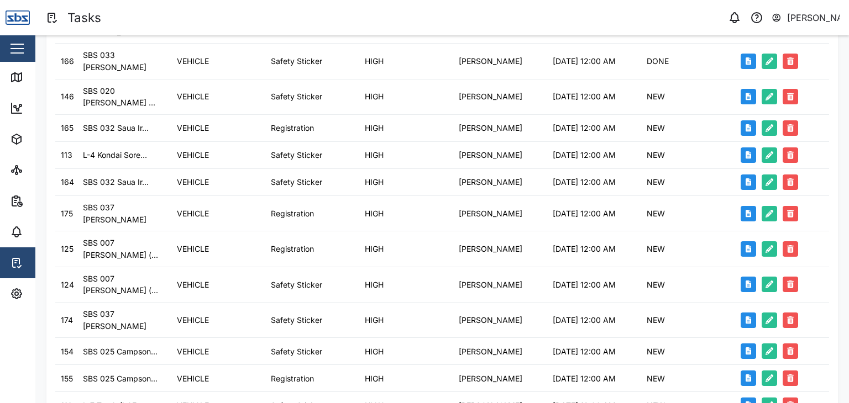
drag, startPoint x: 64, startPoint y: 379, endPoint x: 310, endPoint y: 374, distance: 245.4
click at [25, 237] on div "Alarms" at bounding box center [36, 231] width 53 height 13
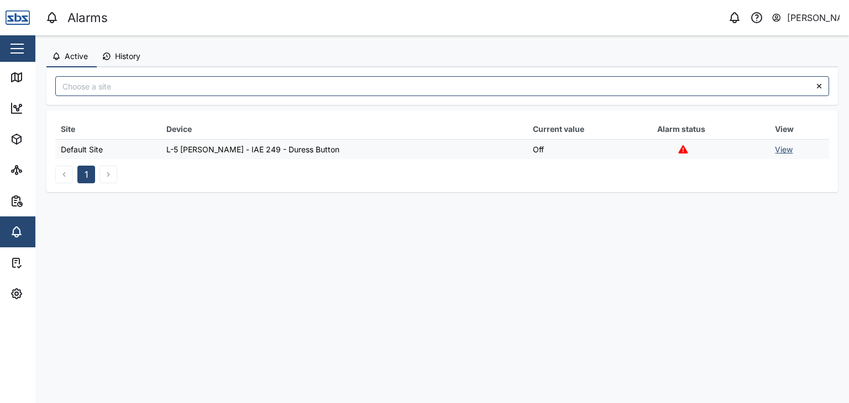
click at [679, 149] on icon at bounding box center [683, 149] width 9 height 8
click at [776, 146] on link "View" at bounding box center [784, 149] width 18 height 9
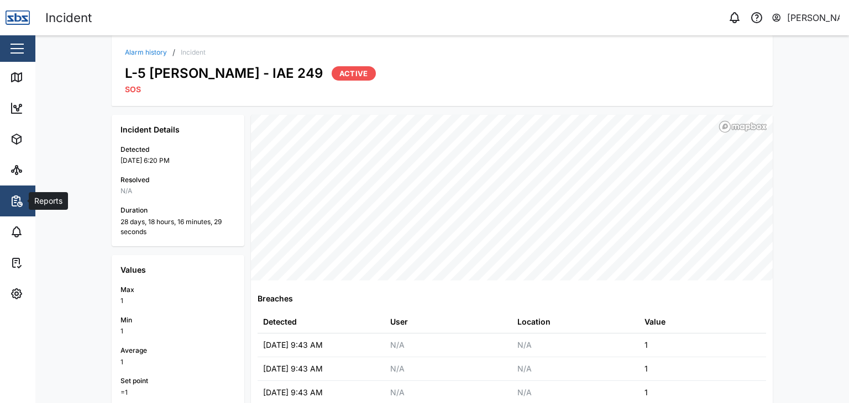
click at [19, 201] on icon "button" at bounding box center [16, 201] width 13 height 13
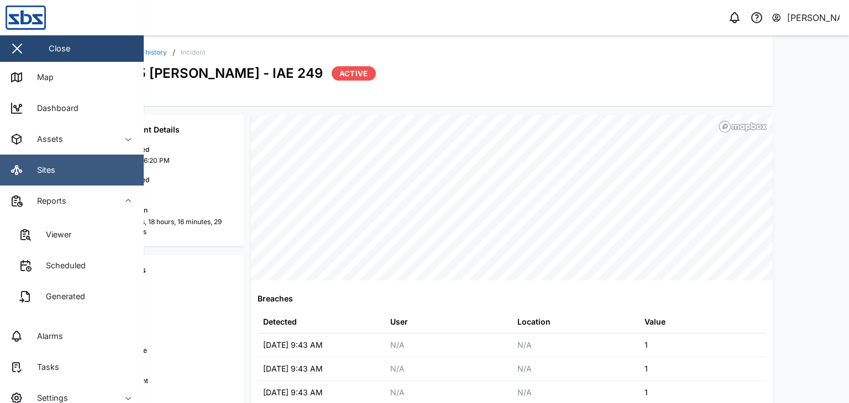
click at [18, 175] on icon at bounding box center [16, 170] width 13 height 13
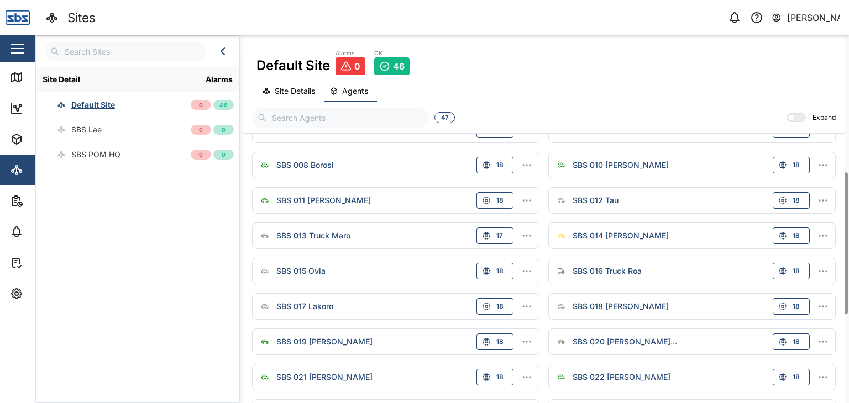
scroll to position [581, 0]
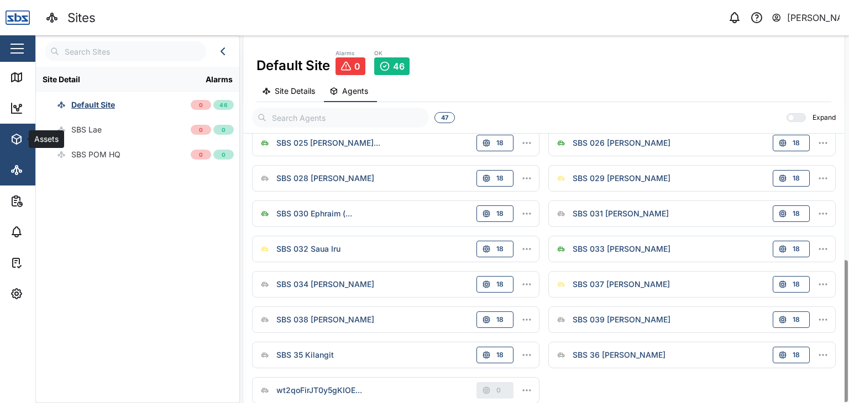
click at [20, 140] on icon "button" at bounding box center [16, 139] width 13 height 13
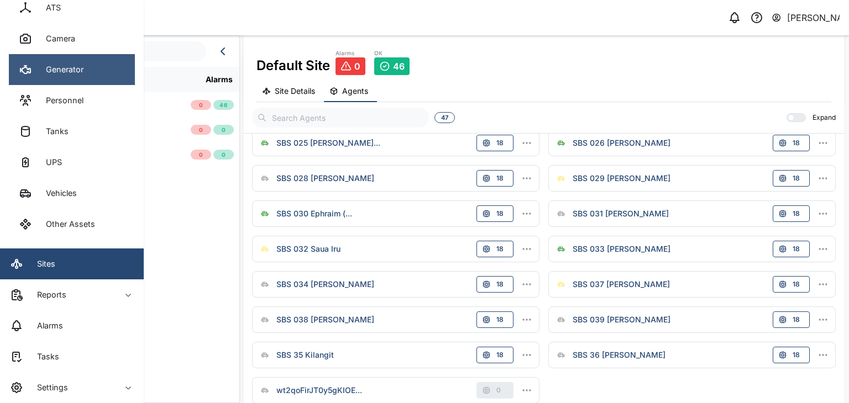
scroll to position [0, 0]
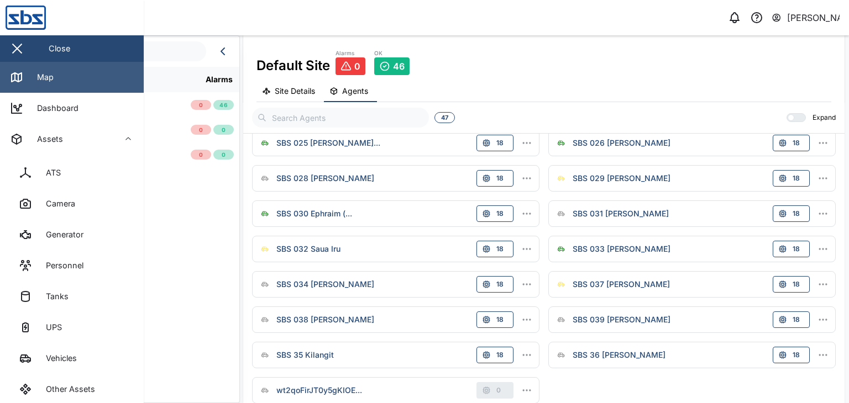
click at [53, 81] on div "Map" at bounding box center [41, 77] width 25 height 12
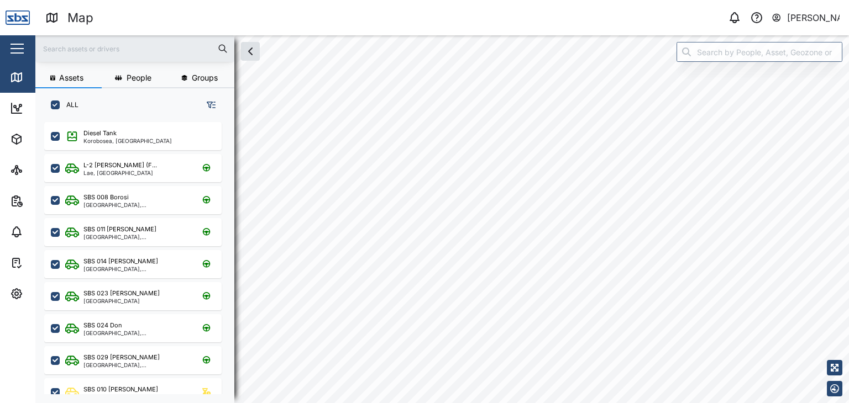
scroll to position [268, 172]
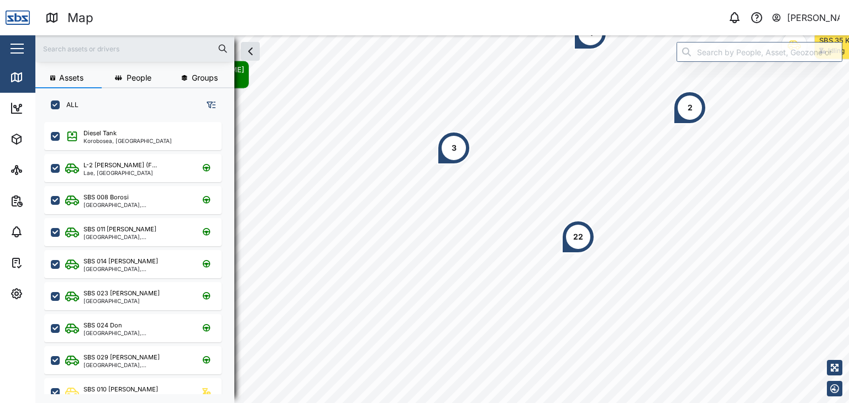
click at [68, 46] on input "text" at bounding box center [135, 48] width 186 height 17
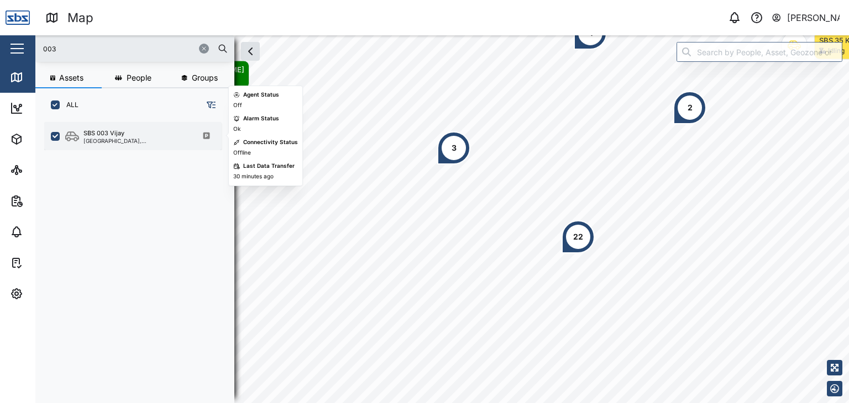
click at [115, 144] on div "SBS 003 Vijay Port Moresby, Southern Region" at bounding box center [132, 136] width 177 height 28
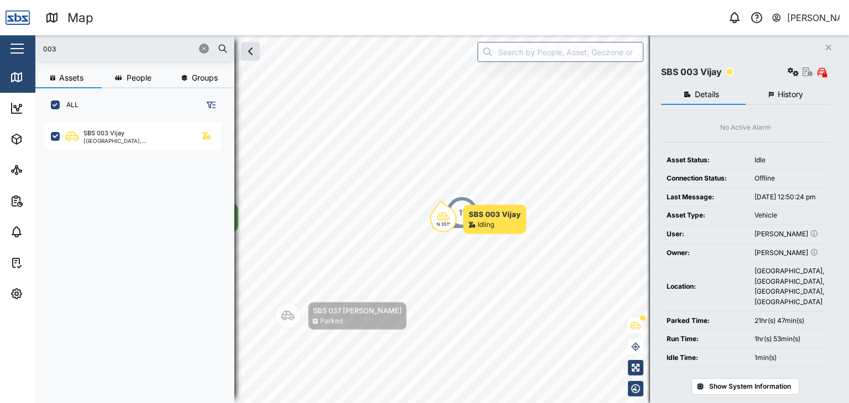
drag, startPoint x: 56, startPoint y: 47, endPoint x: 8, endPoint y: 34, distance: 50.4
click at [8, 34] on div "Map 0 Vijay Kumar Close Map Dashboard Assets ATS Camera Generator Personnel Tan…" at bounding box center [424, 201] width 849 height 403
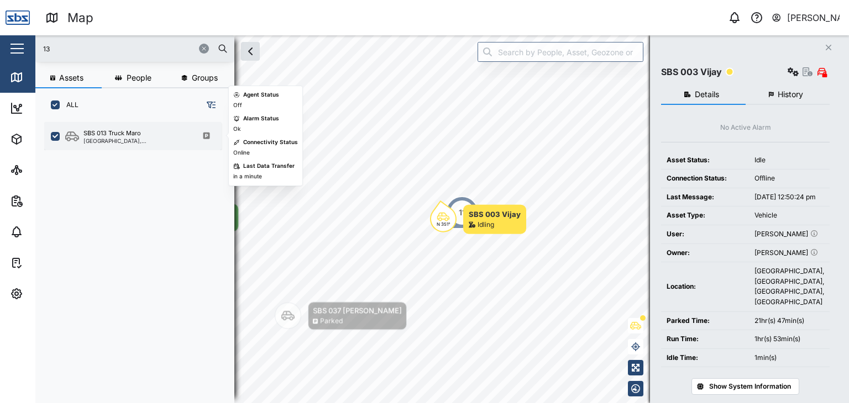
click at [135, 141] on div "[GEOGRAPHIC_DATA], [GEOGRAPHIC_DATA]" at bounding box center [136, 141] width 106 height 6
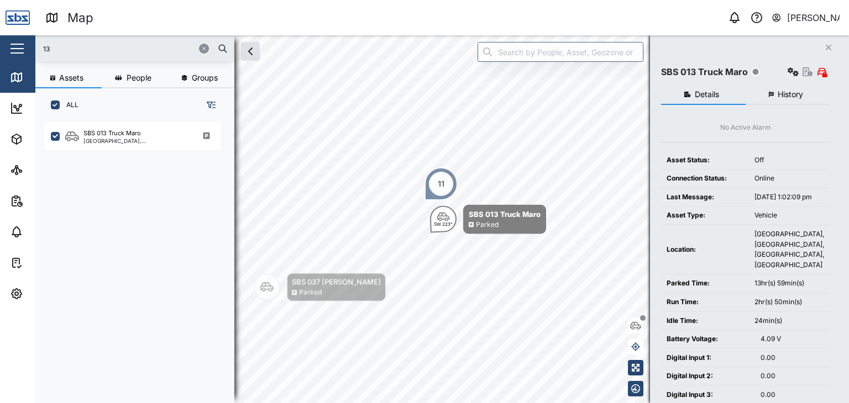
click at [54, 38] on div "13" at bounding box center [134, 48] width 199 height 27
drag, startPoint x: 64, startPoint y: 43, endPoint x: 27, endPoint y: 43, distance: 37.6
click at [27, 43] on div "Map 0 Vijay Kumar Close Map Dashboard Assets ATS Camera Generator Personnel Tan…" at bounding box center [424, 201] width 849 height 403
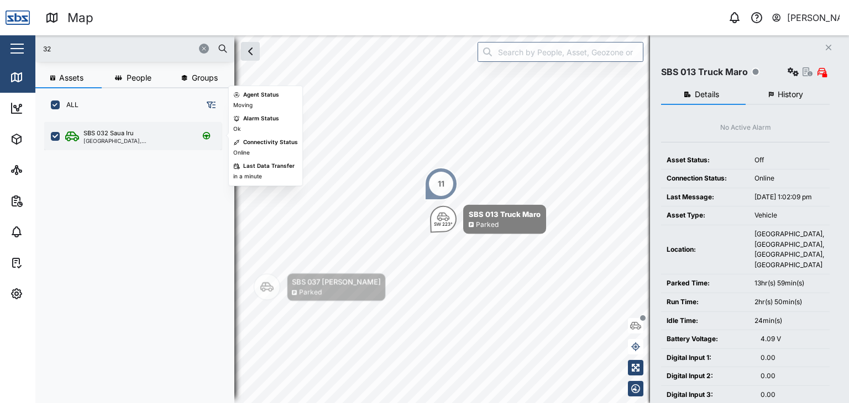
click at [119, 146] on div "SBS 032 Saua [GEOGRAPHIC_DATA], [GEOGRAPHIC_DATA]" at bounding box center [132, 136] width 177 height 28
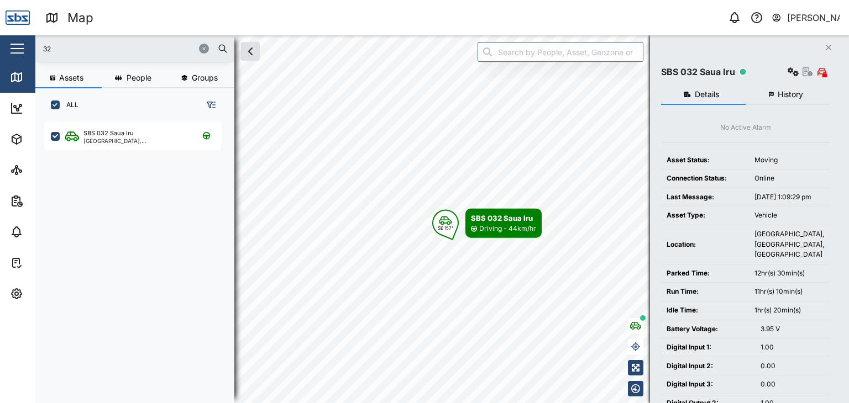
click at [82, 56] on input "32" at bounding box center [135, 48] width 186 height 17
drag, startPoint x: 65, startPoint y: 51, endPoint x: 13, endPoint y: 51, distance: 51.4
click at [13, 51] on div "Map 0 Vijay Kumar Close Map Dashboard Assets ATS Camera Generator Personnel Tan…" at bounding box center [424, 201] width 849 height 403
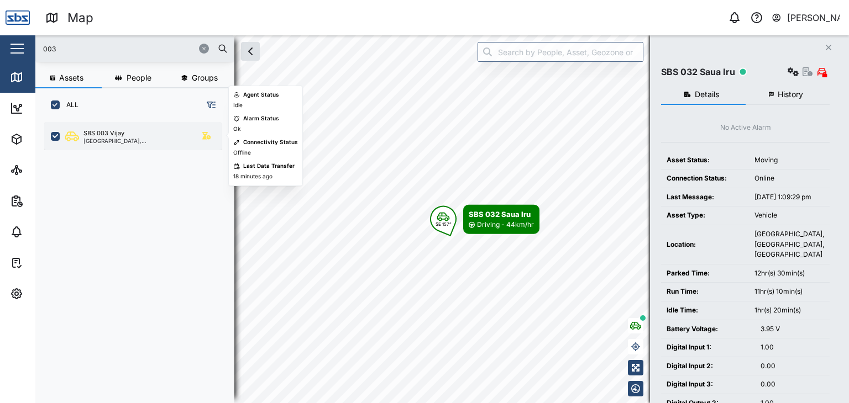
click at [116, 141] on div "[GEOGRAPHIC_DATA], [GEOGRAPHIC_DATA]" at bounding box center [136, 141] width 106 height 6
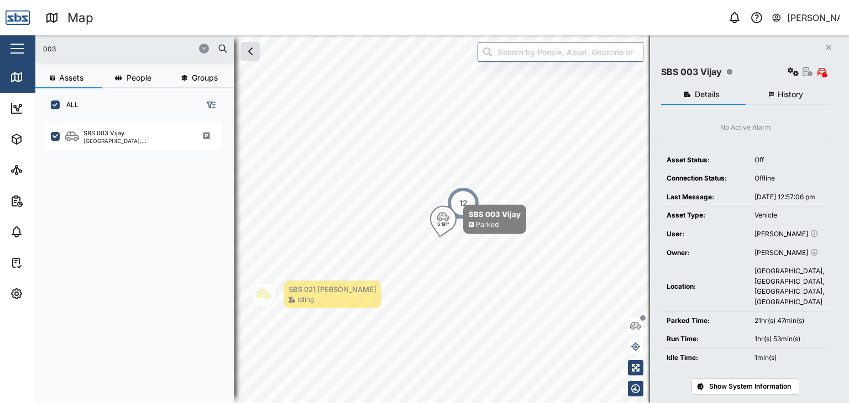
drag, startPoint x: 73, startPoint y: 49, endPoint x: 0, endPoint y: 40, distance: 73.6
click at [0, 40] on div "Map 0 Vijay Kumar Close Map Dashboard Assets ATS Camera Generator Personnel Tan…" at bounding box center [424, 201] width 849 height 403
type input "2"
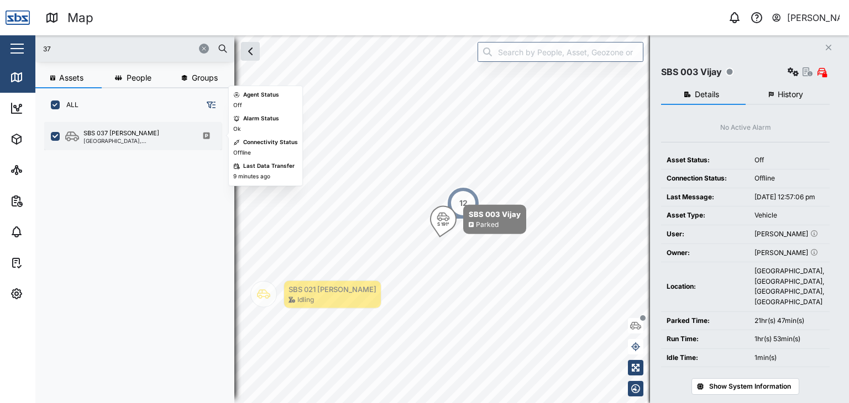
click at [119, 129] on div "SBS 037 Jason P" at bounding box center [121, 133] width 76 height 9
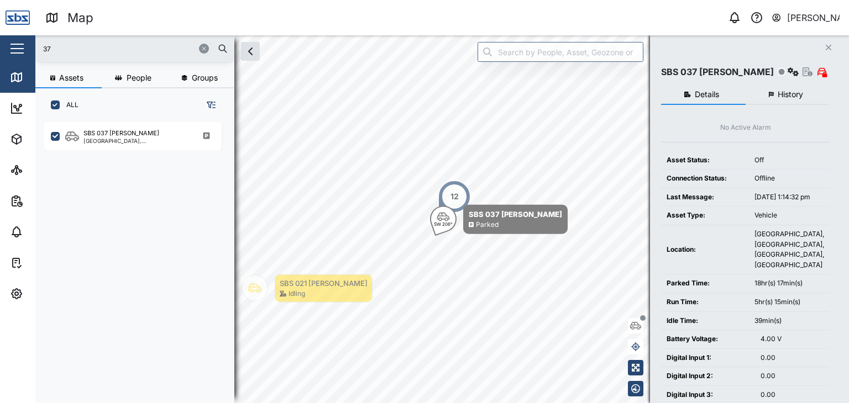
drag, startPoint x: 69, startPoint y: 48, endPoint x: 0, endPoint y: 37, distance: 69.4
click at [0, 37] on div "Map 0 Vijay Kumar Close Map Dashboard Assets ATS Camera Generator Personnel Tan…" at bounding box center [424, 201] width 849 height 403
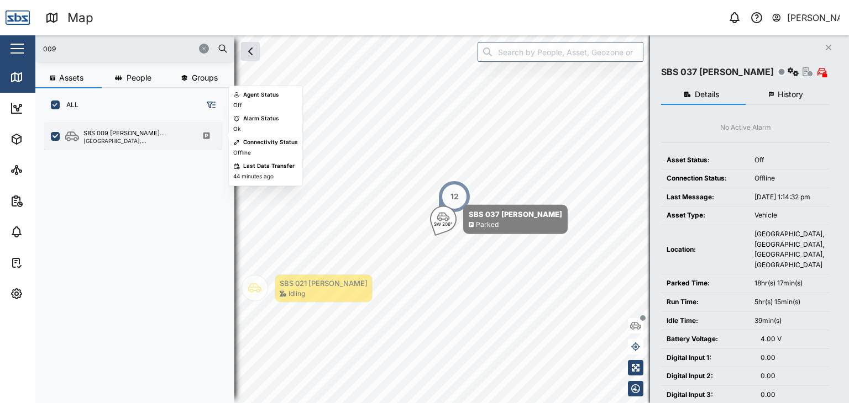
click at [147, 135] on div "SBS 009 [PERSON_NAME]..." at bounding box center [136, 133] width 106 height 9
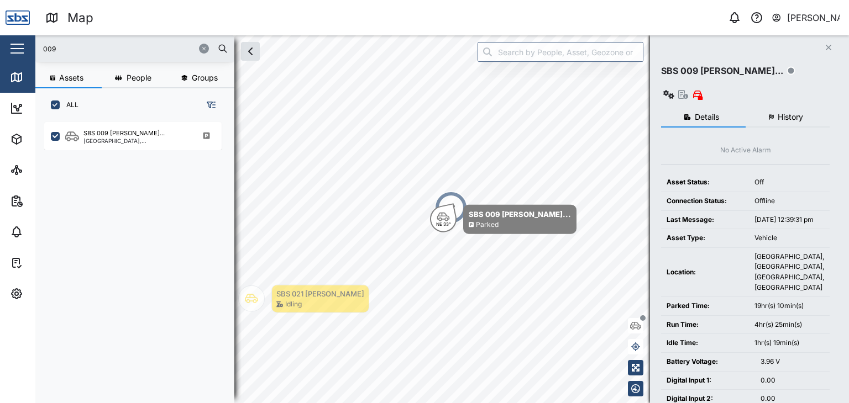
drag, startPoint x: 77, startPoint y: 43, endPoint x: 22, endPoint y: 47, distance: 56.0
click at [22, 47] on div "Map 0 Vijay Kumar Close Map Dashboard Assets ATS Camera Generator Personnel Tan…" at bounding box center [424, 201] width 849 height 403
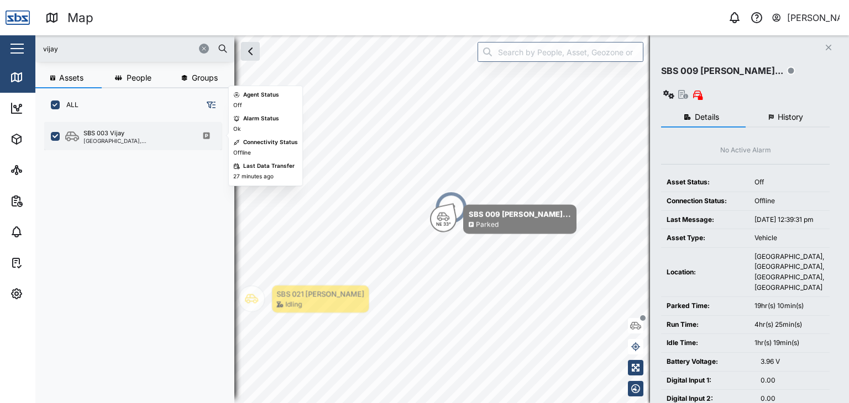
click at [108, 129] on div "SBS 003 Vijay" at bounding box center [103, 133] width 41 height 9
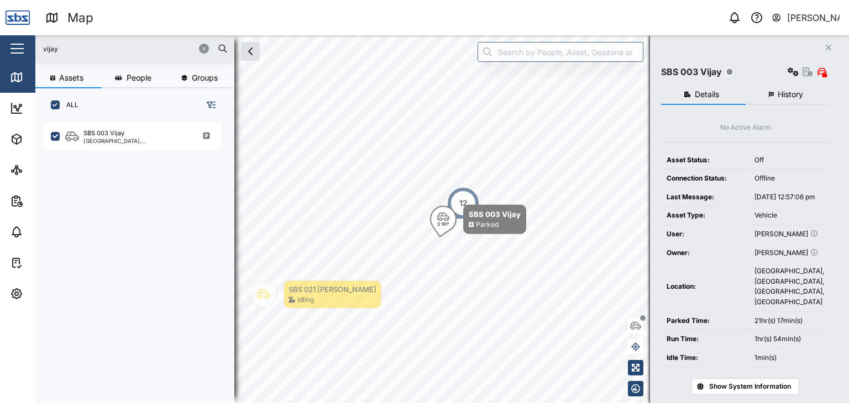
drag, startPoint x: 60, startPoint y: 46, endPoint x: 4, endPoint y: 41, distance: 55.5
click at [4, 41] on div "Map 0 Vijay Kumar Close Map Dashboard Assets ATS Camera Generator Personnel Tan…" at bounding box center [424, 201] width 849 height 403
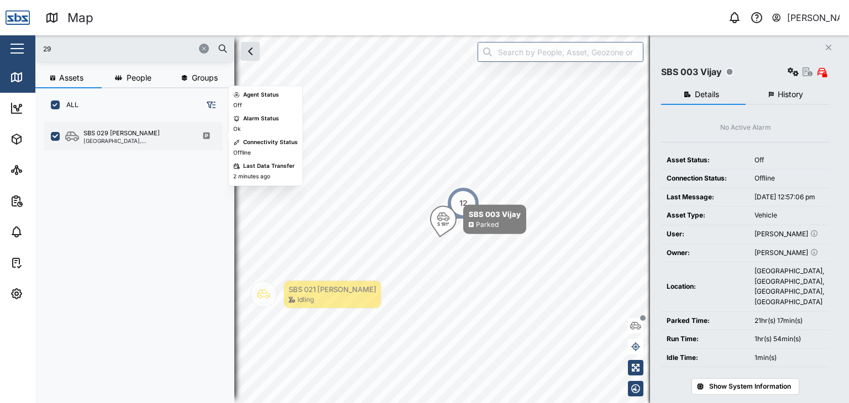
click at [125, 129] on div "SBS 029 [PERSON_NAME]" at bounding box center [121, 133] width 76 height 9
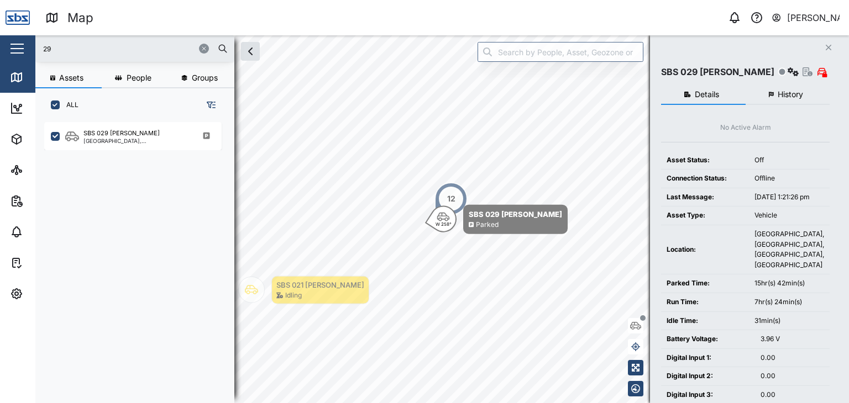
drag, startPoint x: 58, startPoint y: 50, endPoint x: 0, endPoint y: 36, distance: 59.5
click at [0, 36] on div "Map 0 Vijay Kumar Close Map Dashboard Assets ATS Camera Generator Personnel Tan…" at bounding box center [424, 201] width 849 height 403
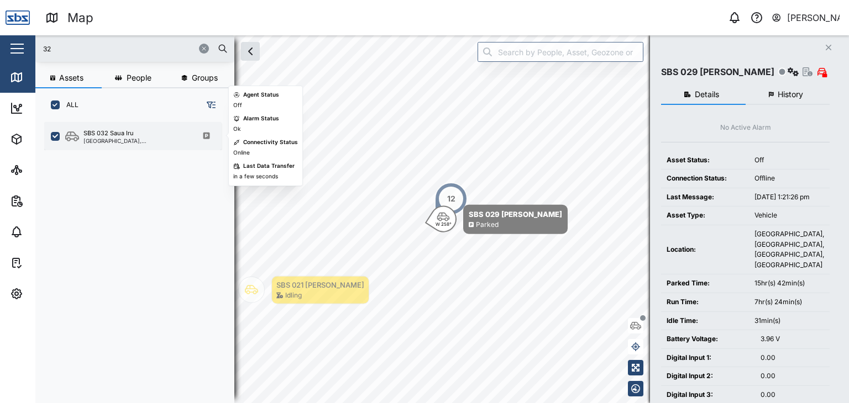
click at [118, 140] on div "[GEOGRAPHIC_DATA], [GEOGRAPHIC_DATA]" at bounding box center [136, 141] width 106 height 6
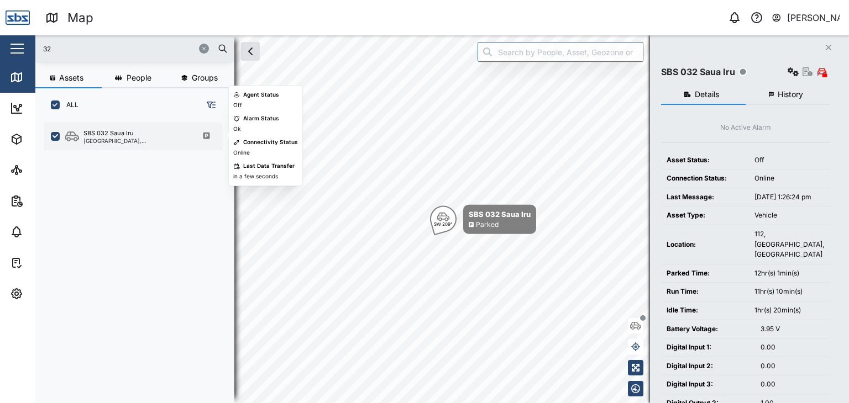
click at [95, 133] on div "SBS 032 Saua Iru" at bounding box center [108, 133] width 50 height 9
click at [122, 139] on div "[GEOGRAPHIC_DATA], [GEOGRAPHIC_DATA]" at bounding box center [136, 141] width 106 height 6
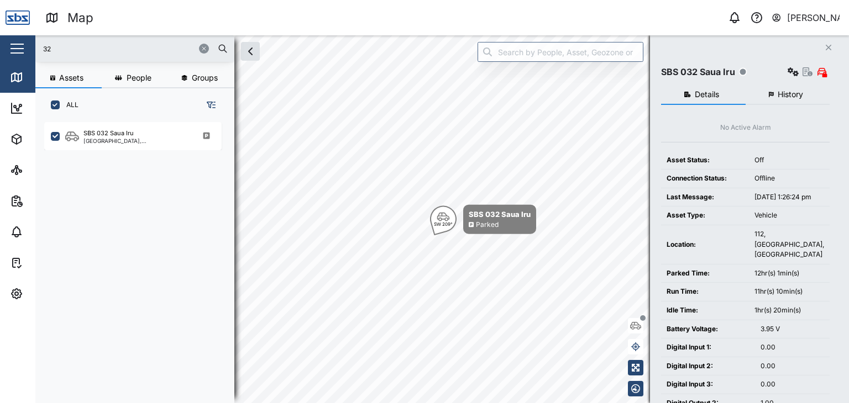
drag, startPoint x: 71, startPoint y: 51, endPoint x: 0, endPoint y: 34, distance: 72.9
click at [0, 34] on div "Map 0 Vijay Kumar Close Map Dashboard Assets ATS Camera Generator Personnel Tan…" at bounding box center [424, 201] width 849 height 403
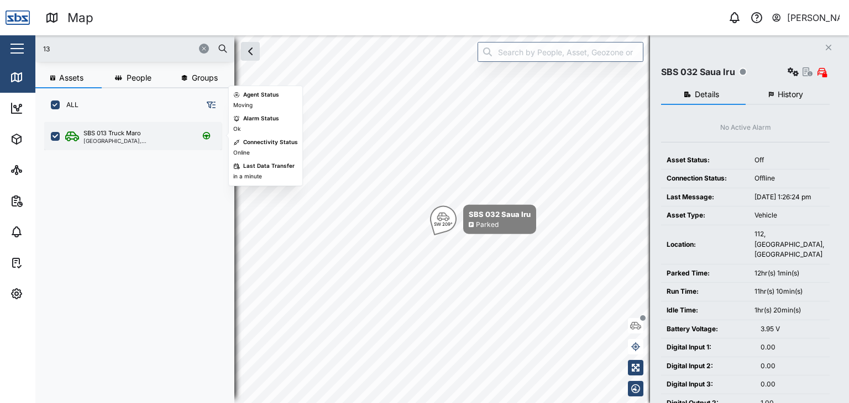
click at [102, 139] on div "[GEOGRAPHIC_DATA], [GEOGRAPHIC_DATA]" at bounding box center [136, 141] width 106 height 6
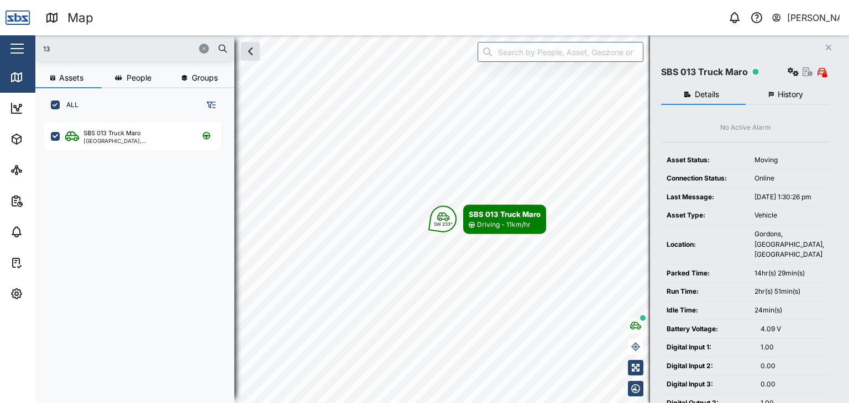
drag, startPoint x: 60, startPoint y: 51, endPoint x: 0, endPoint y: 33, distance: 62.6
click at [0, 33] on div "Map 0 Vijay Kumar Close Map Dashboard Assets ATS Camera Generator Personnel Tan…" at bounding box center [424, 201] width 849 height 403
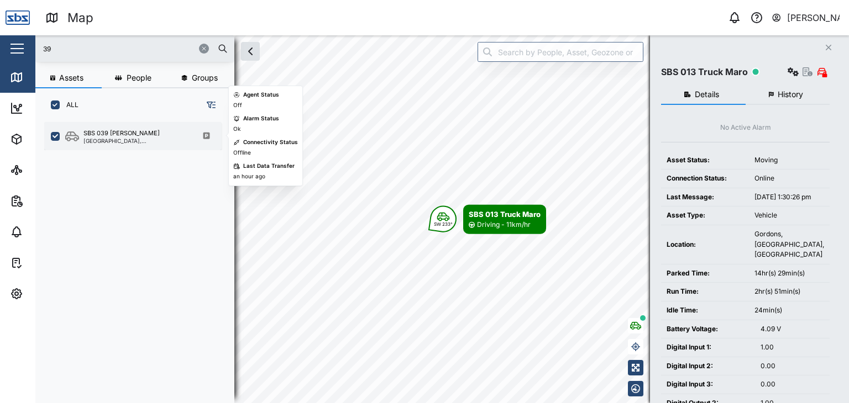
click at [99, 135] on div "SBS 039 [PERSON_NAME]" at bounding box center [121, 133] width 76 height 9
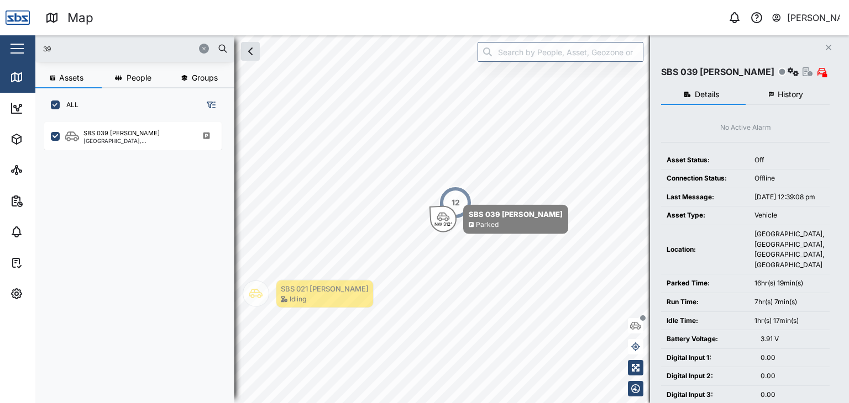
drag, startPoint x: 57, startPoint y: 47, endPoint x: 0, endPoint y: 39, distance: 57.5
click at [0, 39] on div "Map 0 Vijay Kumar Close Map Dashboard Assets ATS Camera Generator Personnel Tan…" at bounding box center [424, 201] width 849 height 403
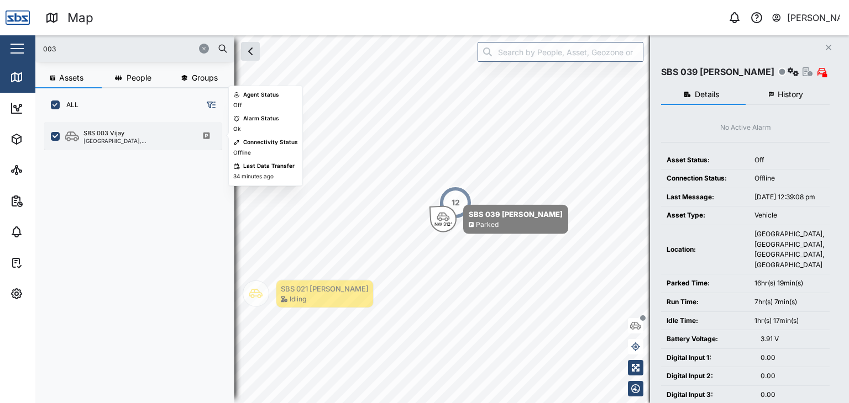
click at [144, 146] on div "SBS 003 Vijay Port Moresby, Southern Region" at bounding box center [132, 136] width 177 height 28
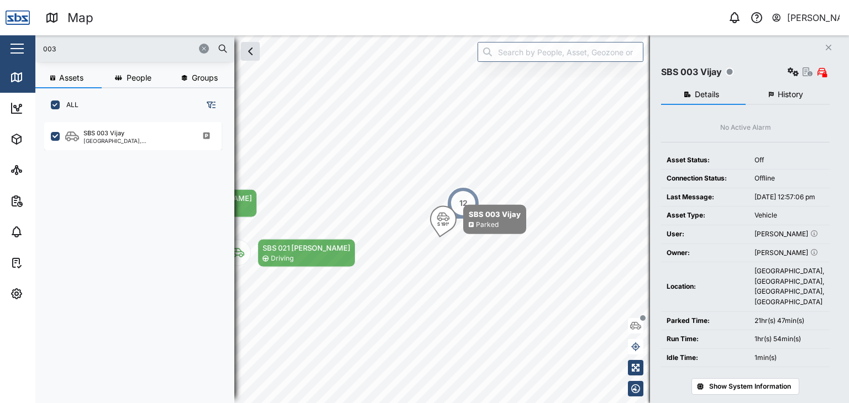
drag, startPoint x: 65, startPoint y: 56, endPoint x: 8, endPoint y: 32, distance: 61.6
click at [8, 32] on div "Map 0 Vijay Kumar Close Map Dashboard Assets ATS Camera Generator Personnel Tan…" at bounding box center [424, 201] width 849 height 403
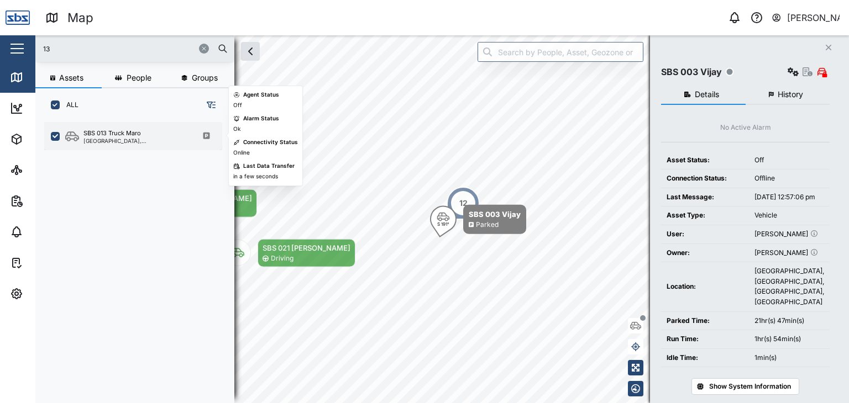
click at [128, 132] on div "SBS 013 Truck Maro" at bounding box center [111, 133] width 57 height 9
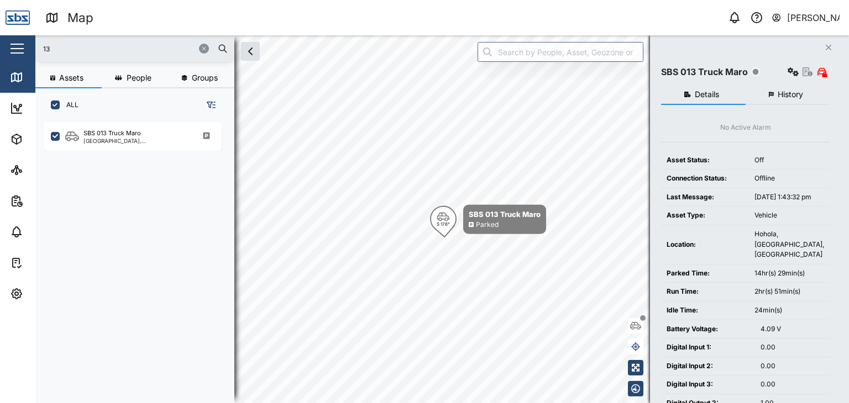
drag, startPoint x: 58, startPoint y: 50, endPoint x: 24, endPoint y: 51, distance: 34.3
click at [24, 51] on div "Map 0 Vijay Kumar Close Map Dashboard Assets ATS Camera Generator Personnel Tan…" at bounding box center [424, 201] width 849 height 403
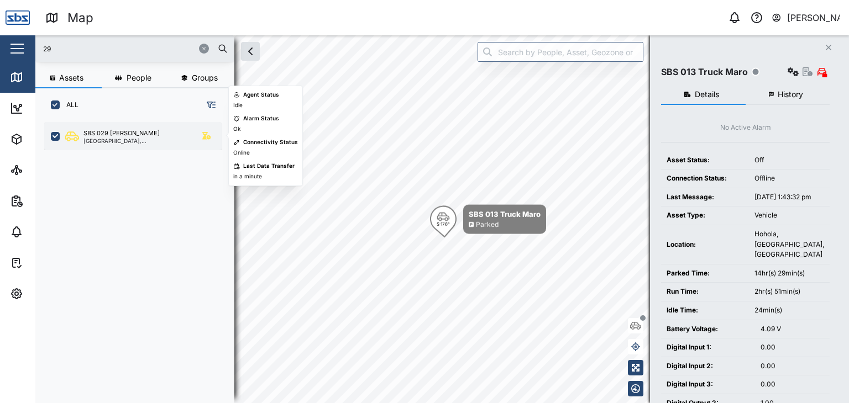
click at [113, 144] on div "SBS 029 Morlie I Port Moresby, Southern Region" at bounding box center [132, 136] width 177 height 28
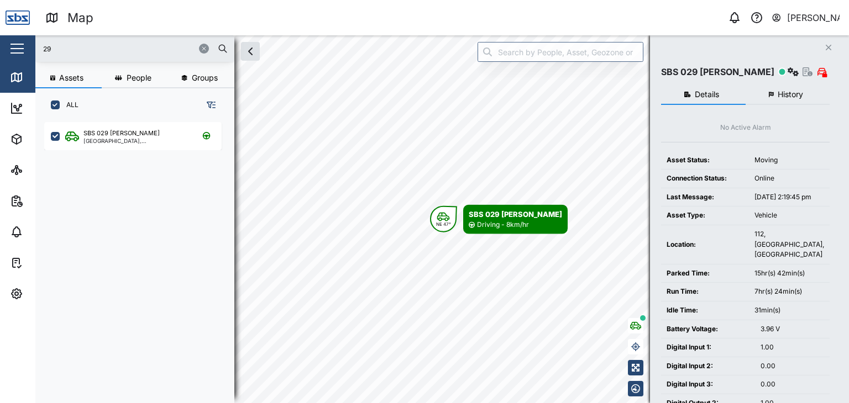
drag, startPoint x: 62, startPoint y: 46, endPoint x: 17, endPoint y: 46, distance: 45.3
click at [17, 46] on div "Map 0 Vijay Kumar Close Map Dashboard Assets ATS Camera Generator Personnel Tan…" at bounding box center [424, 201] width 849 height 403
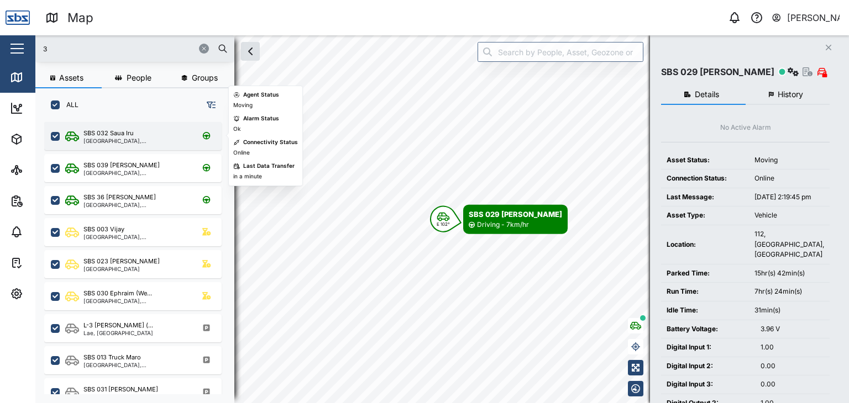
click at [139, 143] on div "SBS 032 Saua Iru Port Moresby, Southern Region" at bounding box center [132, 136] width 177 height 28
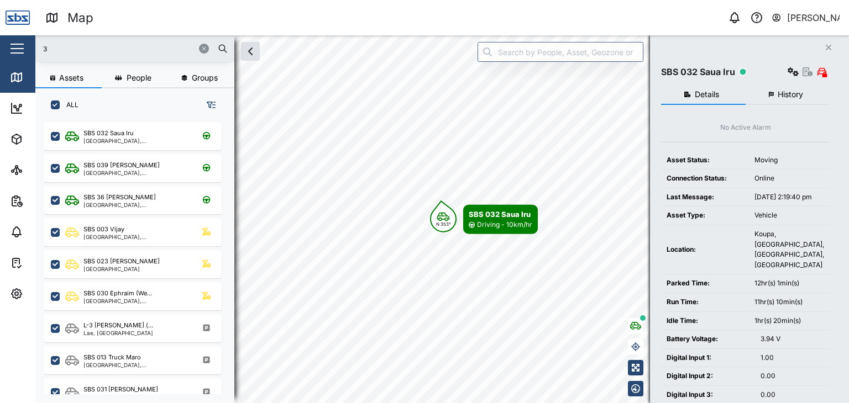
drag, startPoint x: 36, startPoint y: 51, endPoint x: 29, endPoint y: 51, distance: 7.7
click at [29, 51] on div "Map 0 Vijay Kumar Close Map Dashboard Assets ATS Camera Generator Personnel Tan…" at bounding box center [424, 201] width 849 height 403
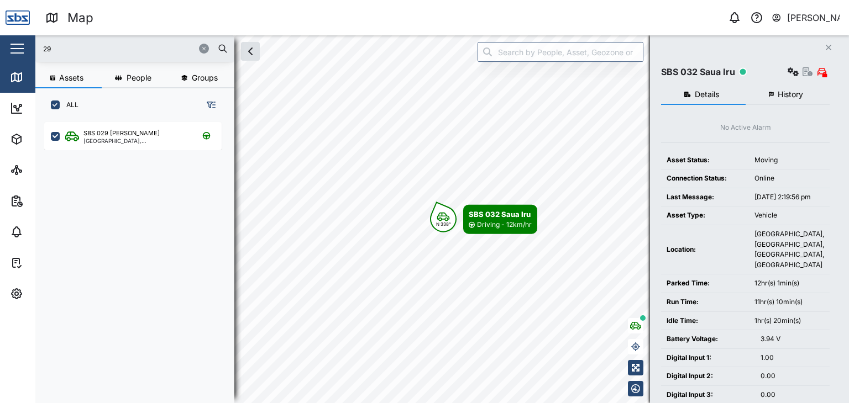
drag, startPoint x: 63, startPoint y: 51, endPoint x: 11, endPoint y: 47, distance: 52.7
click at [11, 47] on div "Map 0 Vijay Kumar Close Map Dashboard Assets ATS Camera Generator Personnel Tan…" at bounding box center [424, 201] width 849 height 403
type input "3"
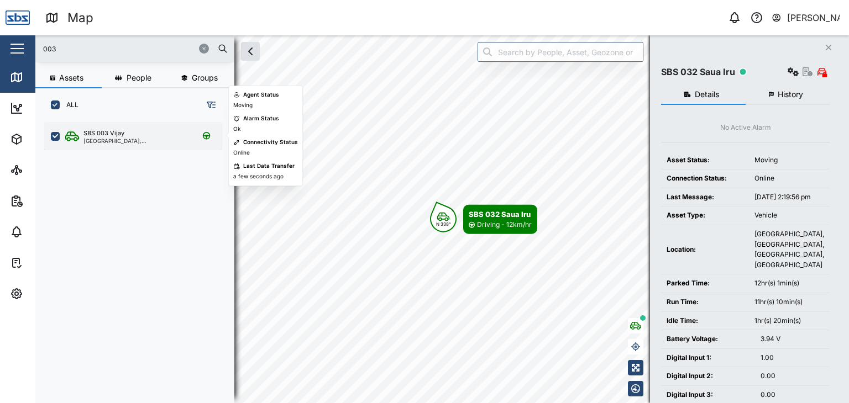
click at [128, 127] on div "SBS 003 Vijay Port Moresby, Southern Region" at bounding box center [132, 136] width 177 height 28
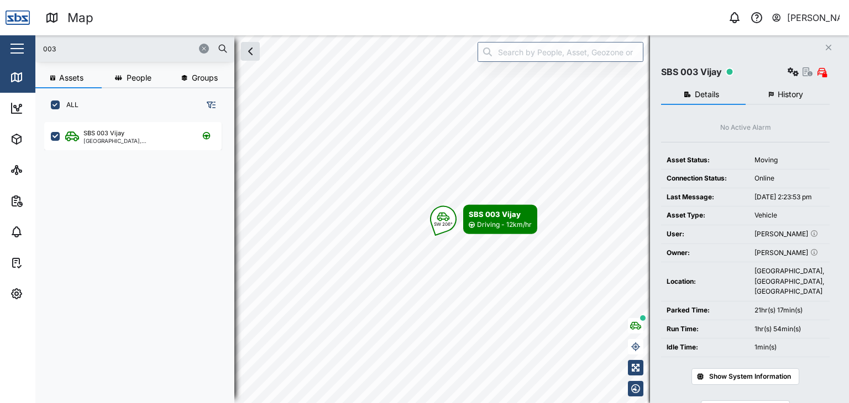
drag, startPoint x: 76, startPoint y: 54, endPoint x: 0, endPoint y: 34, distance: 78.2
click at [0, 34] on div "Map 0 Vijay Kumar Close Map Dashboard Assets ATS Camera Generator Personnel Tan…" at bounding box center [424, 201] width 849 height 403
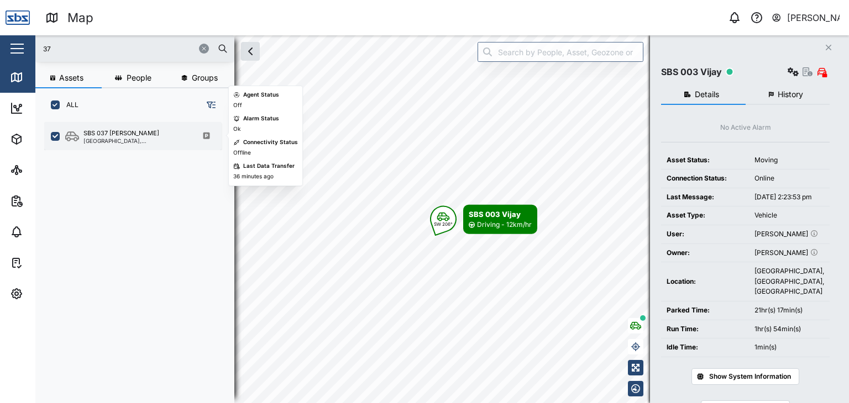
click at [124, 139] on div "[GEOGRAPHIC_DATA], [GEOGRAPHIC_DATA]" at bounding box center [136, 141] width 106 height 6
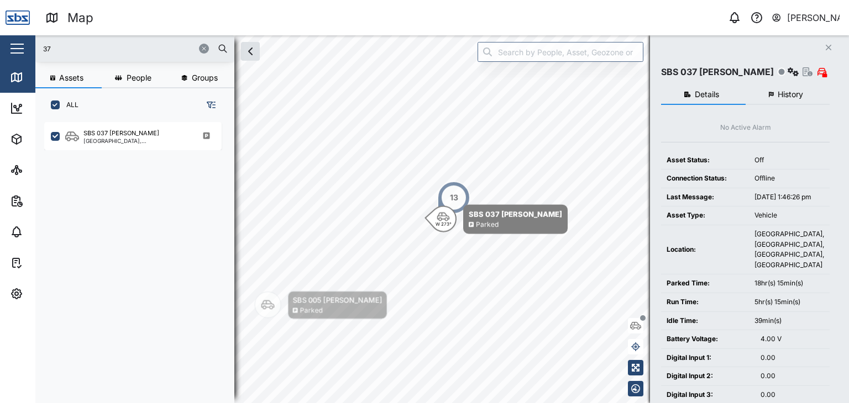
drag, startPoint x: 61, startPoint y: 49, endPoint x: 30, endPoint y: 44, distance: 30.9
click at [30, 44] on div "Map 0 Vijay Kumar Close Map Dashboard Assets ATS Camera Generator Personnel Tan…" at bounding box center [424, 201] width 849 height 403
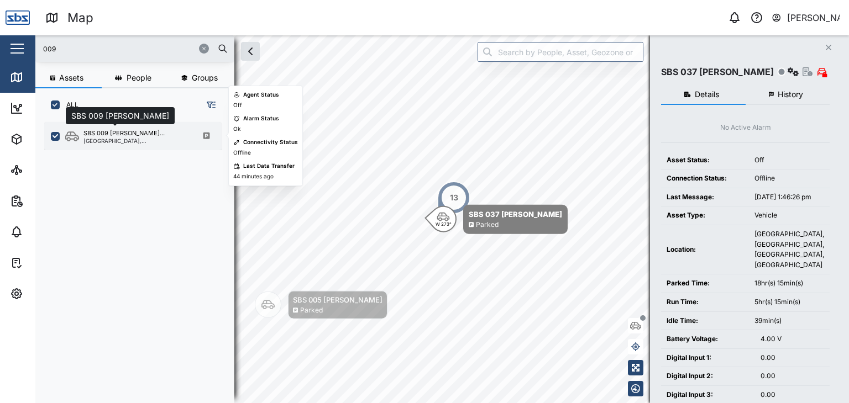
click at [139, 135] on div "SBS 009 [PERSON_NAME]..." at bounding box center [123, 133] width 81 height 9
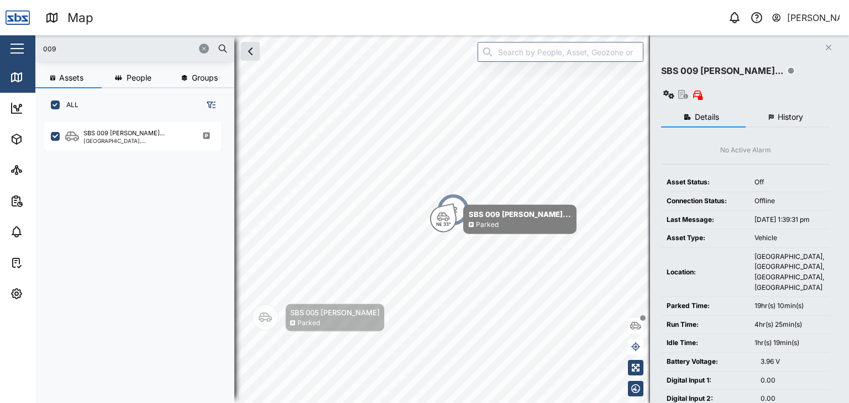
drag, startPoint x: 67, startPoint y: 49, endPoint x: 0, endPoint y: 15, distance: 75.4
click at [0, 15] on div "Map 0 Vijay Kumar Close Map Dashboard Assets ATS Camera Generator Personnel Tan…" at bounding box center [424, 201] width 849 height 403
type input "30"
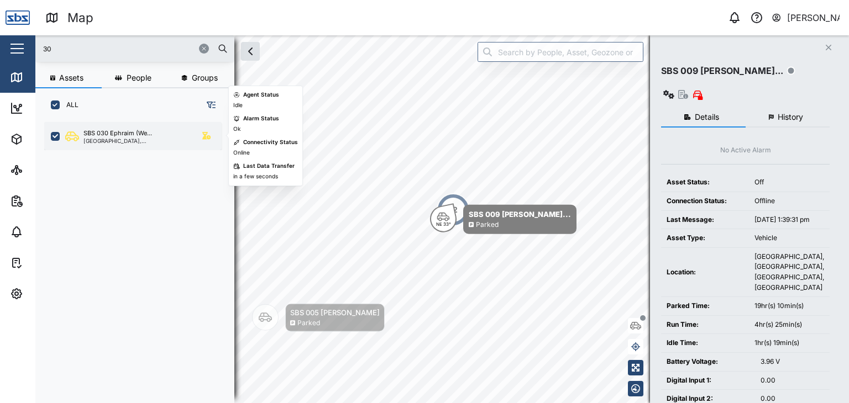
click at [138, 138] on div "[GEOGRAPHIC_DATA], [GEOGRAPHIC_DATA]" at bounding box center [136, 141] width 106 height 6
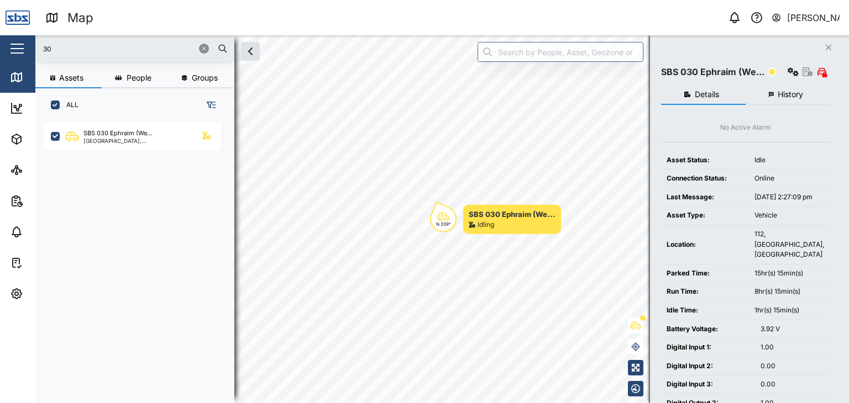
click at [790, 91] on span "History" at bounding box center [790, 95] width 25 height 8
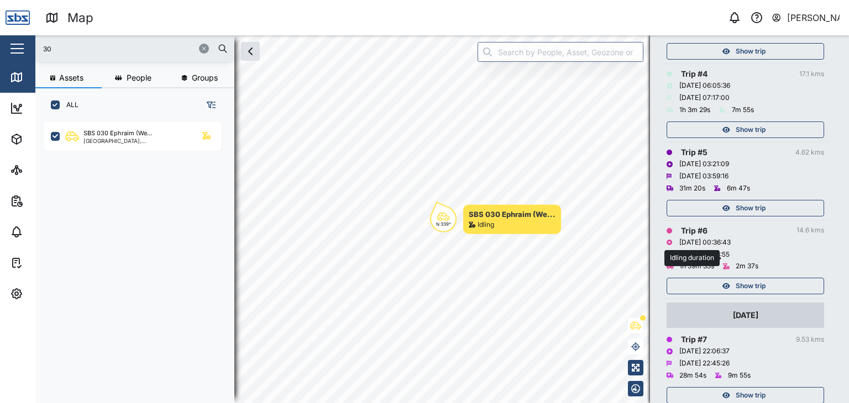
scroll to position [497, 0]
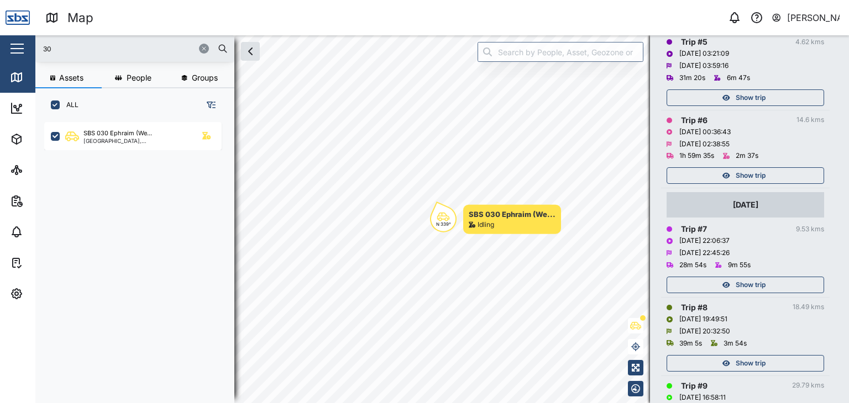
click at [752, 176] on span "Show trip" at bounding box center [751, 175] width 30 height 15
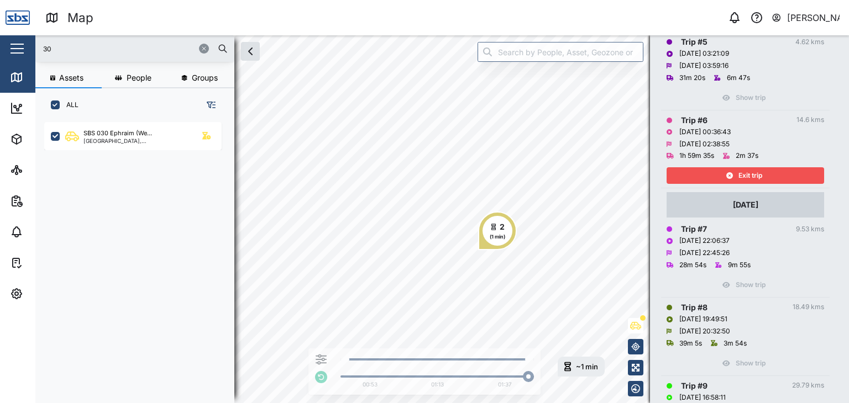
click at [759, 193] on div "09 Oct 2025" at bounding box center [746, 204] width 158 height 25
click at [753, 180] on span "Exit trip" at bounding box center [750, 175] width 24 height 15
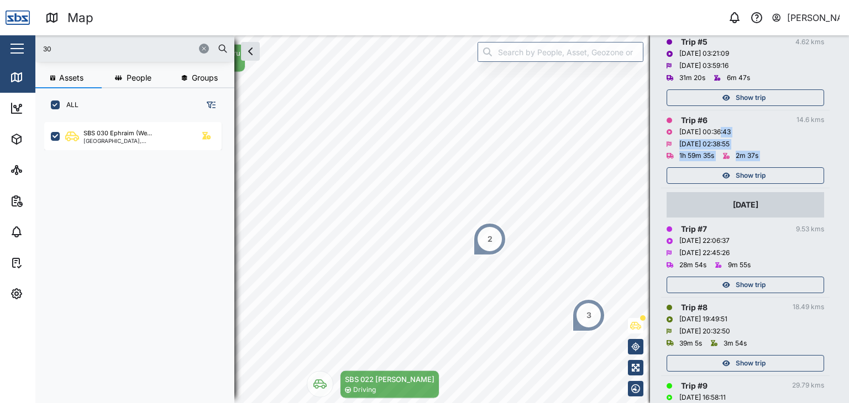
drag, startPoint x: 721, startPoint y: 129, endPoint x: 719, endPoint y: 169, distance: 40.4
click at [719, 169] on div "Trip # 6 14.6 kms 10/10/2025 00:36:43 10/10/2025 02:38:55 1h 59m 35s 2m 37s Sho…" at bounding box center [746, 149] width 158 height 70
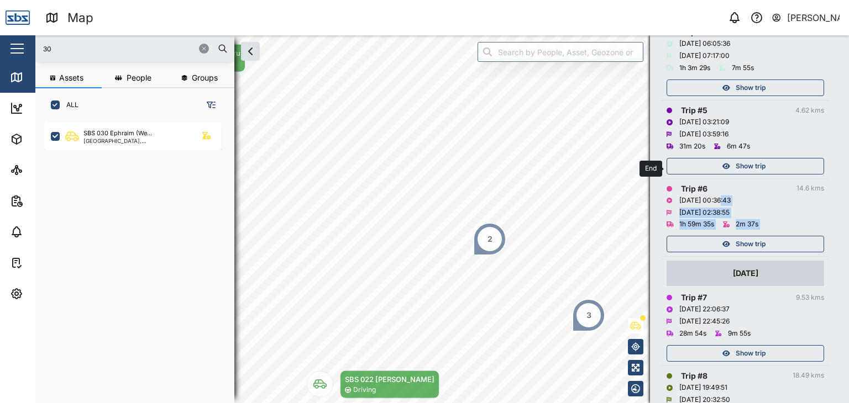
scroll to position [387, 0]
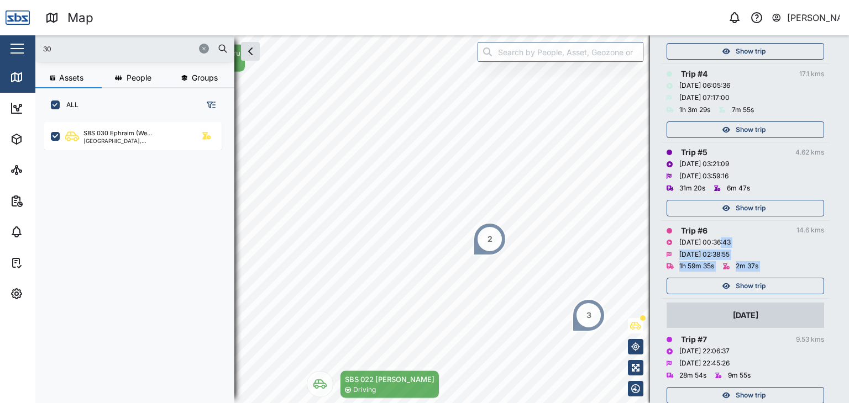
click at [754, 205] on span "Show trip" at bounding box center [751, 208] width 30 height 15
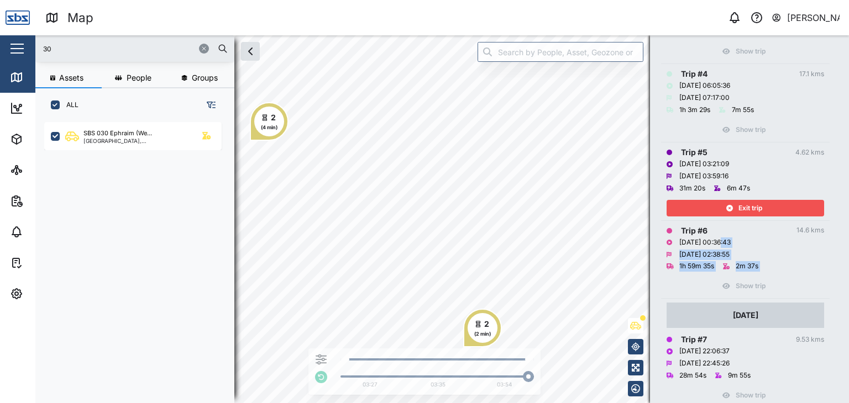
click at [760, 204] on span "Exit trip" at bounding box center [750, 208] width 24 height 15
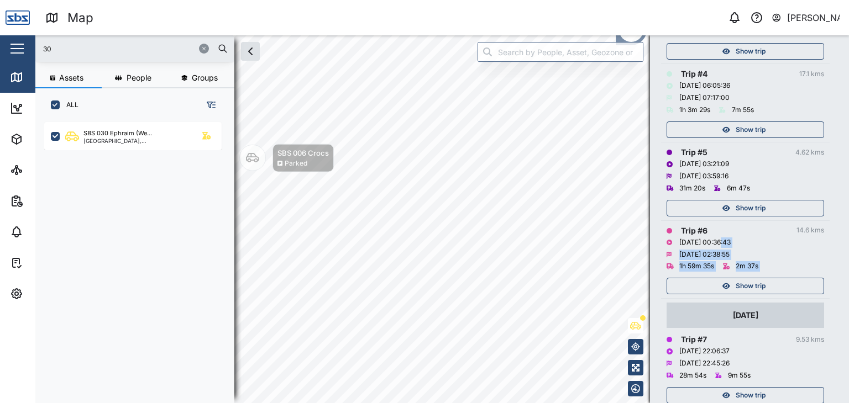
click at [767, 125] on div "Show trip" at bounding box center [744, 129] width 144 height 15
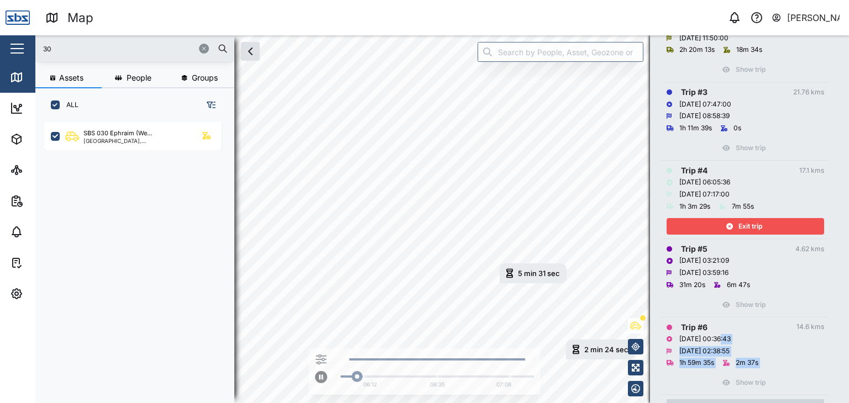
scroll to position [275, 0]
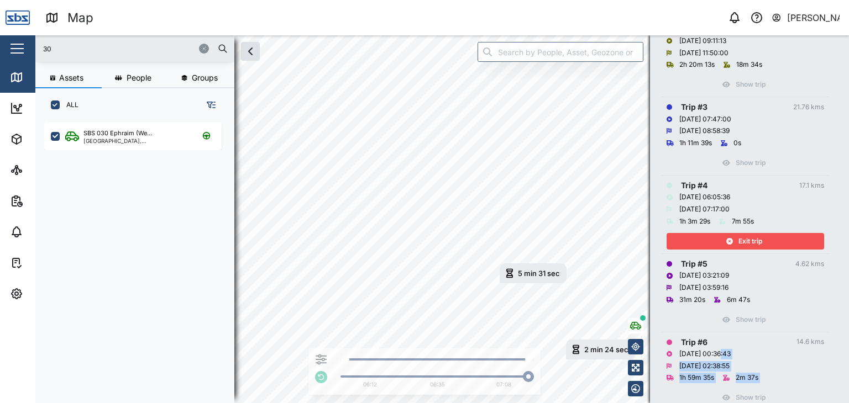
click at [752, 244] on span "Exit trip" at bounding box center [750, 241] width 24 height 15
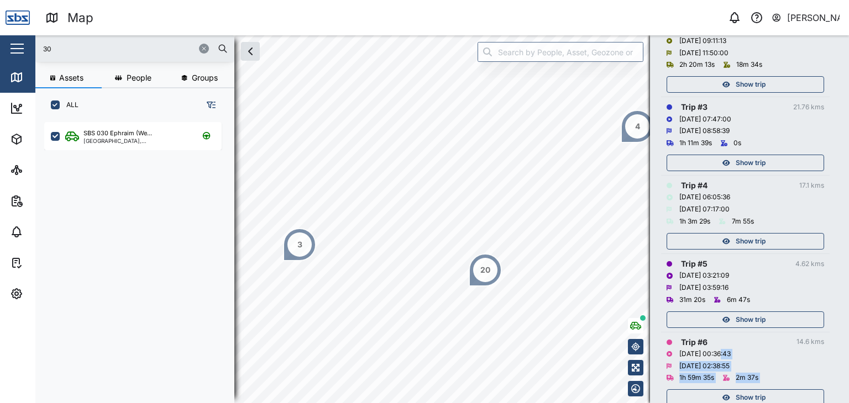
click at [752, 244] on span "Show trip" at bounding box center [751, 241] width 30 height 15
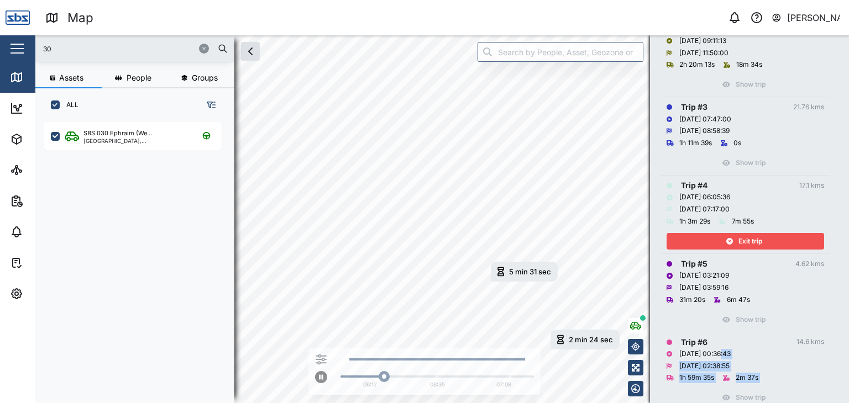
click at [764, 238] on div "Exit trip" at bounding box center [744, 241] width 144 height 15
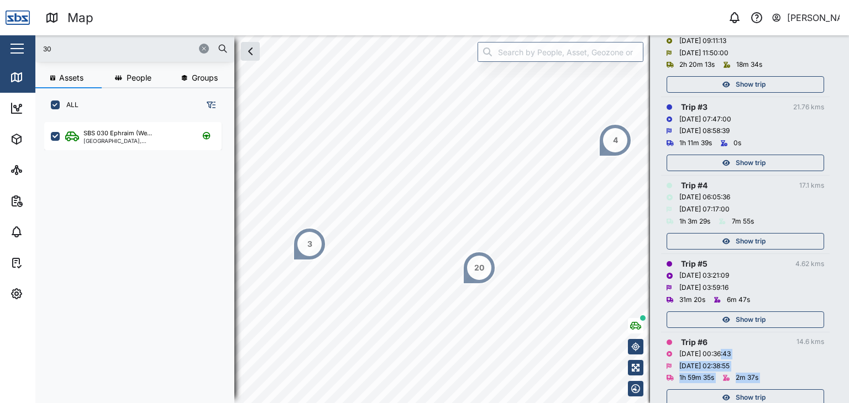
click at [742, 158] on span "Show trip" at bounding box center [751, 162] width 30 height 15
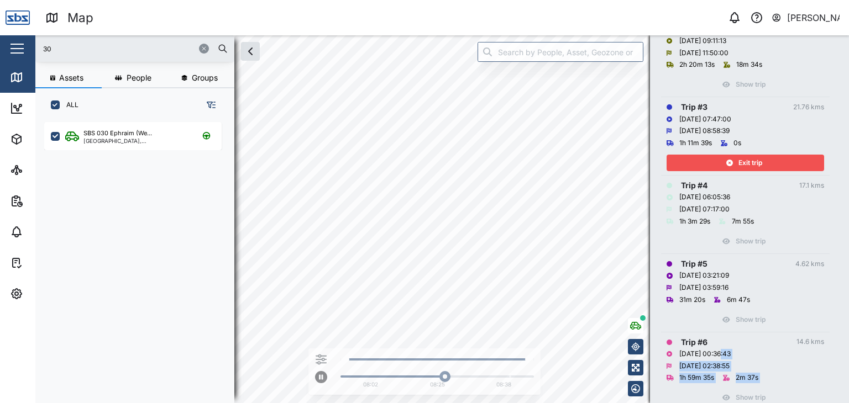
click at [438, 30] on div "Map 0 Vijay Kumar Close Map Dashboard Assets ATS Camera Generator Personnel Tan…" at bounding box center [424, 201] width 849 height 403
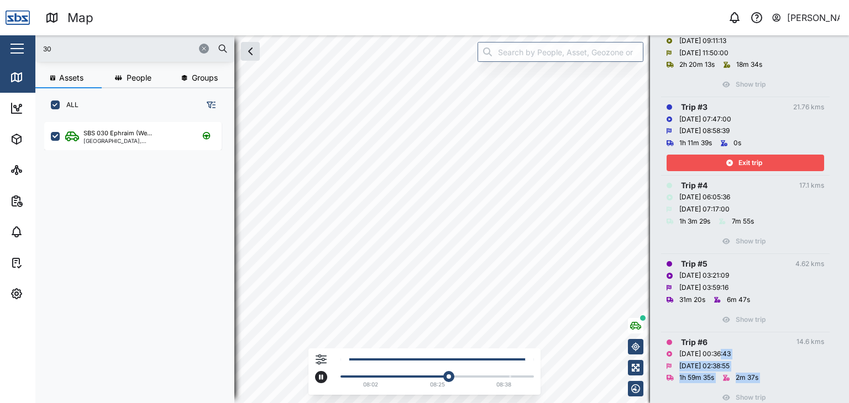
click at [471, 403] on html "Map 0 Vijay Kumar Close Map Dashboard Assets ATS Camera Generator Personnel Tan…" at bounding box center [424, 201] width 849 height 403
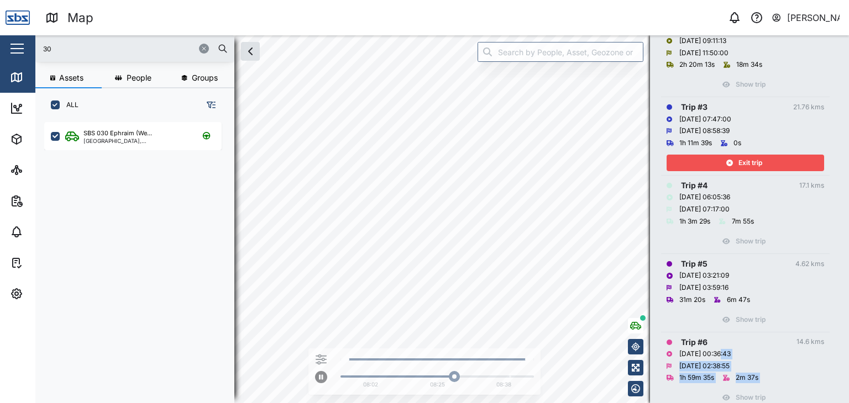
click at [417, 32] on div "Map 0 Vijay Kumar Close Map Dashboard Assets ATS Camera Generator Personnel Tan…" at bounding box center [424, 201] width 849 height 403
click at [749, 164] on span "Exit trip" at bounding box center [750, 162] width 24 height 15
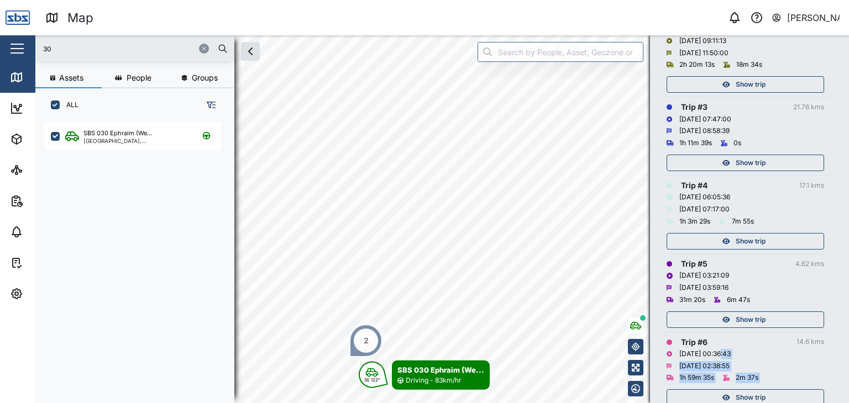
drag, startPoint x: 768, startPoint y: 122, endPoint x: 762, endPoint y: 149, distance: 27.8
click at [762, 149] on div "Trip # 3 21.76 kms 10/10/2025 07:47:00 10/10/2025 08:58:39 1h 11m 39s 0s Show t…" at bounding box center [746, 136] width 158 height 70
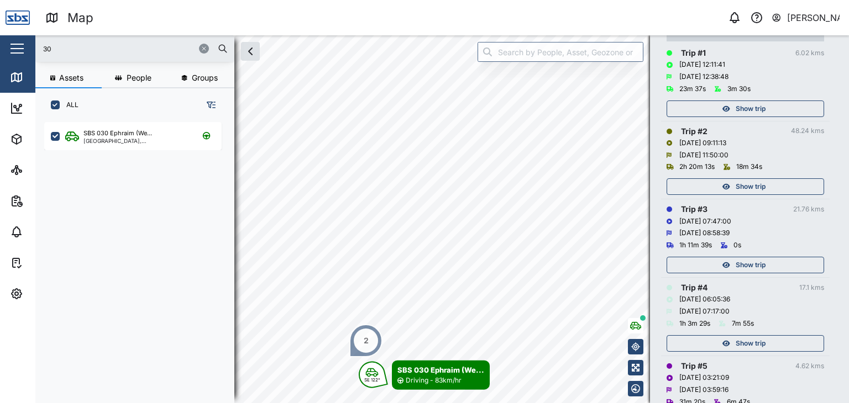
scroll to position [147, 0]
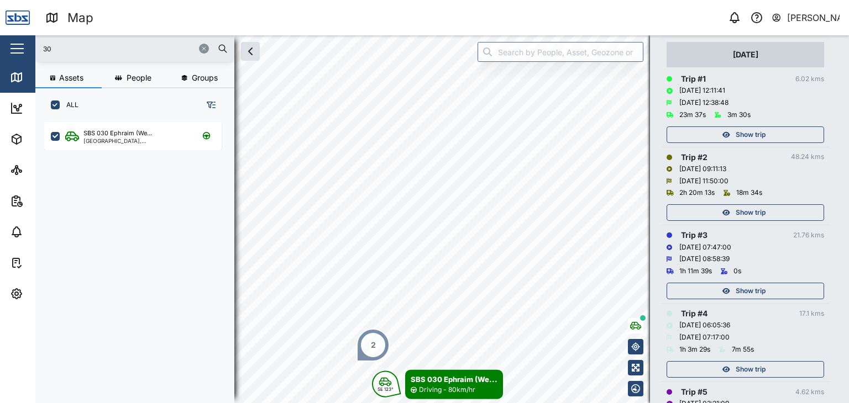
click at [751, 212] on span "Show trip" at bounding box center [751, 212] width 30 height 15
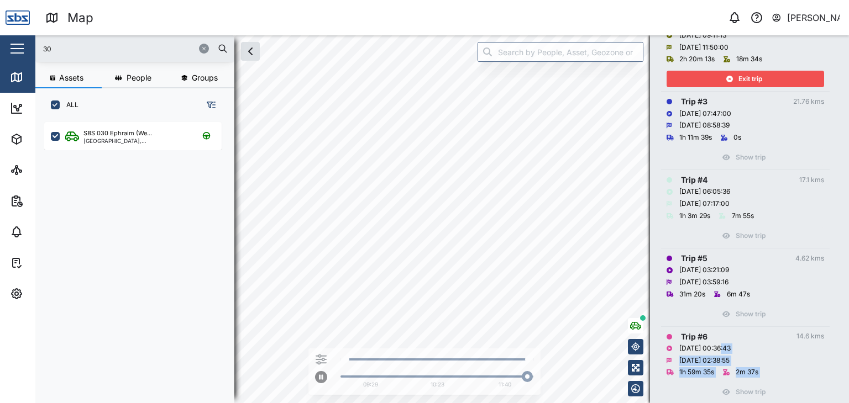
scroll to position [202, 0]
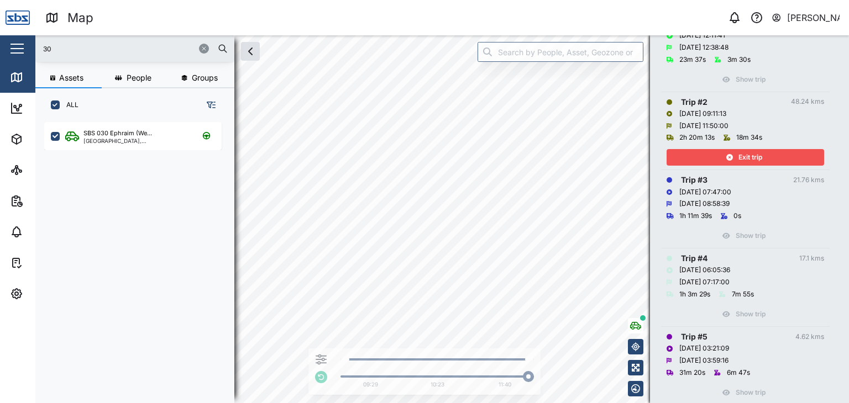
click at [769, 219] on div "1h 11m 39s 0s" at bounding box center [746, 217] width 158 height 12
click at [758, 156] on span "Exit trip" at bounding box center [750, 157] width 24 height 15
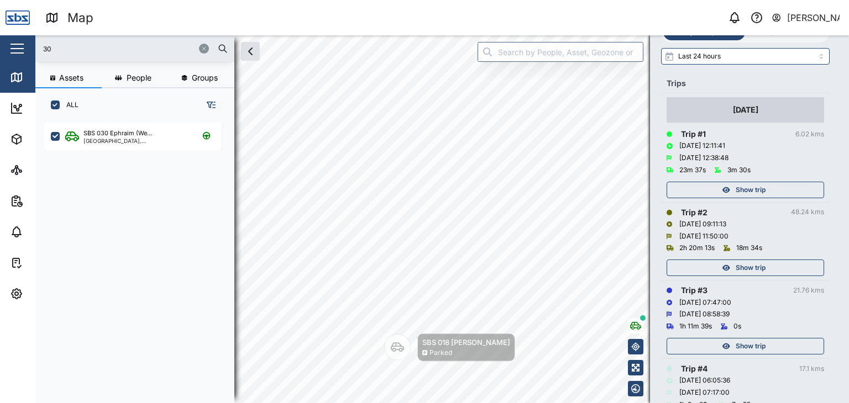
scroll to position [147, 0]
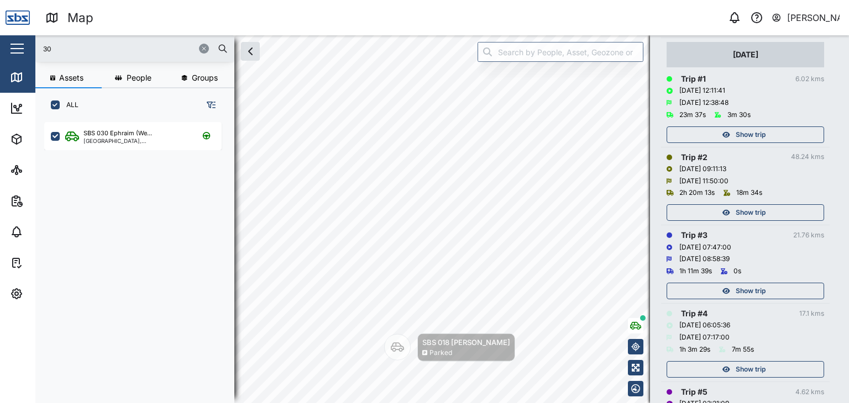
click at [757, 133] on span "Show trip" at bounding box center [751, 134] width 30 height 15
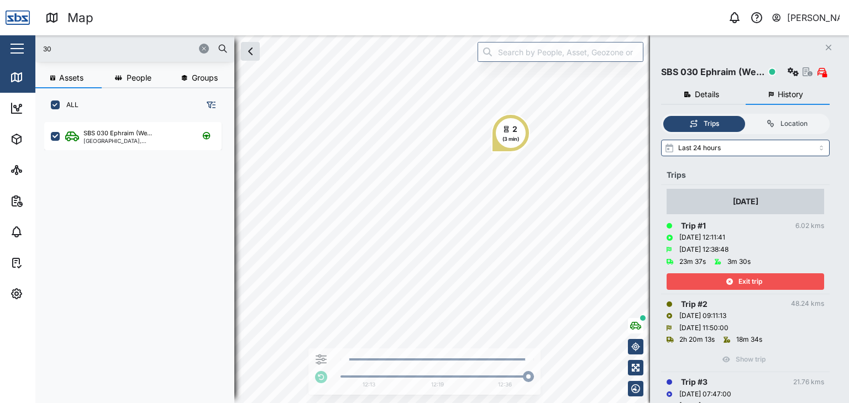
click at [763, 283] on div "Exit trip" at bounding box center [744, 281] width 144 height 15
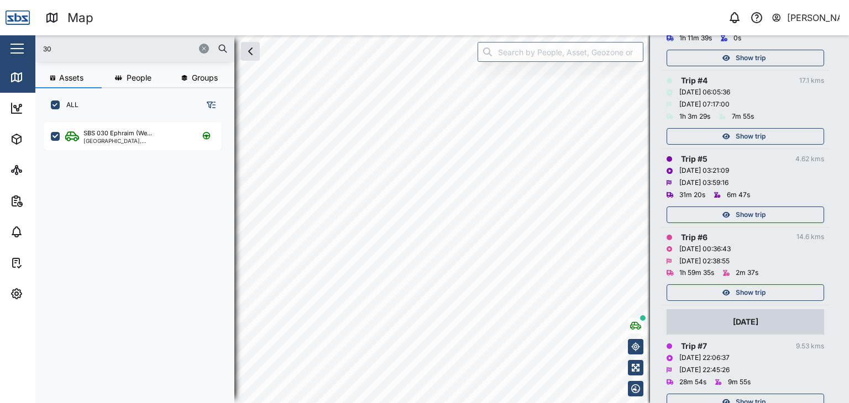
scroll to position [387, 0]
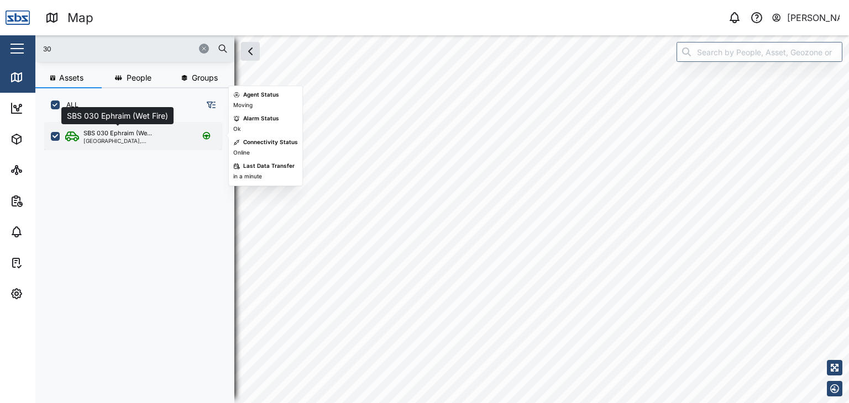
click at [112, 136] on div "SBS 030 Ephraim (We..." at bounding box center [117, 133] width 69 height 9
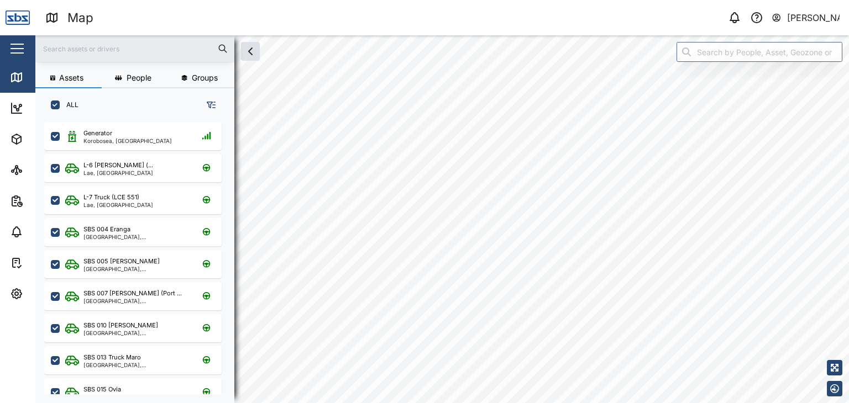
scroll to position [268, 172]
click at [70, 50] on input "text" at bounding box center [135, 48] width 186 height 17
type input "30"
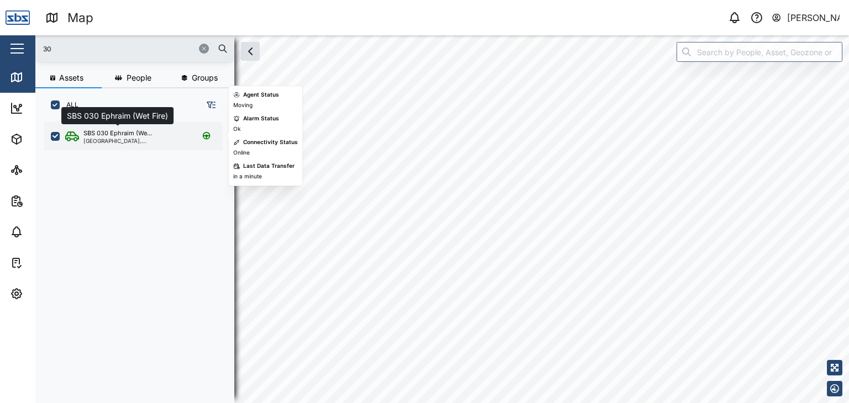
click at [102, 135] on div "SBS 030 Ephraim (We..." at bounding box center [117, 133] width 69 height 9
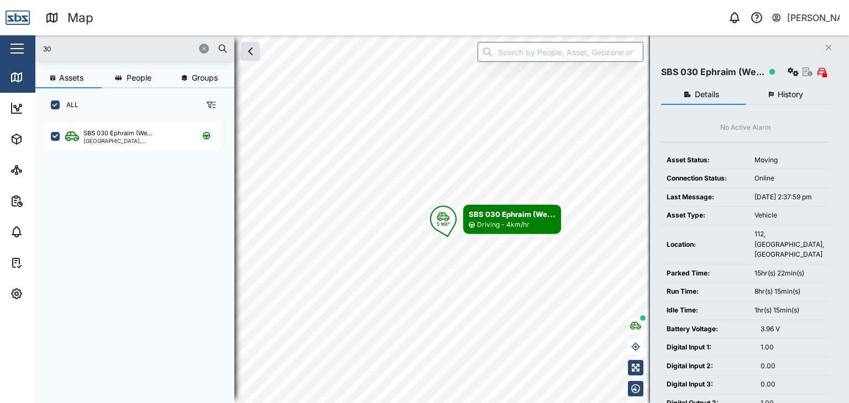
click at [790, 91] on span "History" at bounding box center [790, 95] width 25 height 8
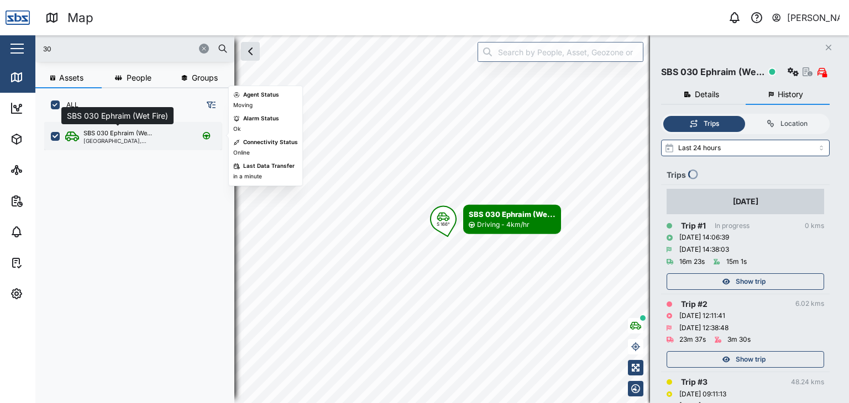
click at [110, 135] on div "SBS 030 Ephraim (We..." at bounding box center [117, 133] width 69 height 9
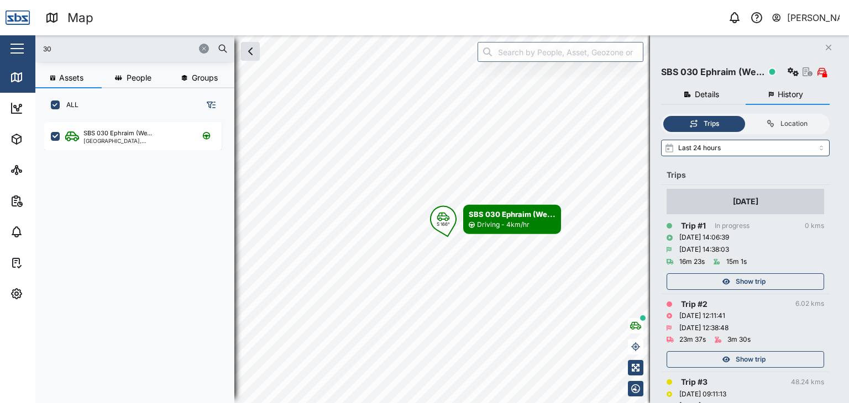
click at [809, 95] on button "History" at bounding box center [788, 95] width 85 height 20
click at [809, 74] on icon "button" at bounding box center [808, 71] width 10 height 9
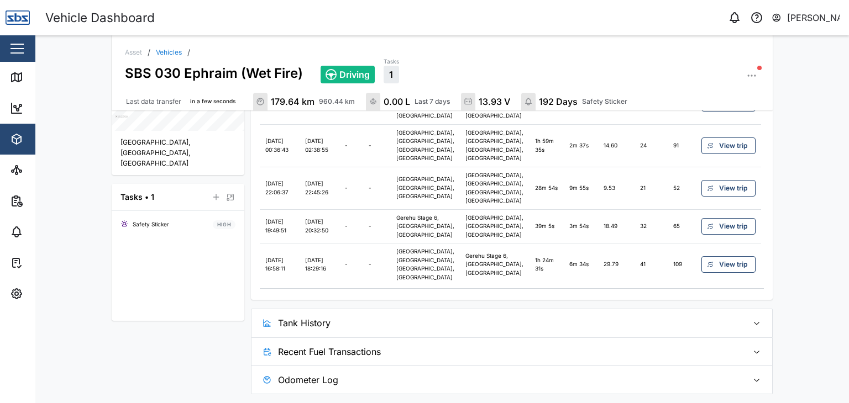
scroll to position [382, 0]
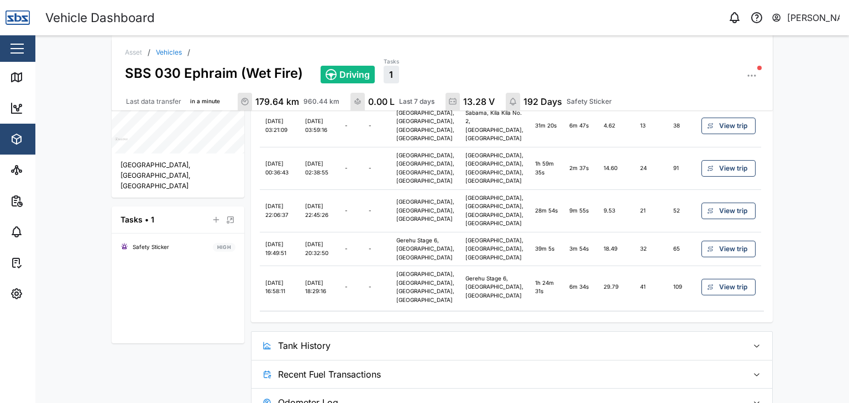
click at [720, 219] on span "View trip" at bounding box center [733, 210] width 28 height 15
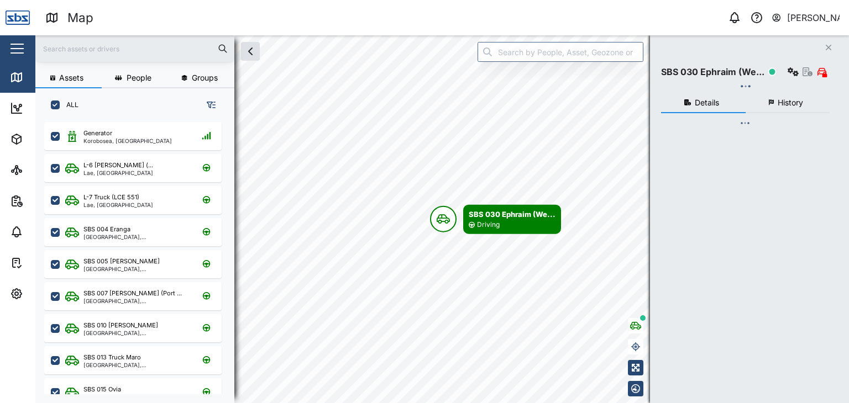
scroll to position [268, 172]
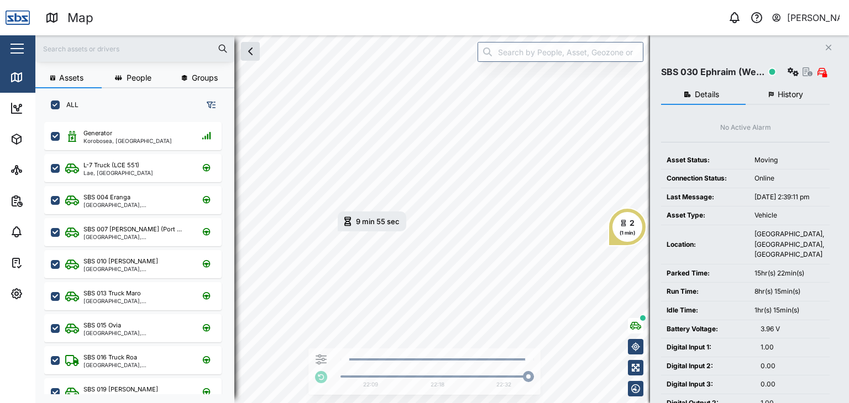
click at [77, 49] on input "text" at bounding box center [135, 48] width 186 height 17
type input "30"
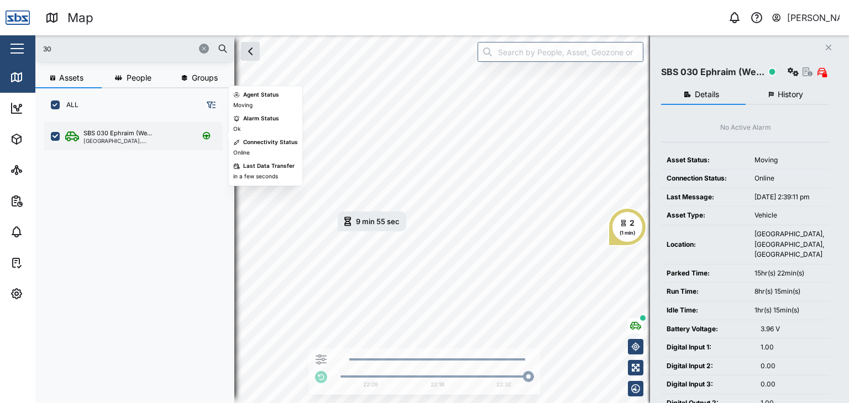
click at [119, 139] on div "[GEOGRAPHIC_DATA], [GEOGRAPHIC_DATA]" at bounding box center [136, 141] width 106 height 6
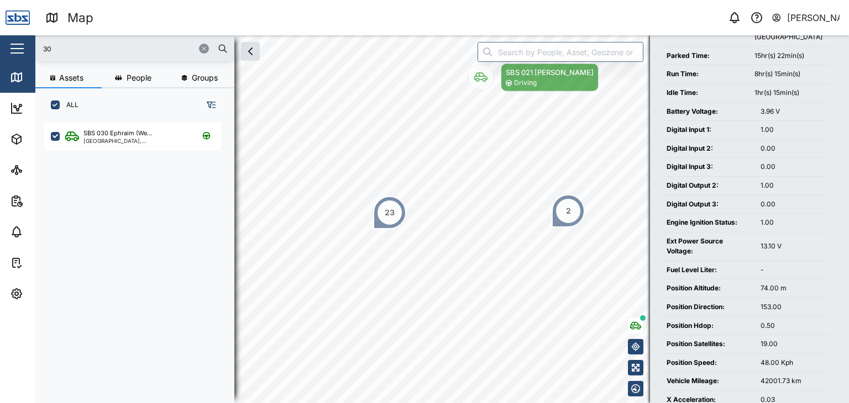
scroll to position [316, 0]
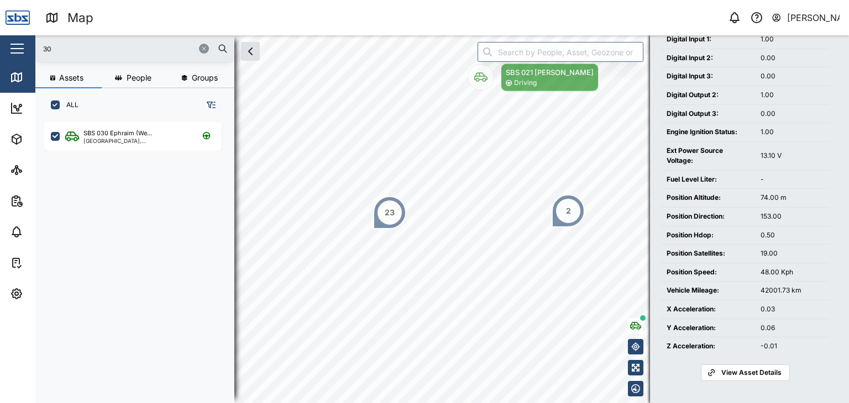
click at [744, 372] on span "View Asset Details" at bounding box center [751, 372] width 60 height 15
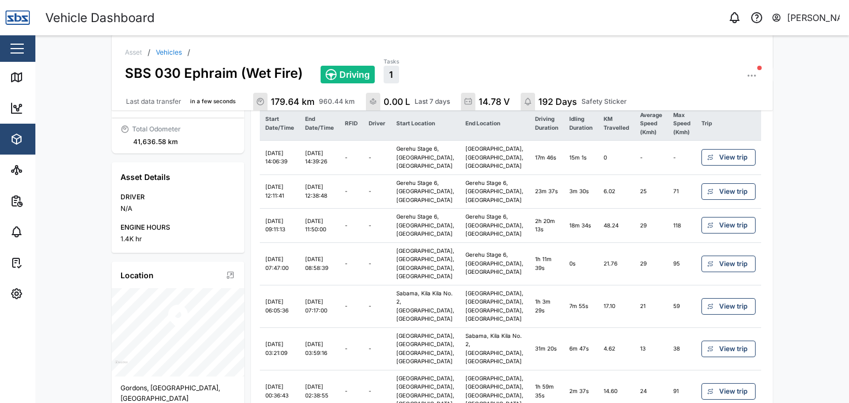
scroll to position [161, 0]
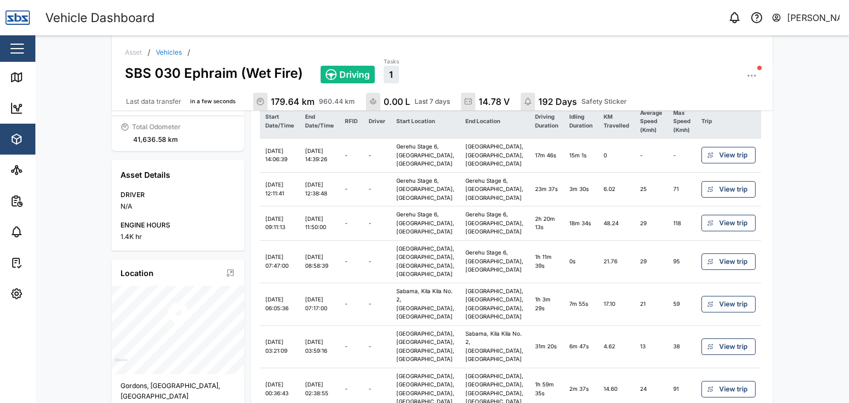
click at [727, 197] on span "View trip" at bounding box center [733, 189] width 28 height 15
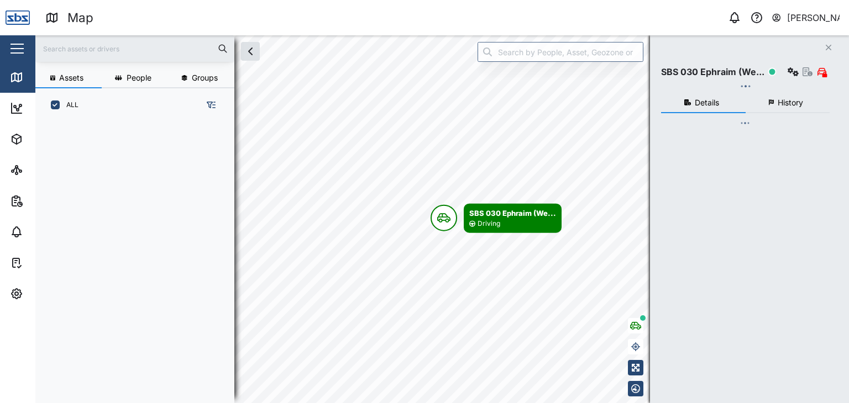
scroll to position [268, 172]
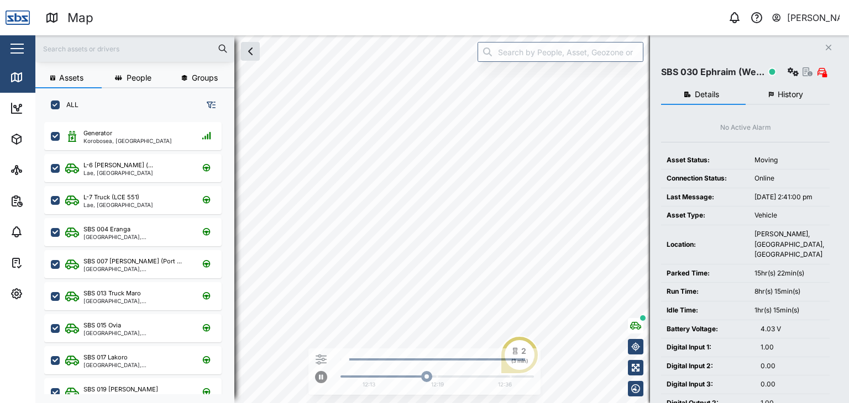
click at [64, 52] on input "text" at bounding box center [135, 48] width 186 height 17
type input "38"
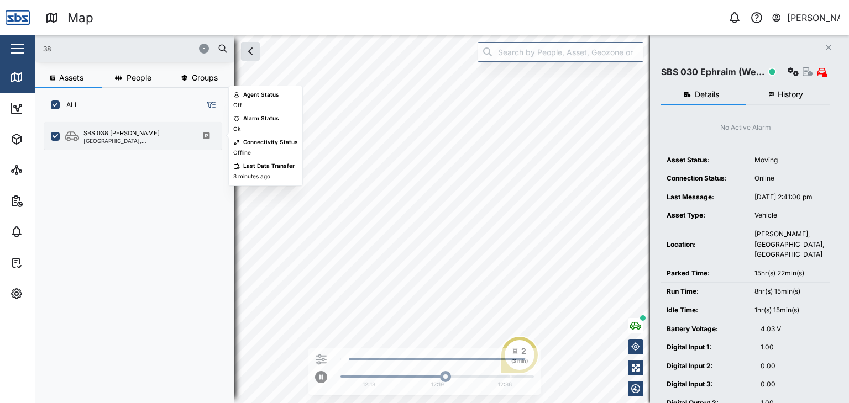
click at [115, 133] on div "SBS 038 Jordon" at bounding box center [121, 133] width 76 height 9
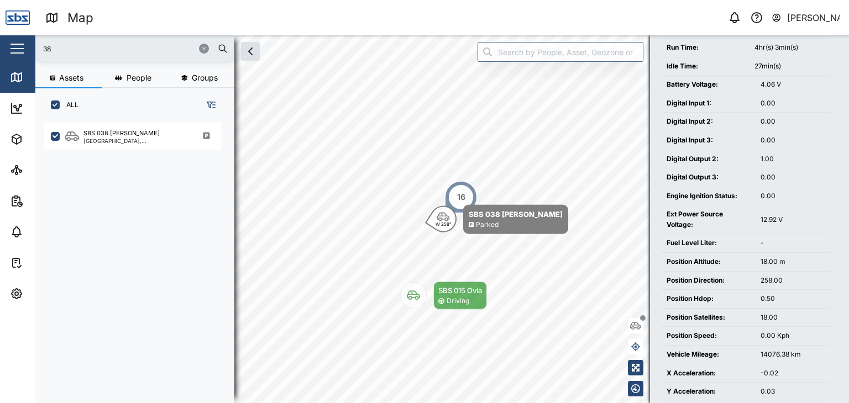
scroll to position [326, 0]
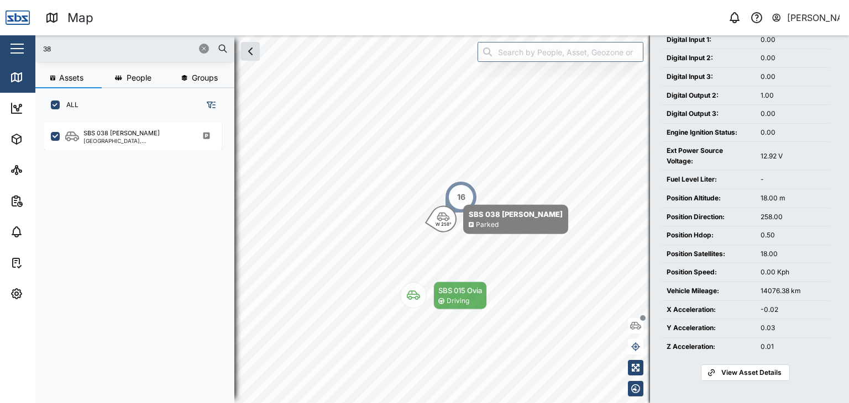
click at [747, 374] on span "View Asset Details" at bounding box center [751, 372] width 60 height 15
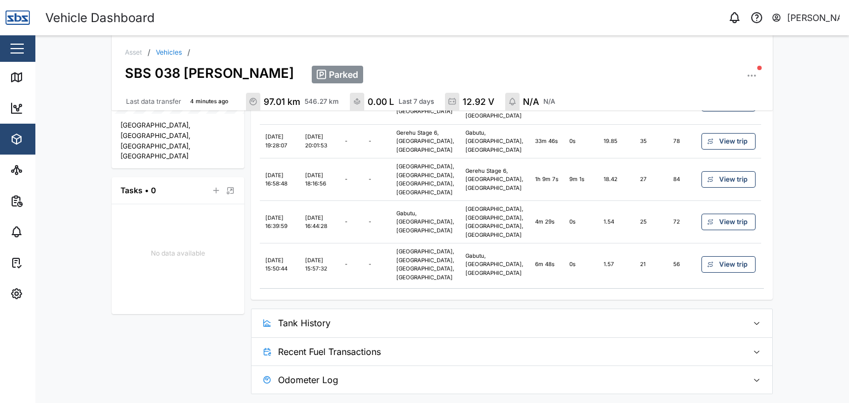
scroll to position [374, 0]
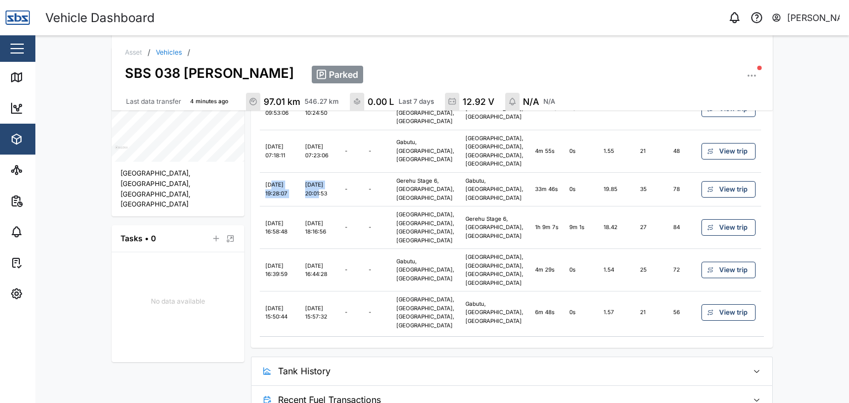
drag, startPoint x: 267, startPoint y: 189, endPoint x: 310, endPoint y: 193, distance: 42.7
click at [310, 193] on tr "09/10/2025 19:28:07 09/10/2025 20:01:53 - - Gerehu Stage 6, Port Moresby, Papua…" at bounding box center [511, 189] width 502 height 34
click at [339, 193] on td "09/10/2025 20:01:53" at bounding box center [320, 189] width 40 height 34
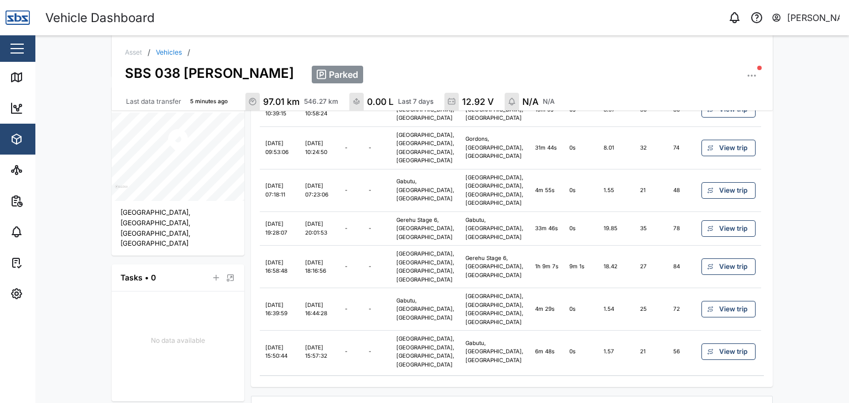
scroll to position [335, 0]
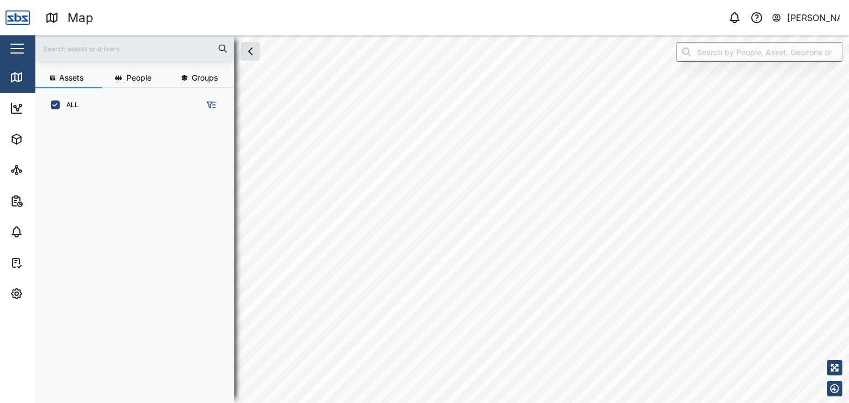
scroll to position [268, 172]
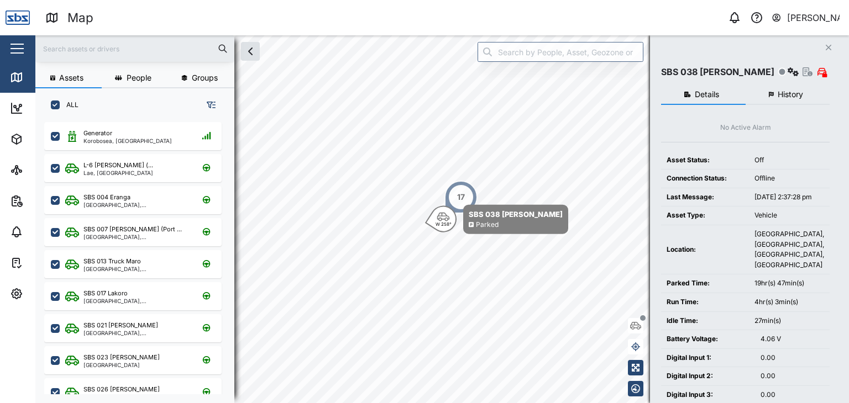
click at [65, 49] on input "text" at bounding box center [135, 48] width 186 height 17
type input "30"
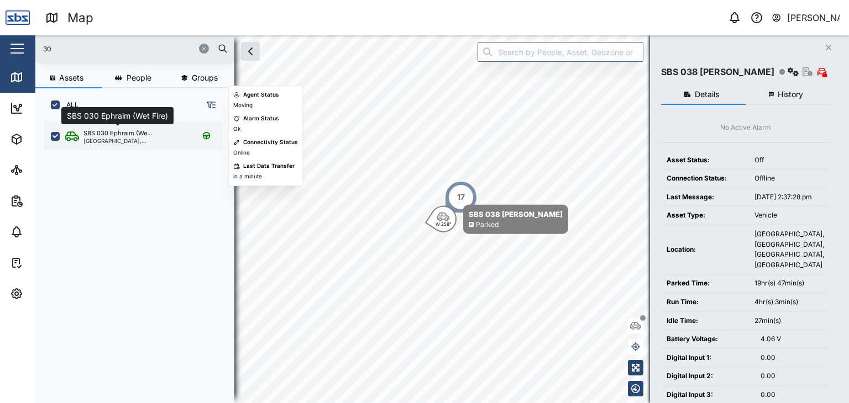
click at [124, 134] on div "SBS 030 Ephraim (We..." at bounding box center [117, 133] width 69 height 9
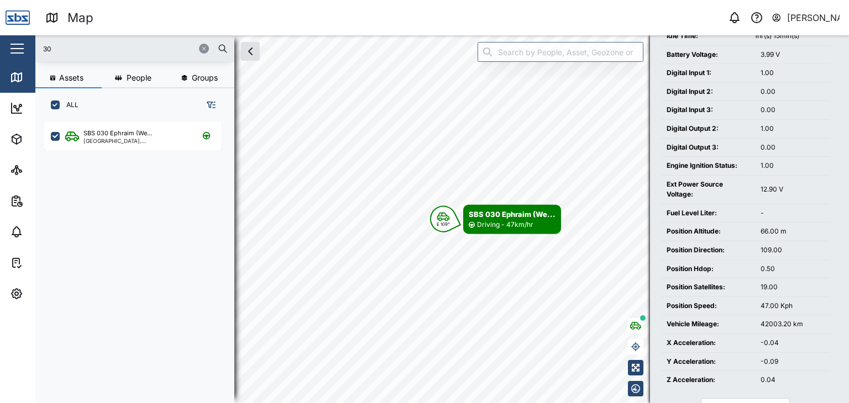
scroll to position [316, 0]
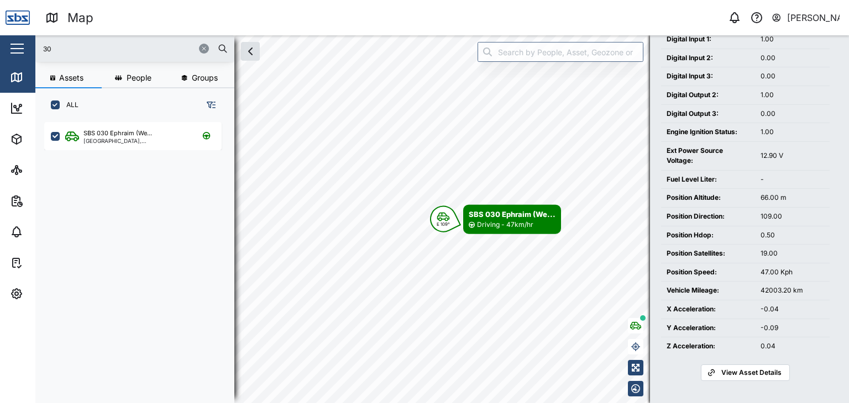
click at [744, 370] on span "View Asset Details" at bounding box center [751, 372] width 60 height 15
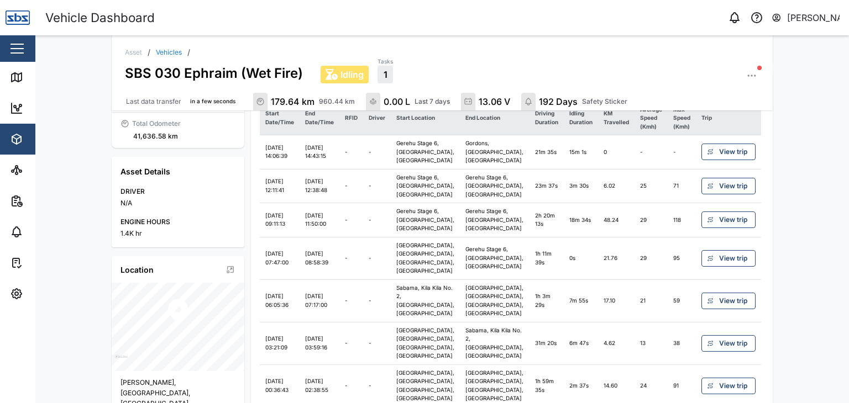
scroll to position [161, 0]
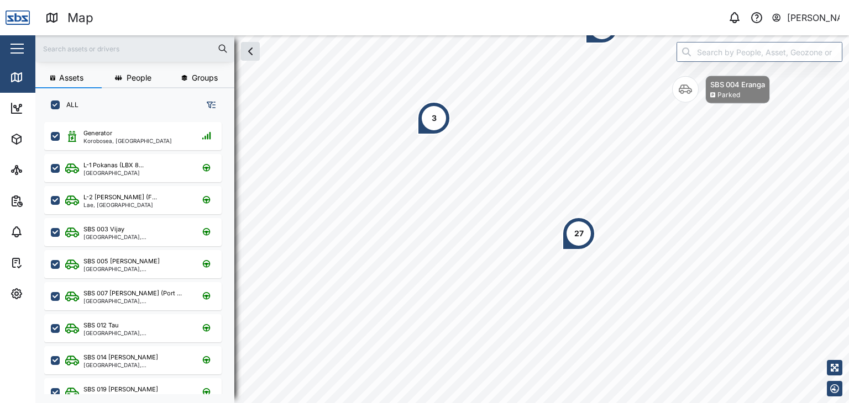
click at [60, 47] on input "text" at bounding box center [135, 48] width 186 height 17
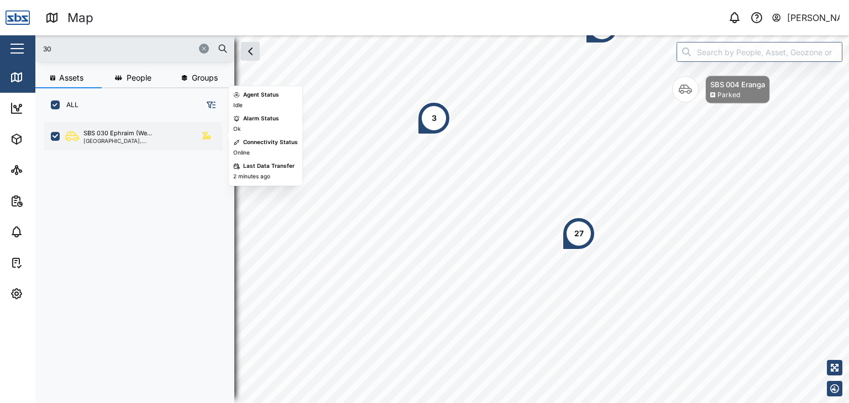
click at [128, 142] on div "[GEOGRAPHIC_DATA], [GEOGRAPHIC_DATA]" at bounding box center [136, 141] width 106 height 6
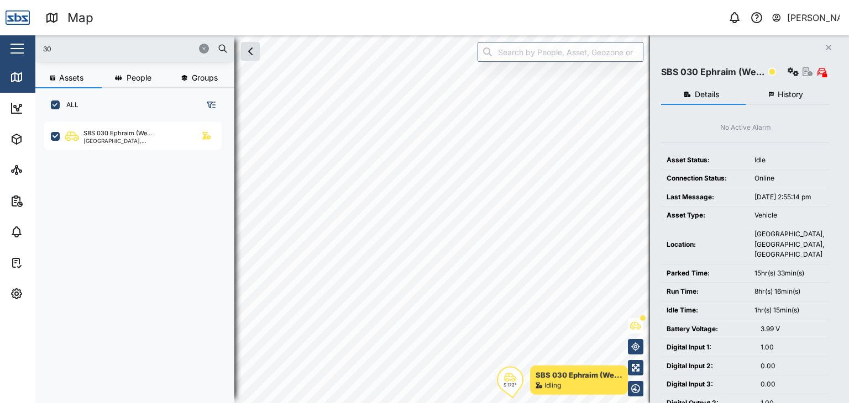
click at [476, 403] on html "Map 0 [PERSON_NAME] Close Map Dashboard Assets ATS Camera Generator Personnel T…" at bounding box center [424, 201] width 849 height 403
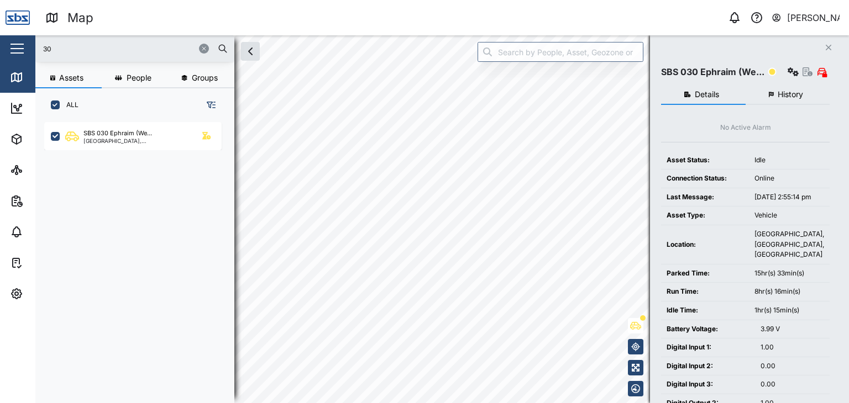
click at [436, 35] on div "Map 0 [PERSON_NAME] Close Map Dashboard Assets ATS Camera Generator Personnel T…" at bounding box center [424, 201] width 849 height 403
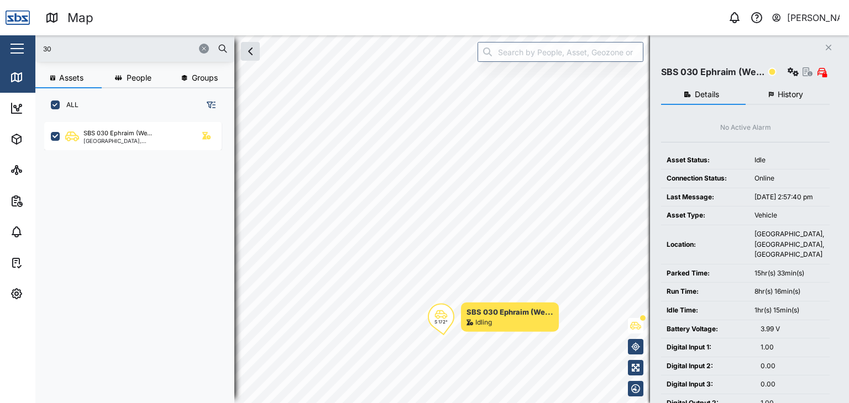
click at [510, 403] on html "Map 0 [PERSON_NAME] Close Map Dashboard Assets ATS Camera Generator Personnel T…" at bounding box center [424, 201] width 849 height 403
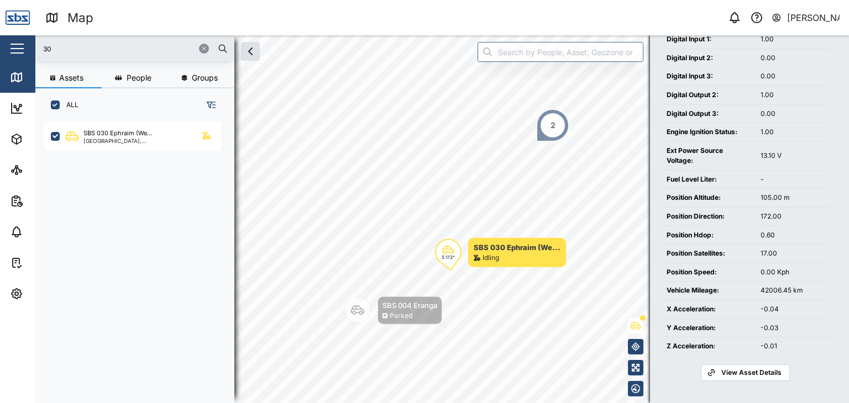
scroll to position [316, 0]
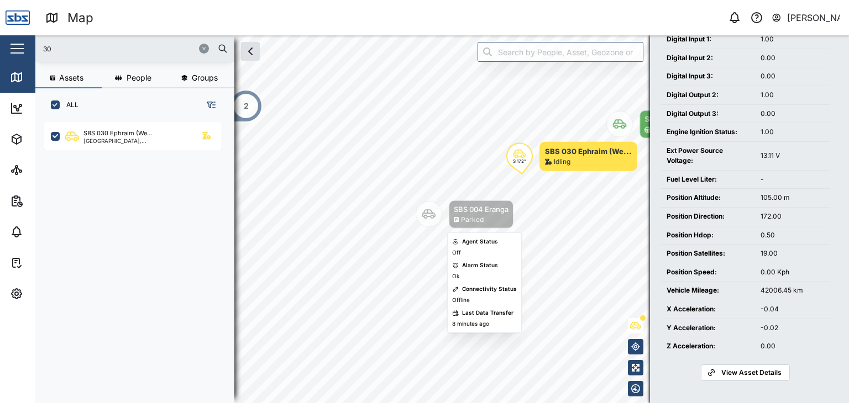
click at [436, 215] on div "Map marker" at bounding box center [429, 214] width 27 height 27
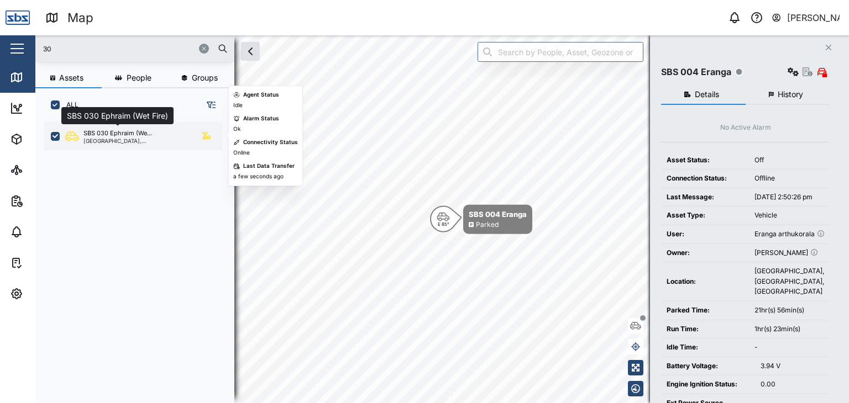
click at [122, 134] on div "SBS 030 Ephraim (We..." at bounding box center [117, 133] width 69 height 9
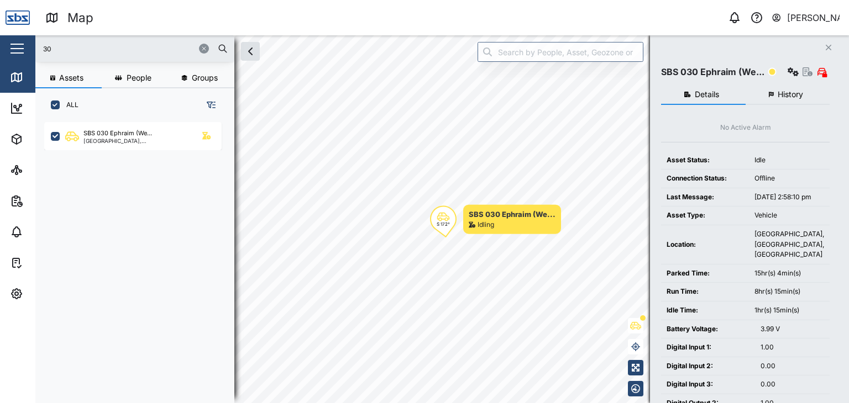
drag, startPoint x: 62, startPoint y: 49, endPoint x: 24, endPoint y: 50, distance: 37.6
click at [24, 50] on div "Map 0 [PERSON_NAME] Close Map Dashboard Assets ATS Camera Generator Personnel T…" at bounding box center [424, 201] width 849 height 403
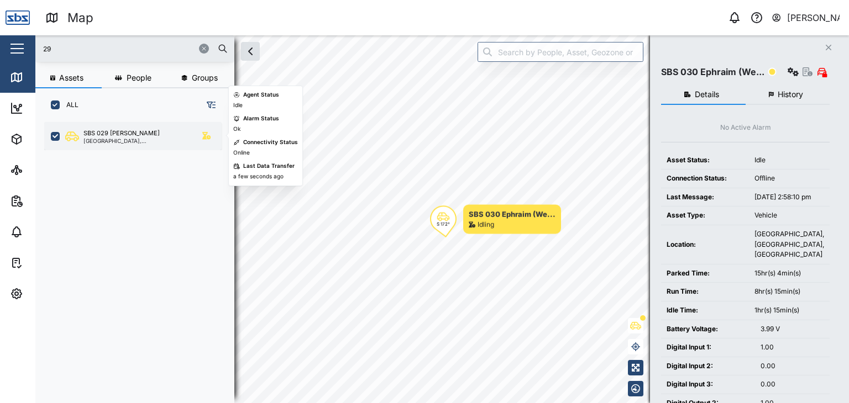
click at [132, 140] on div "[GEOGRAPHIC_DATA], [GEOGRAPHIC_DATA]" at bounding box center [136, 141] width 106 height 6
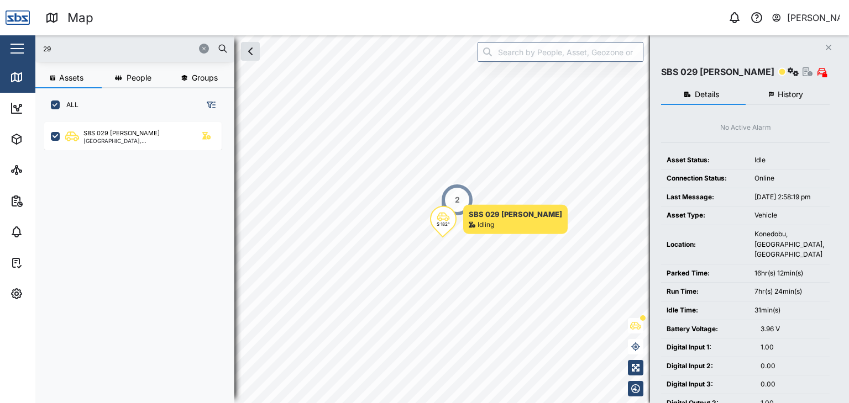
drag, startPoint x: 54, startPoint y: 49, endPoint x: 26, endPoint y: 48, distance: 28.2
click at [26, 48] on div "Map 0 [PERSON_NAME] Close Map Dashboard Assets ATS Camera Generator Personnel T…" at bounding box center [424, 201] width 849 height 403
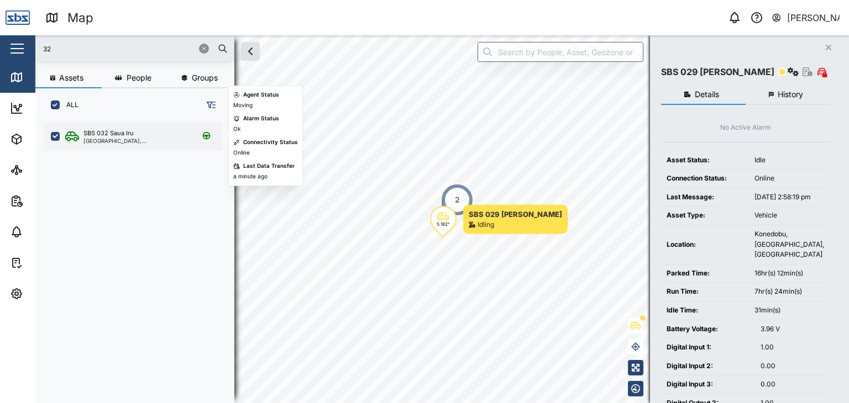
click at [96, 132] on div "SBS 032 Saua Iru" at bounding box center [108, 133] width 50 height 9
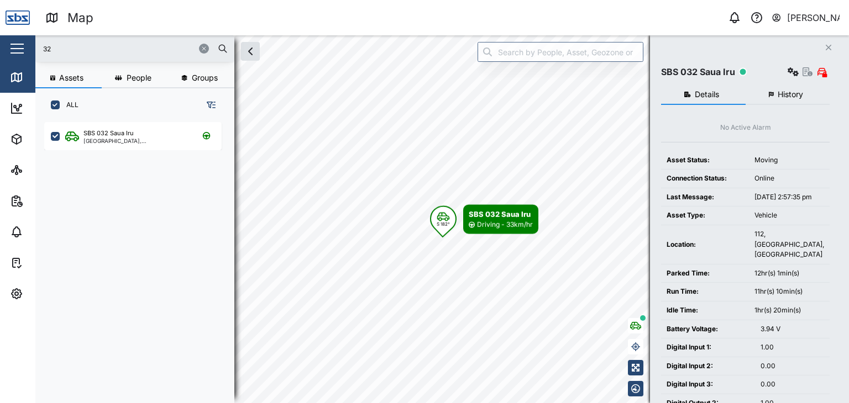
drag, startPoint x: 57, startPoint y: 49, endPoint x: 33, endPoint y: 50, distance: 24.9
click at [33, 50] on div "Map 0 [PERSON_NAME] Close Map Dashboard Assets ATS Camera Generator Personnel T…" at bounding box center [424, 201] width 849 height 403
type input "30"
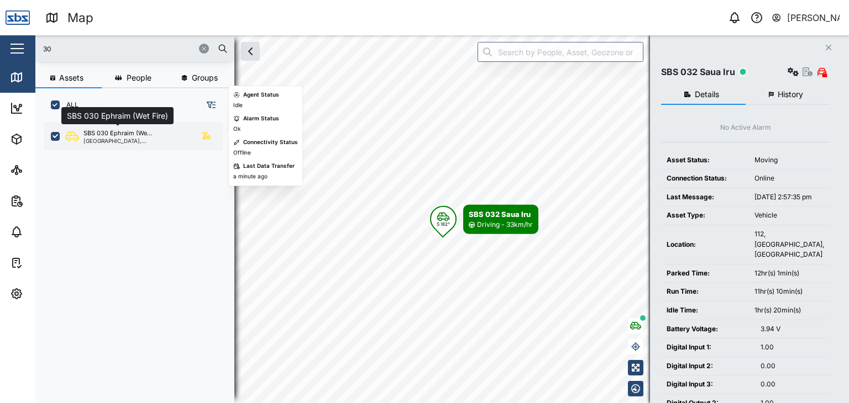
click at [108, 129] on div "SBS 030 Ephraim (We..." at bounding box center [117, 133] width 69 height 9
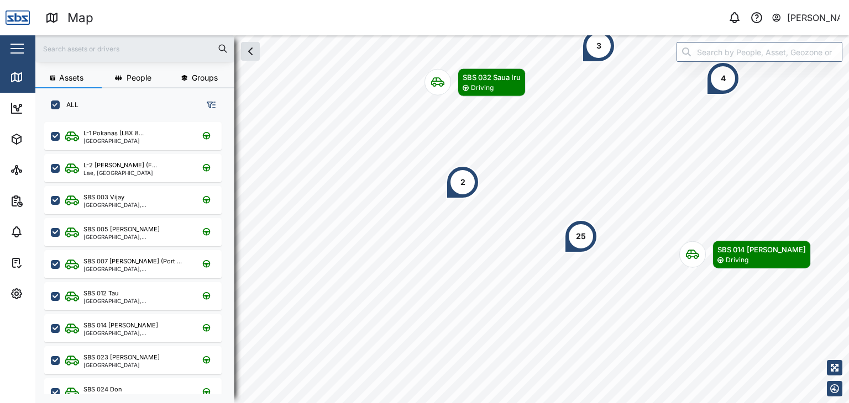
click at [88, 47] on input "text" at bounding box center [135, 48] width 186 height 17
type input "30"
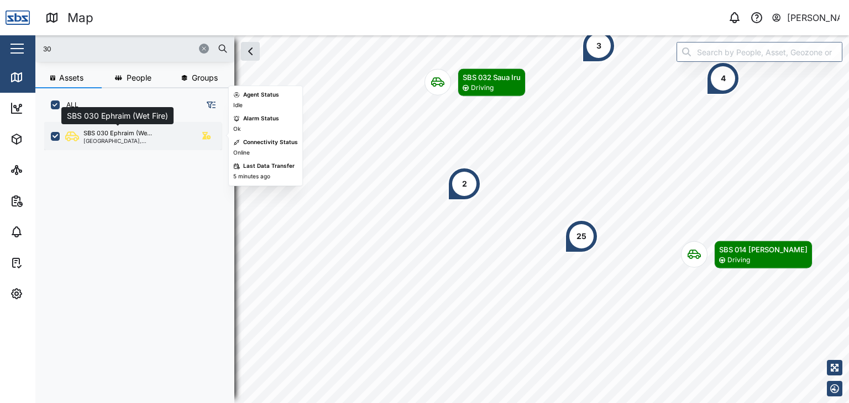
click at [106, 136] on div "SBS 030 Ephraim (We..." at bounding box center [117, 133] width 69 height 9
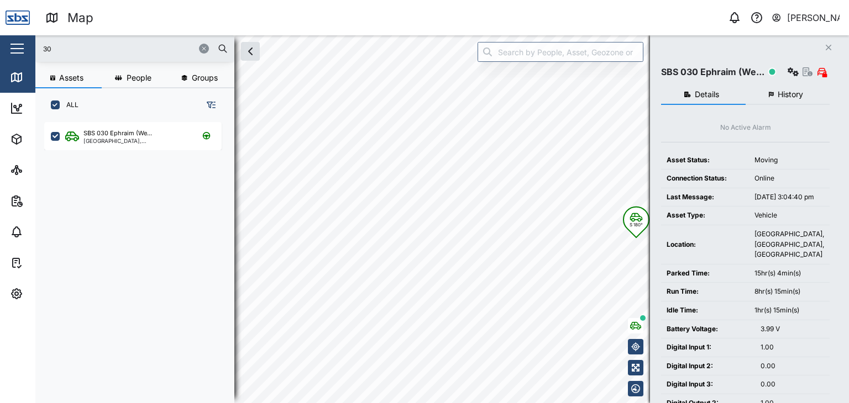
click at [662, 280] on div "30 Assets People Groups ALL SBS 030 Ephraim (We... [GEOGRAPHIC_DATA], Southern …" at bounding box center [442, 219] width 814 height 368
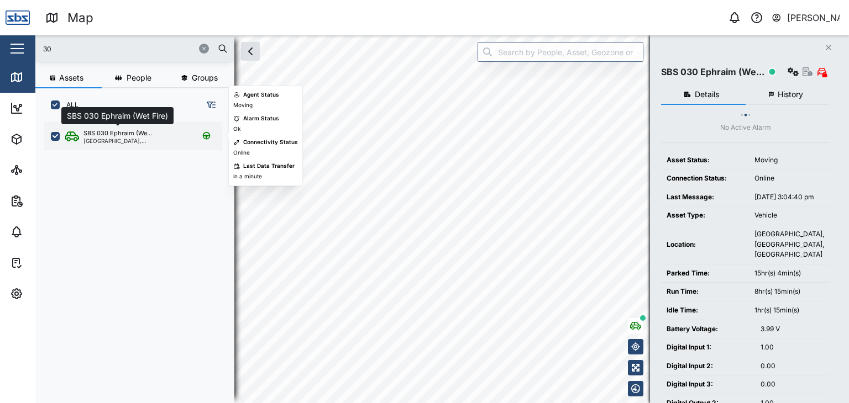
click at [106, 136] on div "SBS 030 Ephraim (We..." at bounding box center [117, 133] width 69 height 9
